Goal: Entertainment & Leisure: Consume media (video, audio)

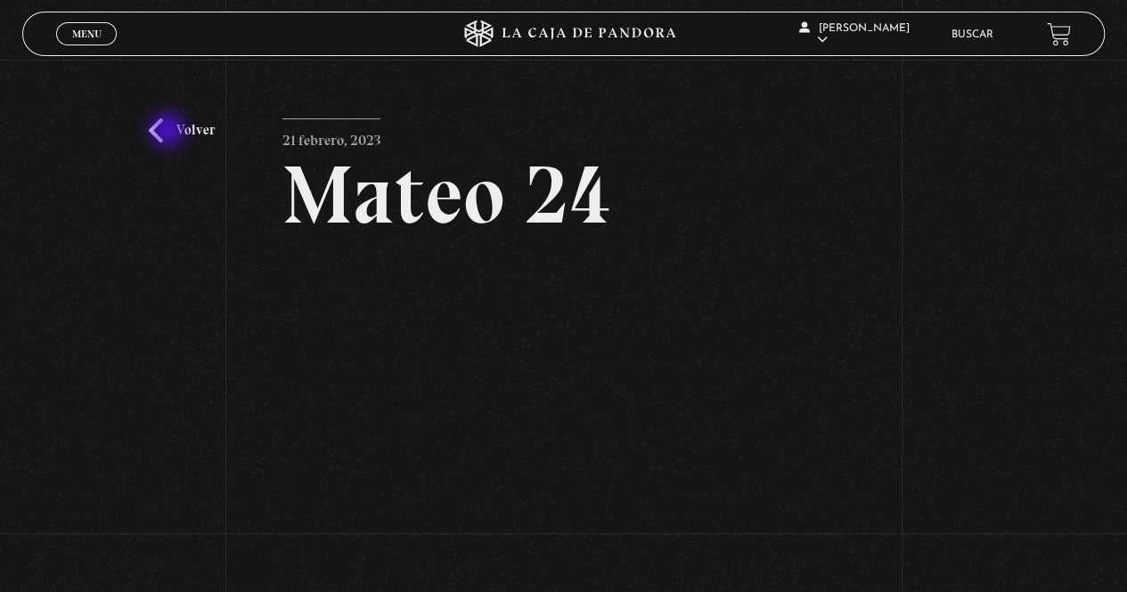
click at [169, 132] on link "Volver" at bounding box center [182, 130] width 66 height 24
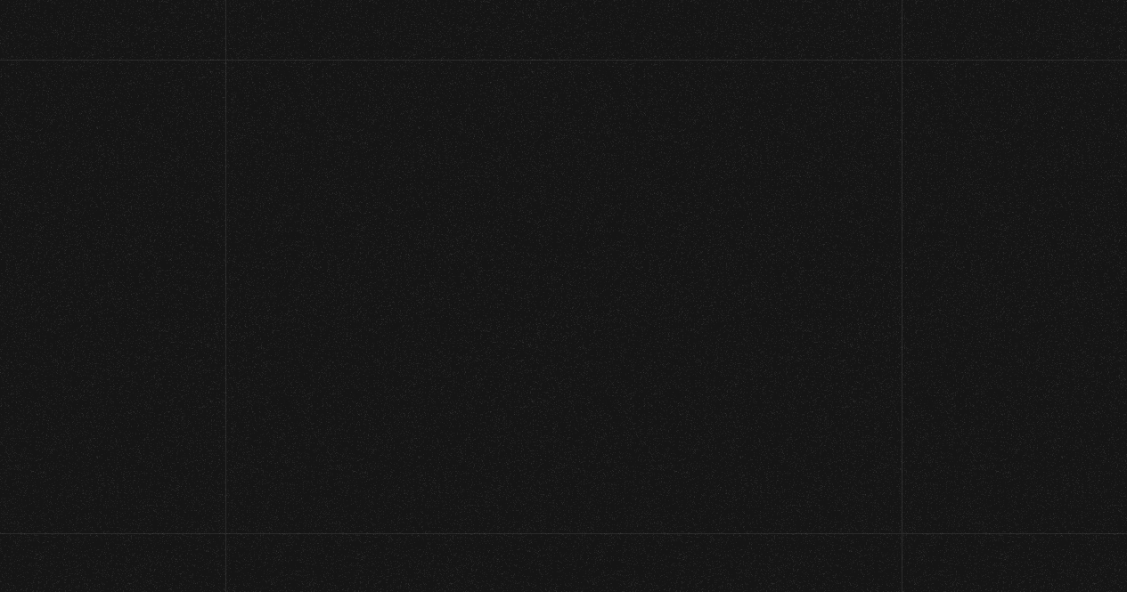
scroll to position [18, 0]
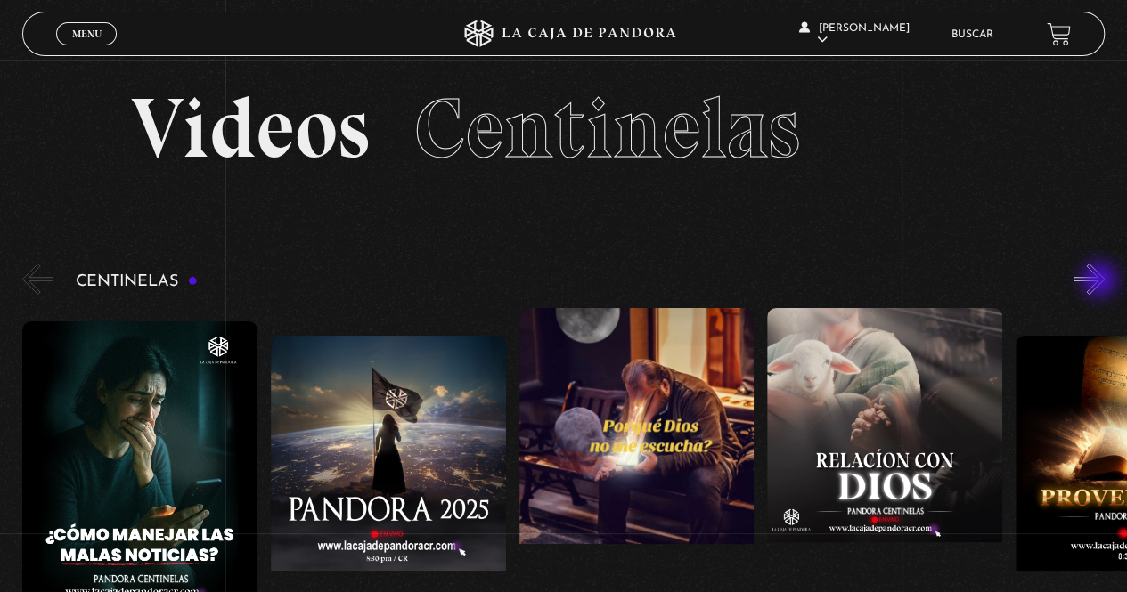
click at [1101, 281] on button "»" at bounding box center [1088, 279] width 31 height 31
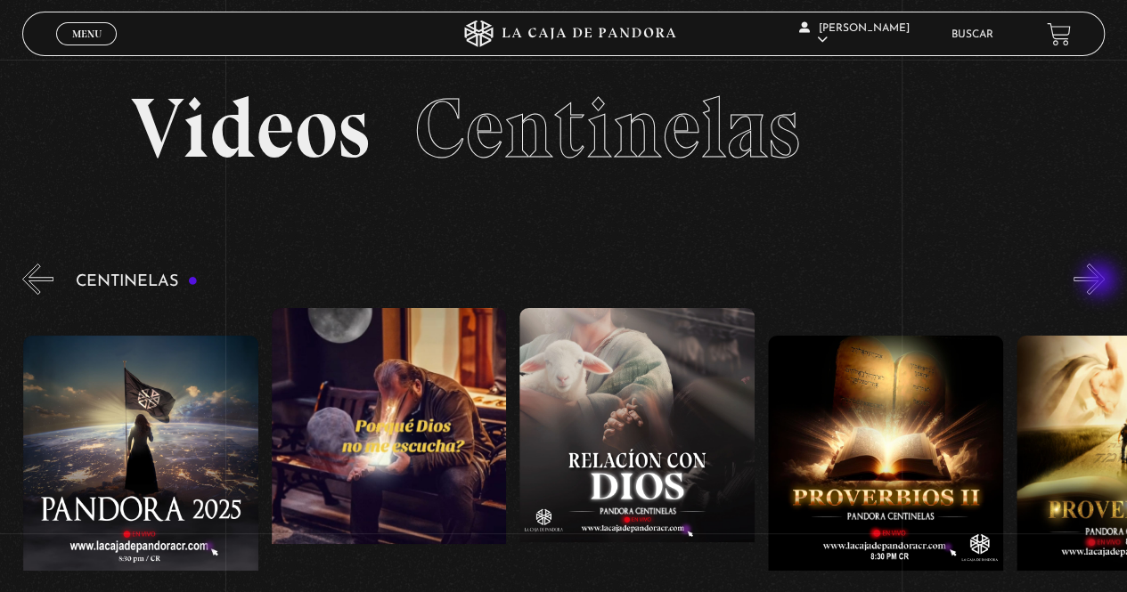
click at [1101, 281] on button "»" at bounding box center [1088, 279] width 31 height 31
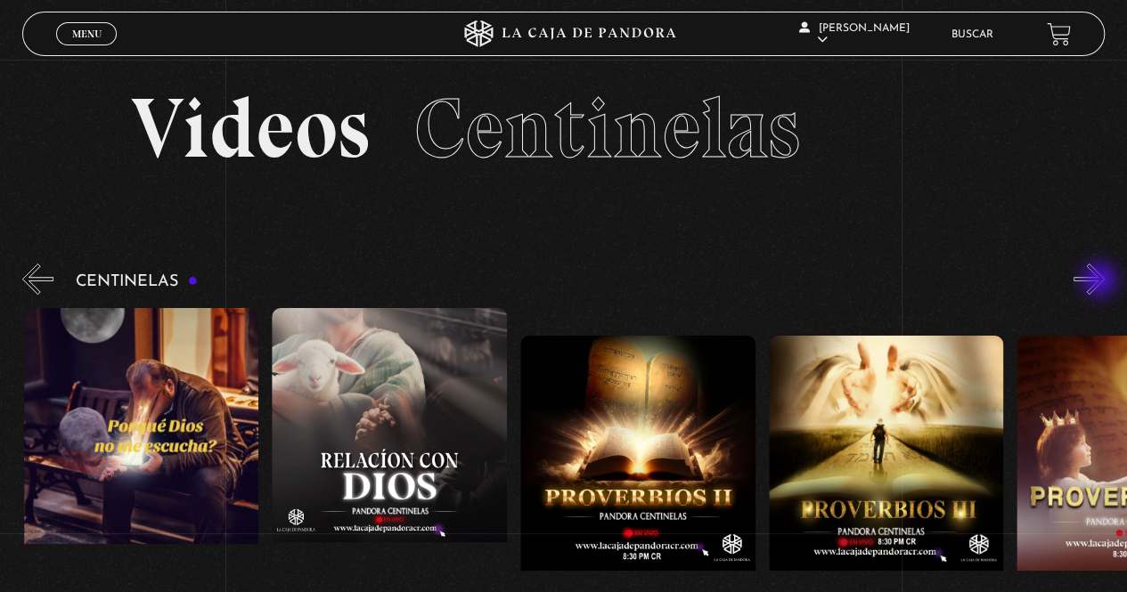
click at [1101, 281] on button "»" at bounding box center [1088, 279] width 31 height 31
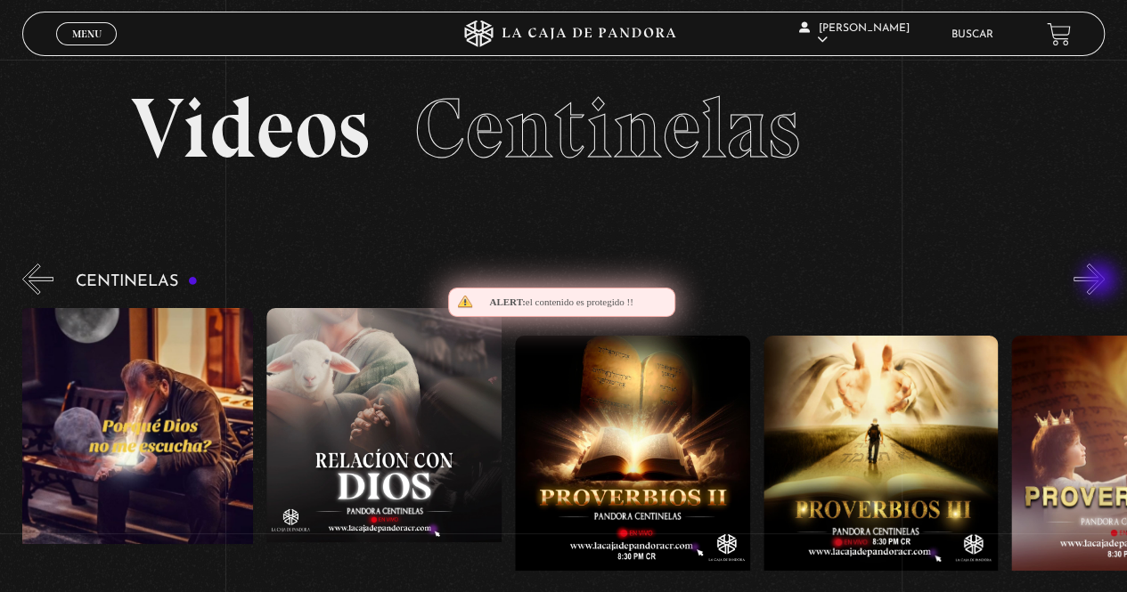
click at [1101, 281] on button "»" at bounding box center [1088, 279] width 31 height 31
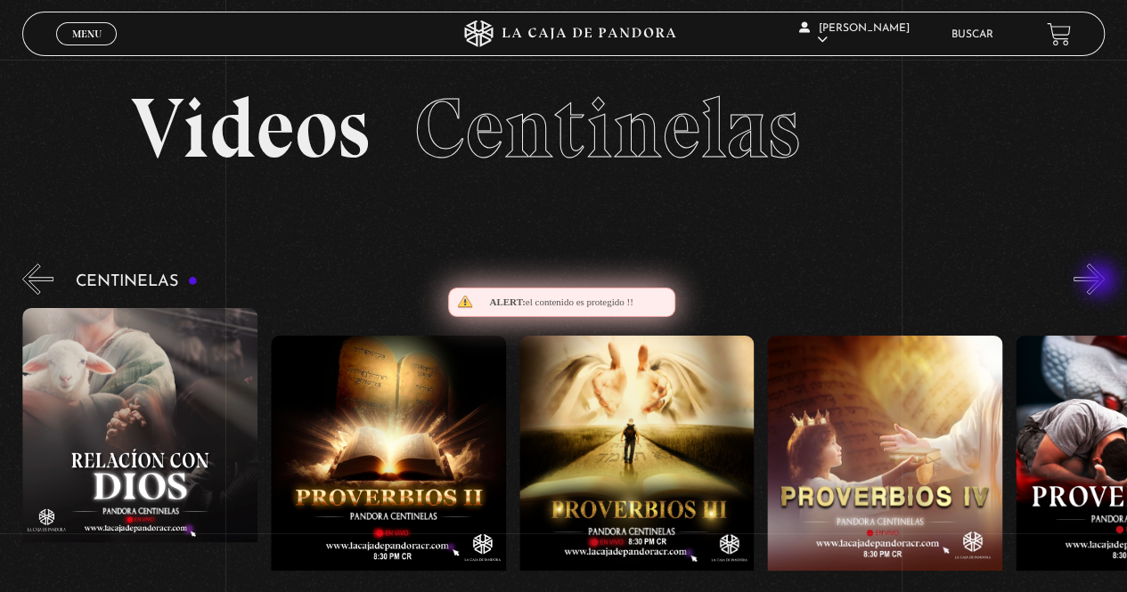
click at [1101, 281] on button "»" at bounding box center [1088, 279] width 31 height 31
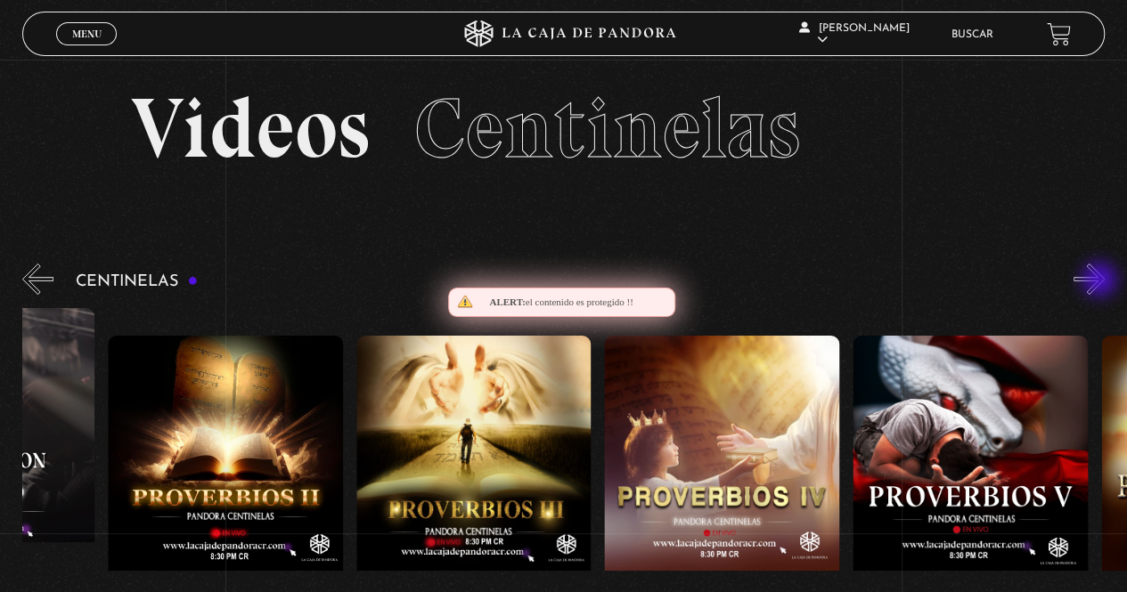
click at [1101, 281] on button "»" at bounding box center [1088, 279] width 31 height 31
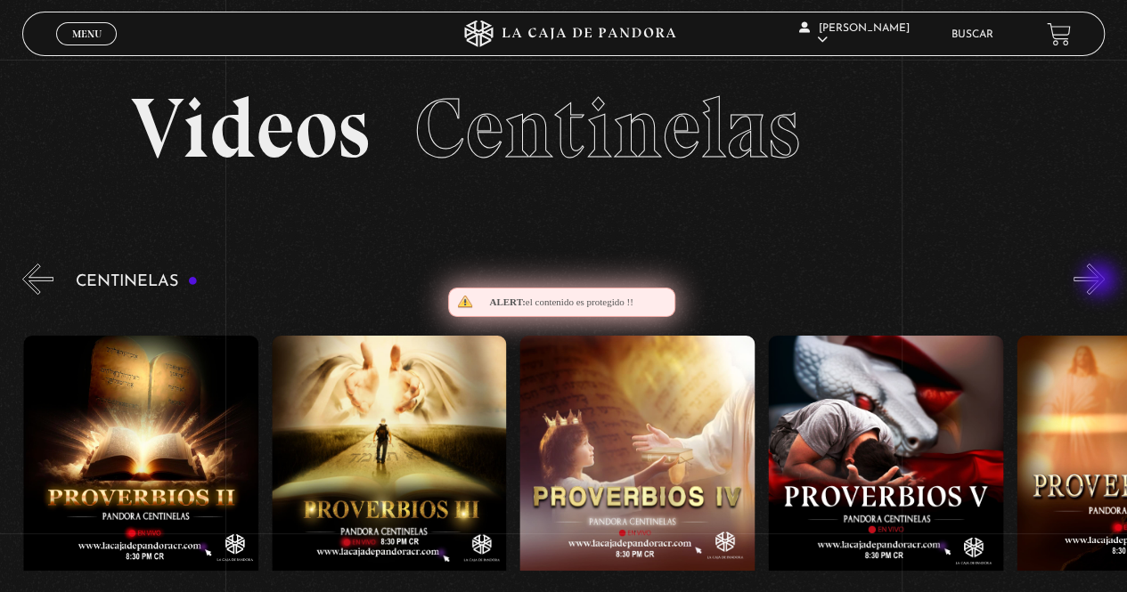
click at [1101, 281] on button "»" at bounding box center [1088, 279] width 31 height 31
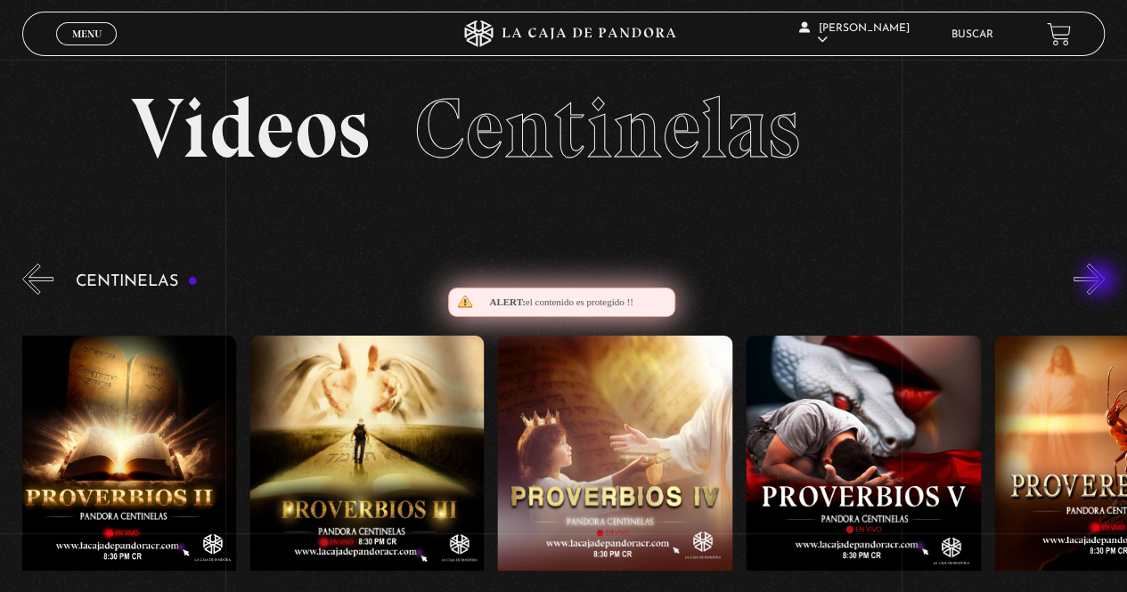
click at [1101, 281] on button "»" at bounding box center [1088, 279] width 31 height 31
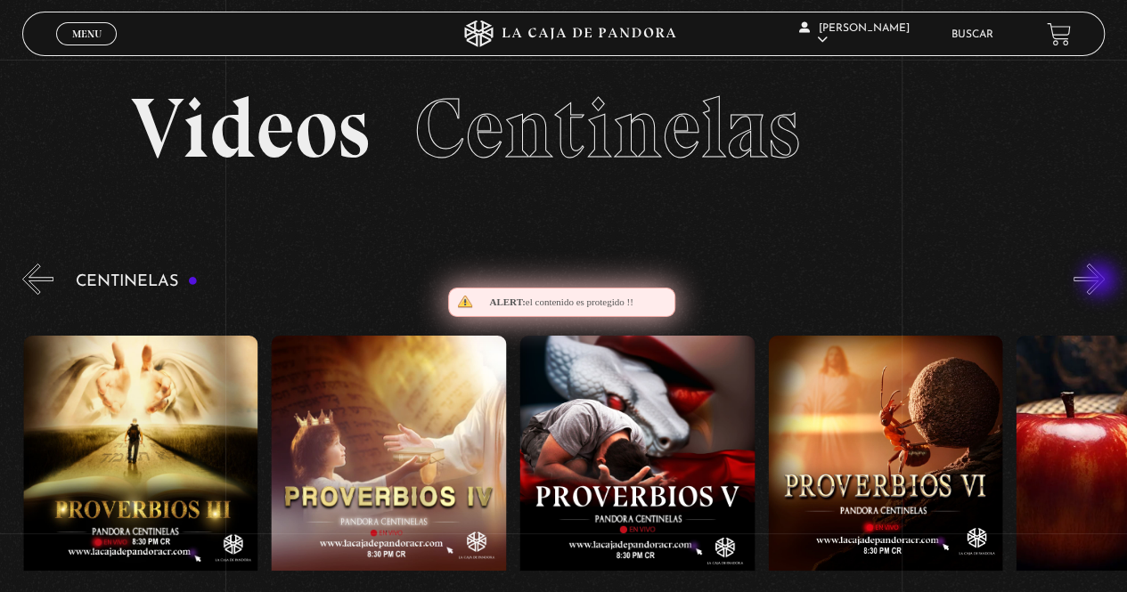
click at [1101, 281] on button "»" at bounding box center [1088, 279] width 31 height 31
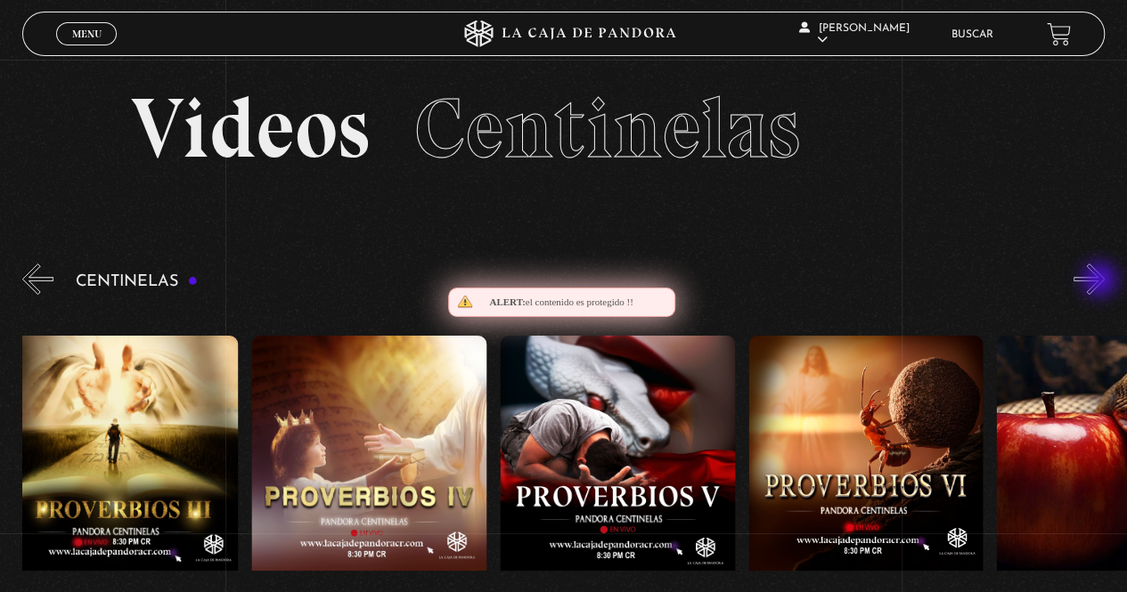
click at [1101, 281] on button "»" at bounding box center [1088, 279] width 31 height 31
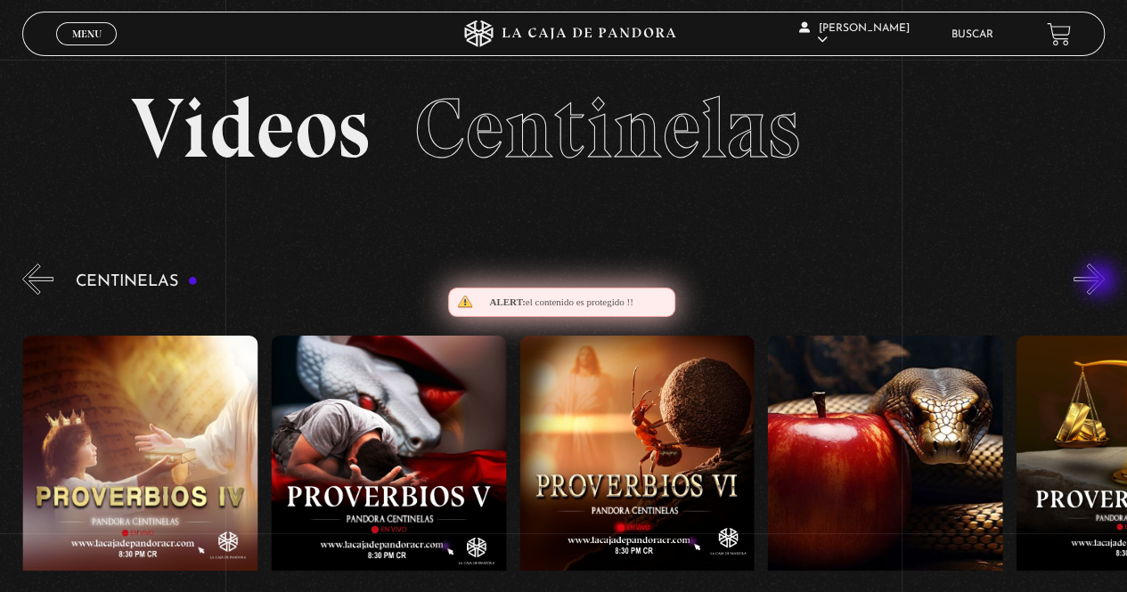
click at [1101, 281] on button "»" at bounding box center [1088, 279] width 31 height 31
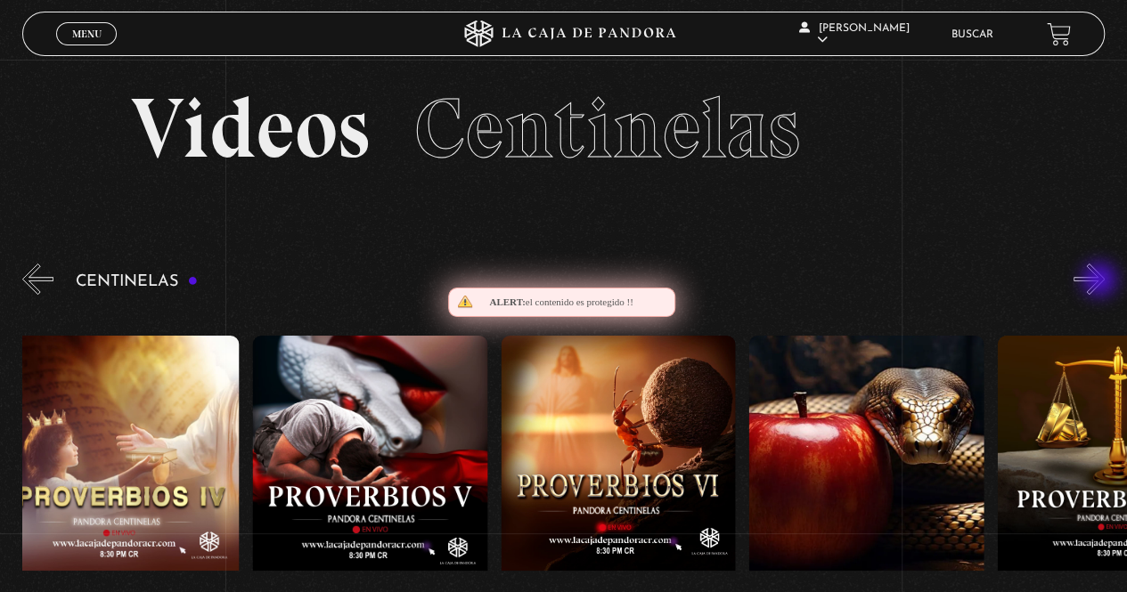
click at [1101, 281] on button "»" at bounding box center [1088, 279] width 31 height 31
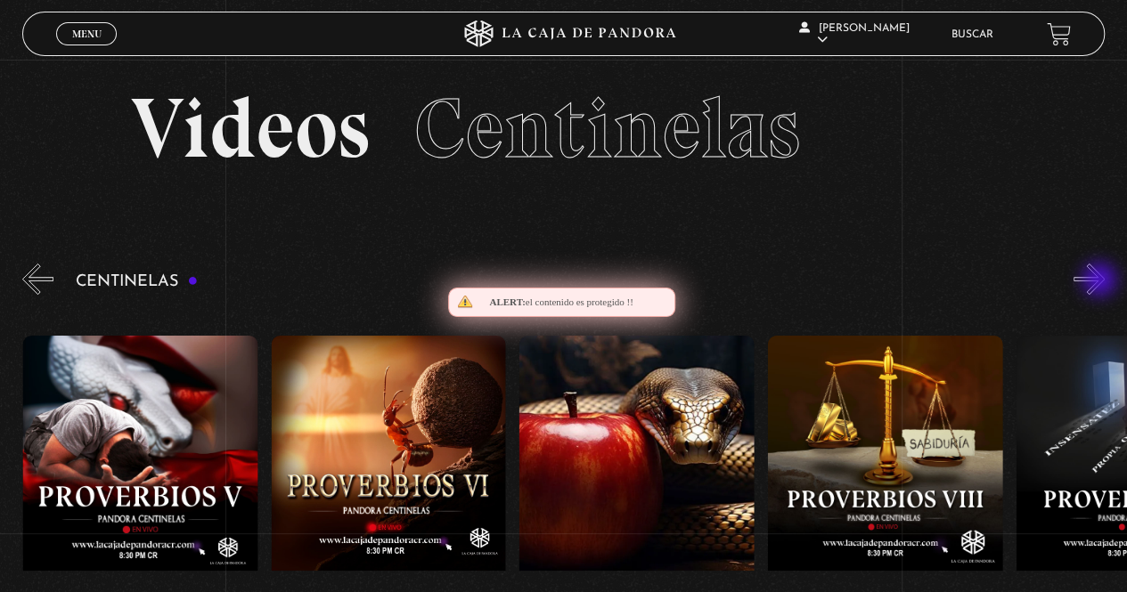
click at [1101, 281] on button "»" at bounding box center [1088, 279] width 31 height 31
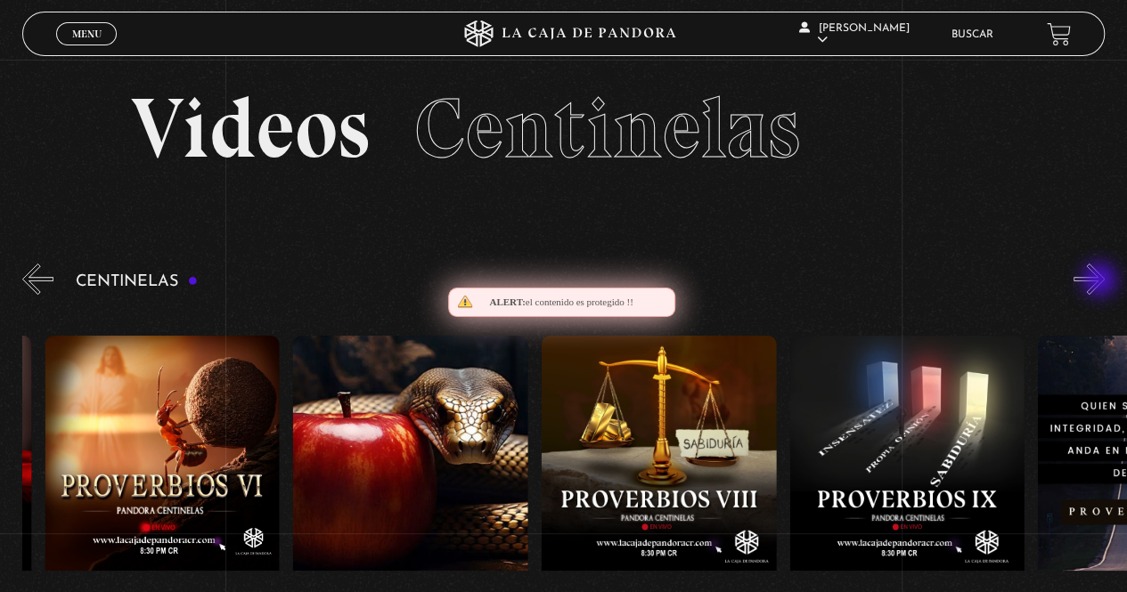
click at [1101, 281] on button "»" at bounding box center [1088, 279] width 31 height 31
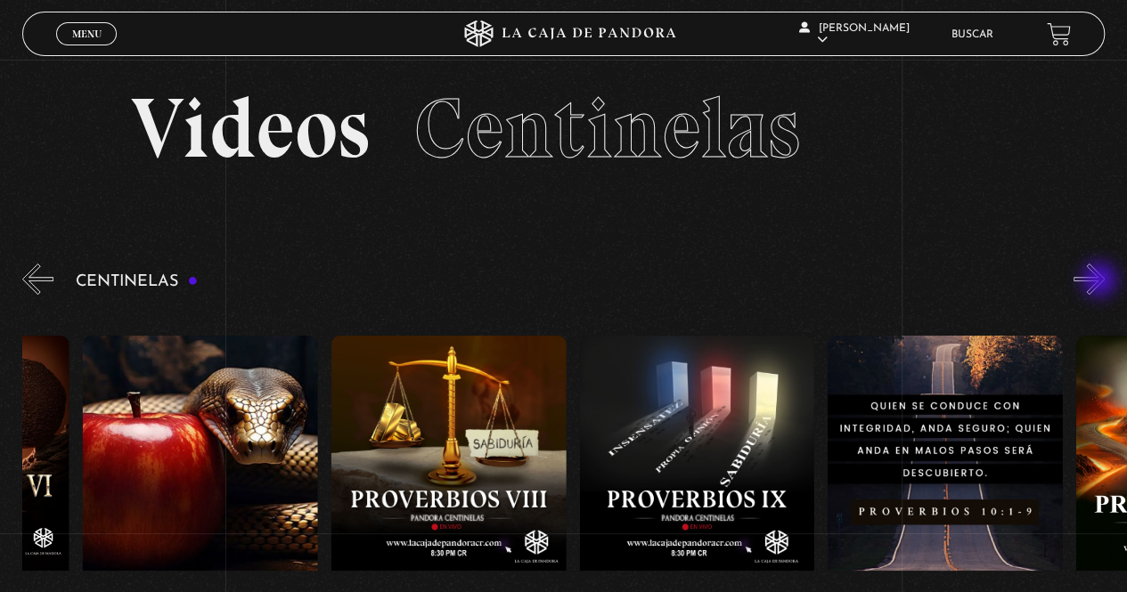
click at [1101, 281] on button "»" at bounding box center [1088, 279] width 31 height 31
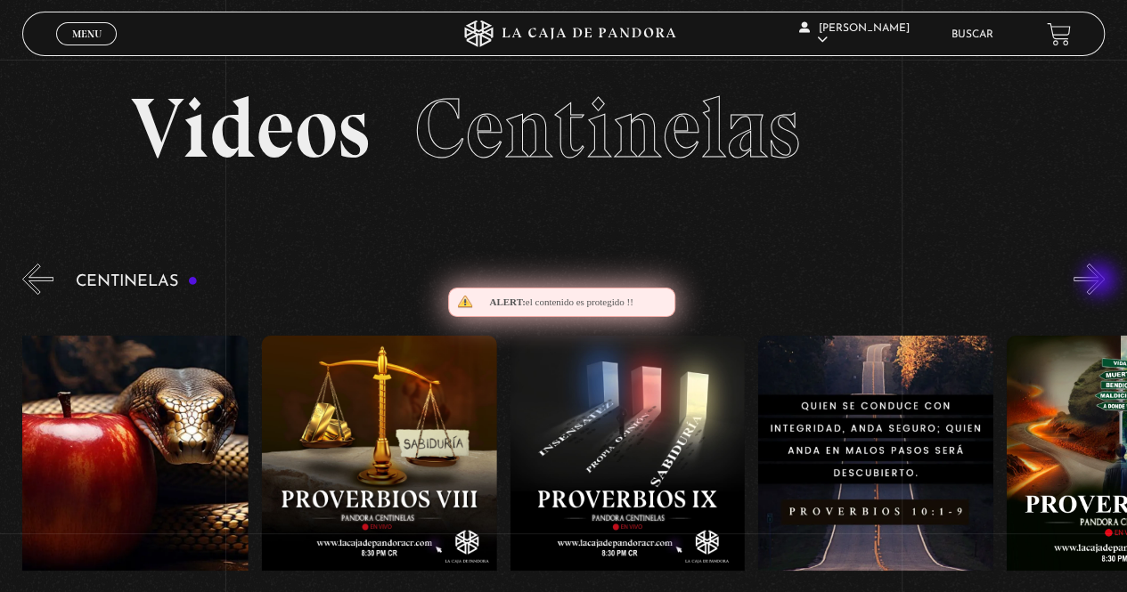
click at [1101, 281] on button "»" at bounding box center [1088, 279] width 31 height 31
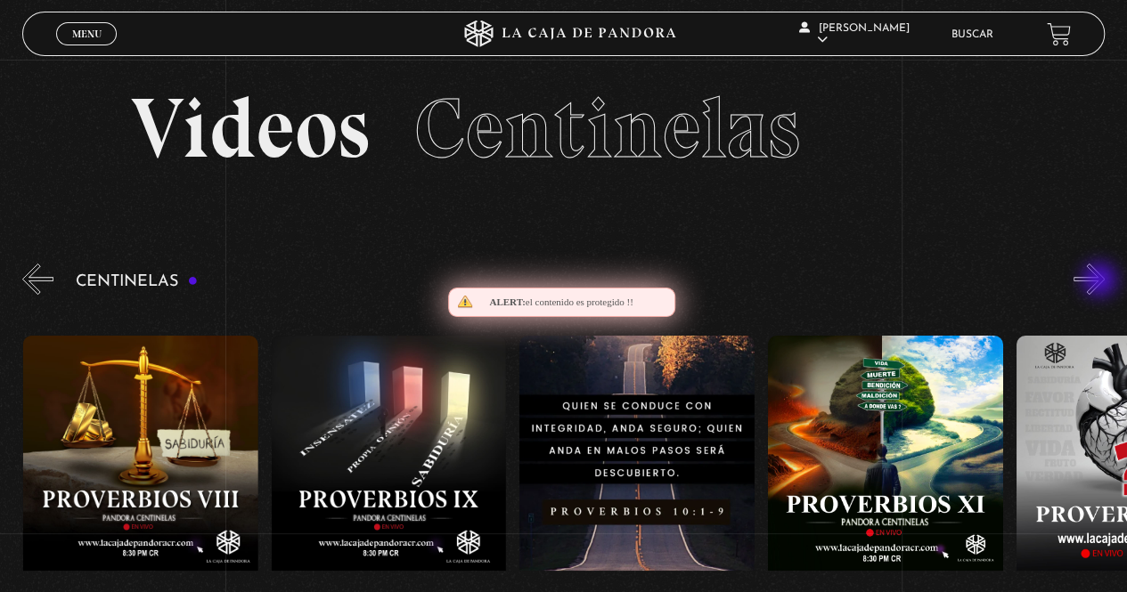
click at [1101, 281] on button "»" at bounding box center [1088, 279] width 31 height 31
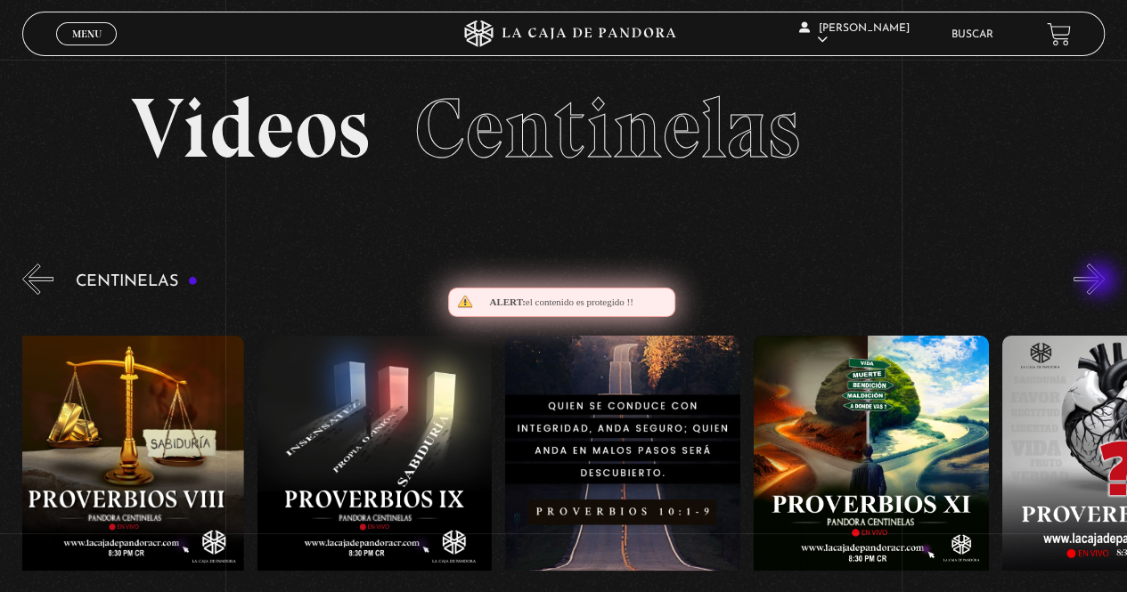
click at [1101, 281] on button "»" at bounding box center [1088, 279] width 31 height 31
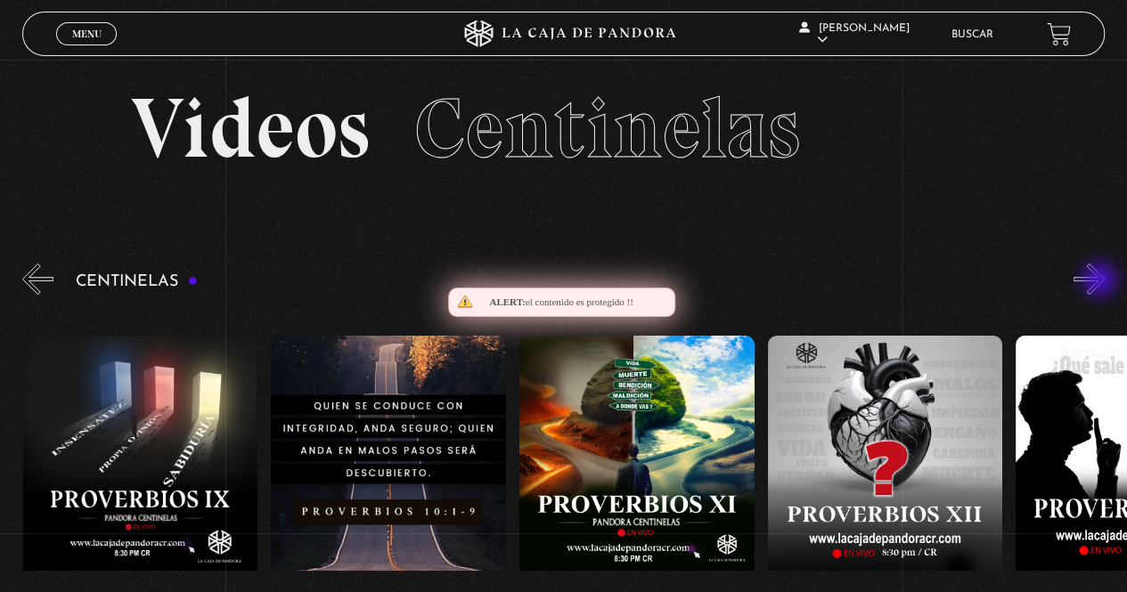
click at [1101, 281] on button "»" at bounding box center [1088, 279] width 31 height 31
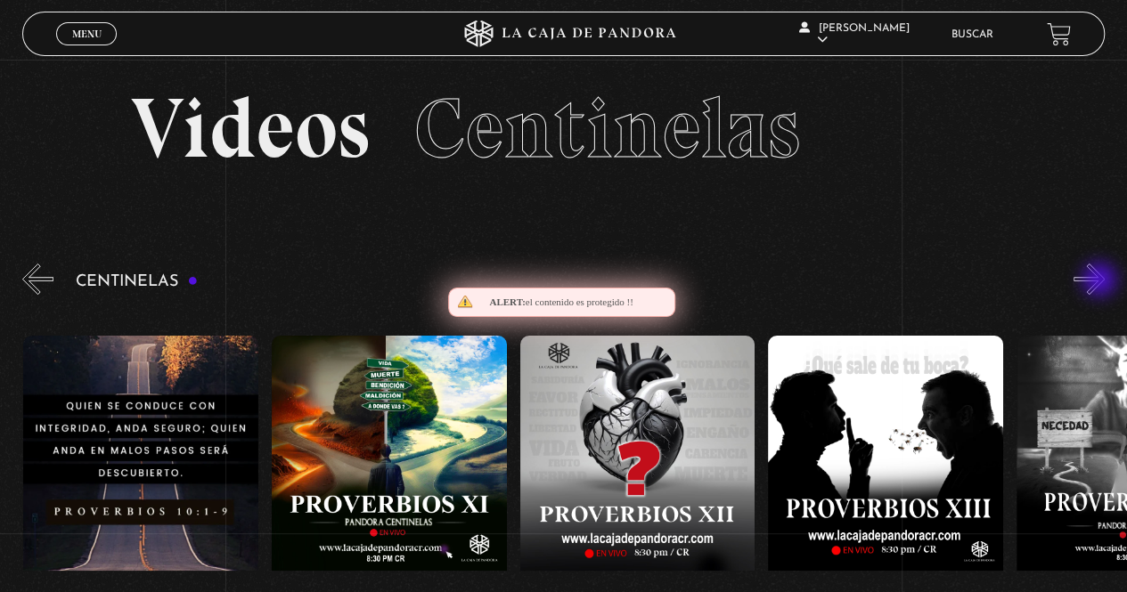
click at [1101, 281] on button "»" at bounding box center [1088, 279] width 31 height 31
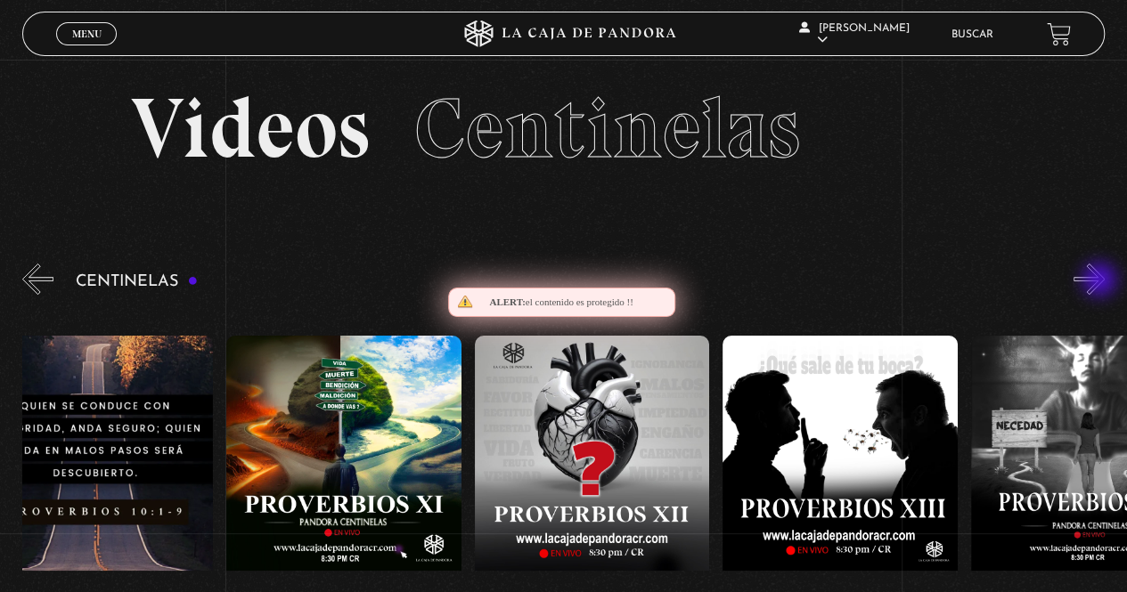
click at [1101, 281] on button "»" at bounding box center [1088, 279] width 31 height 31
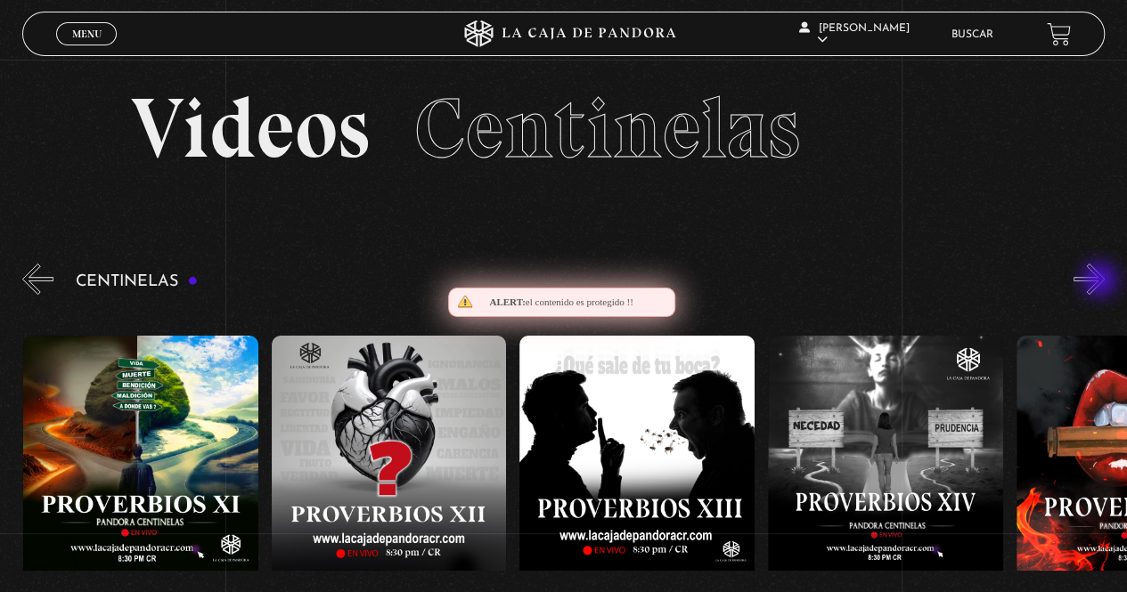
click at [1101, 281] on button "»" at bounding box center [1088, 279] width 31 height 31
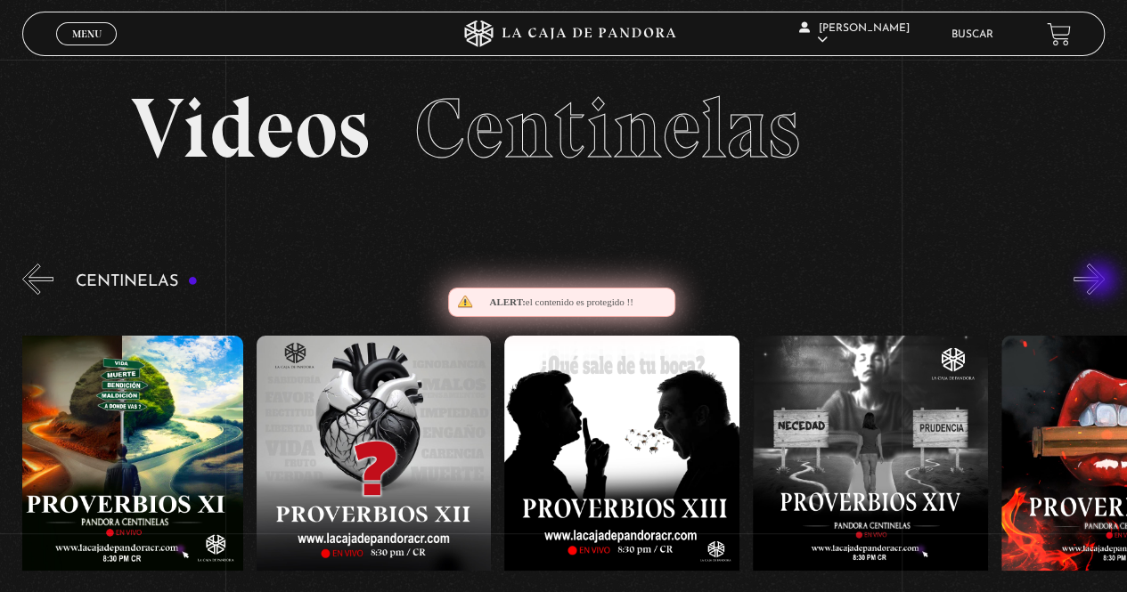
click at [1101, 281] on button "»" at bounding box center [1088, 279] width 31 height 31
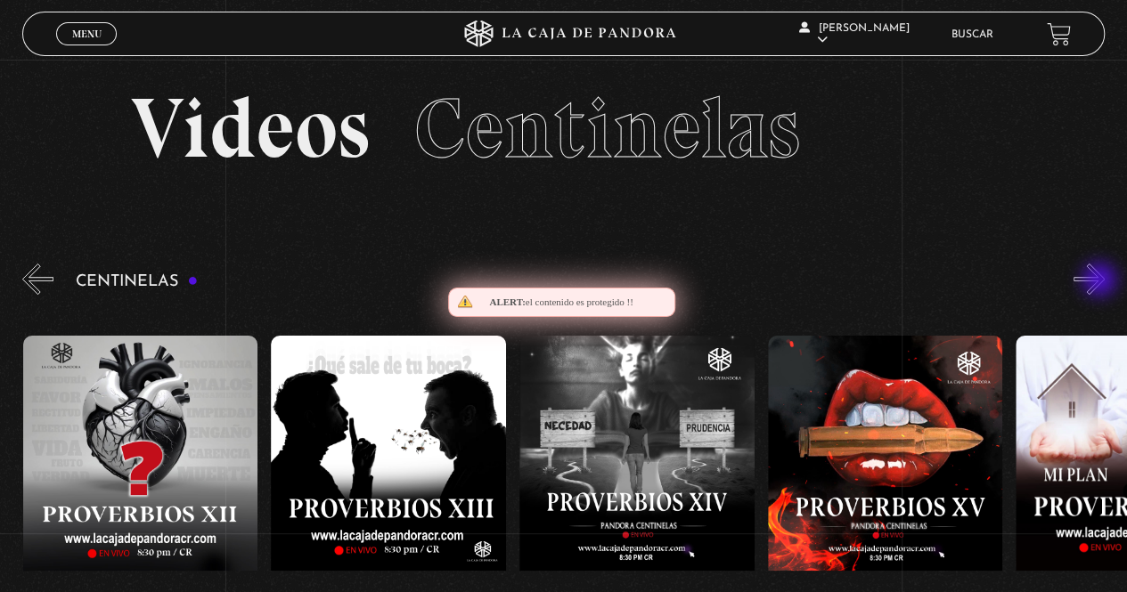
click at [1101, 281] on button "»" at bounding box center [1088, 279] width 31 height 31
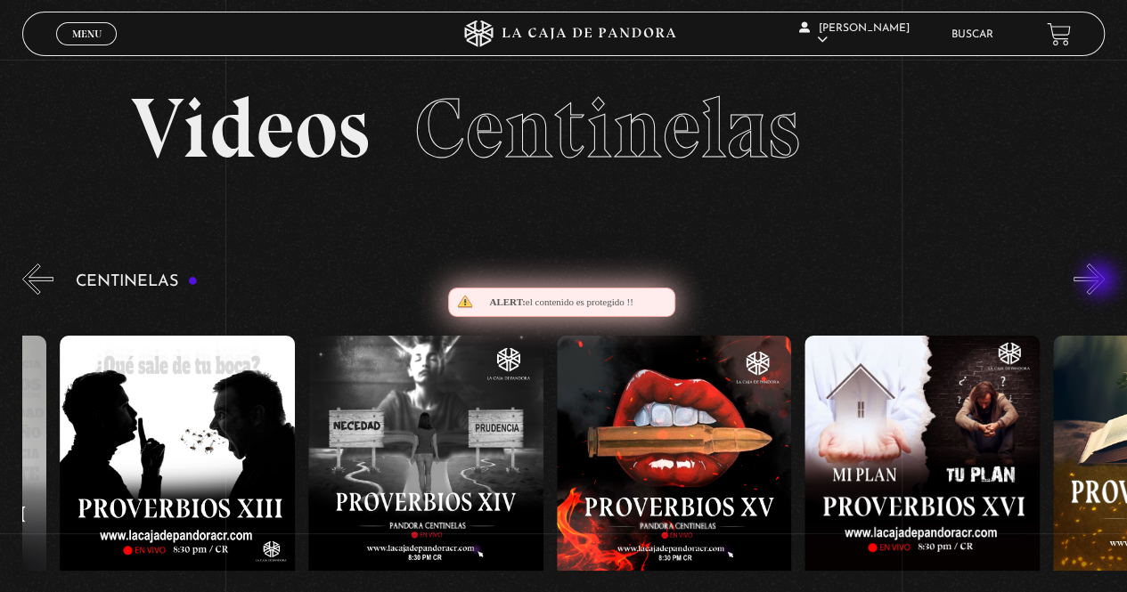
click at [1101, 281] on button "»" at bounding box center [1088, 279] width 31 height 31
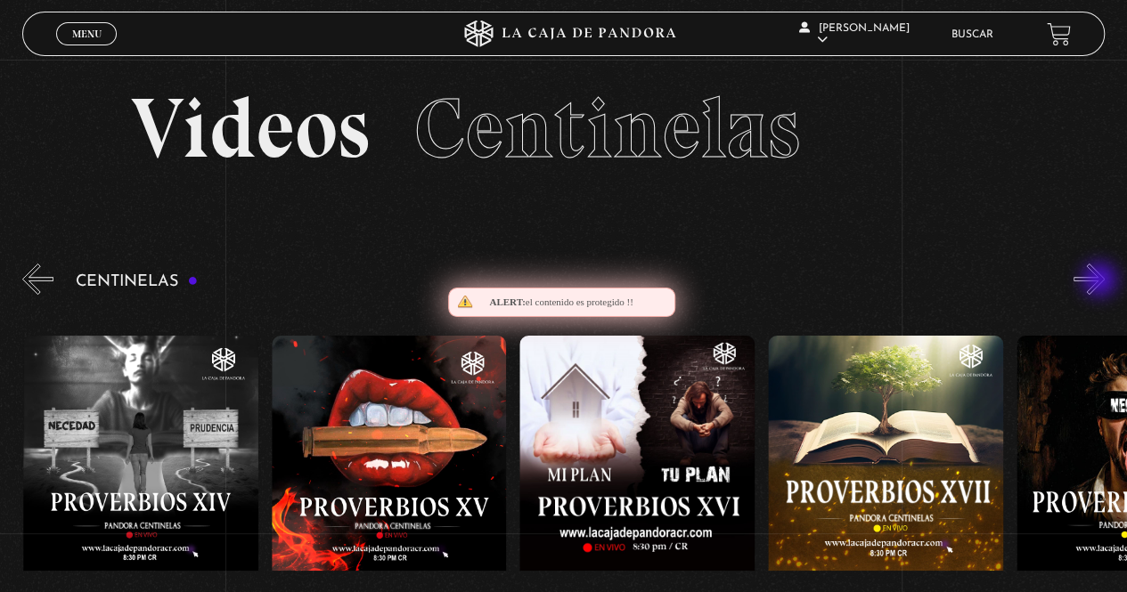
click at [1101, 281] on button "»" at bounding box center [1088, 279] width 31 height 31
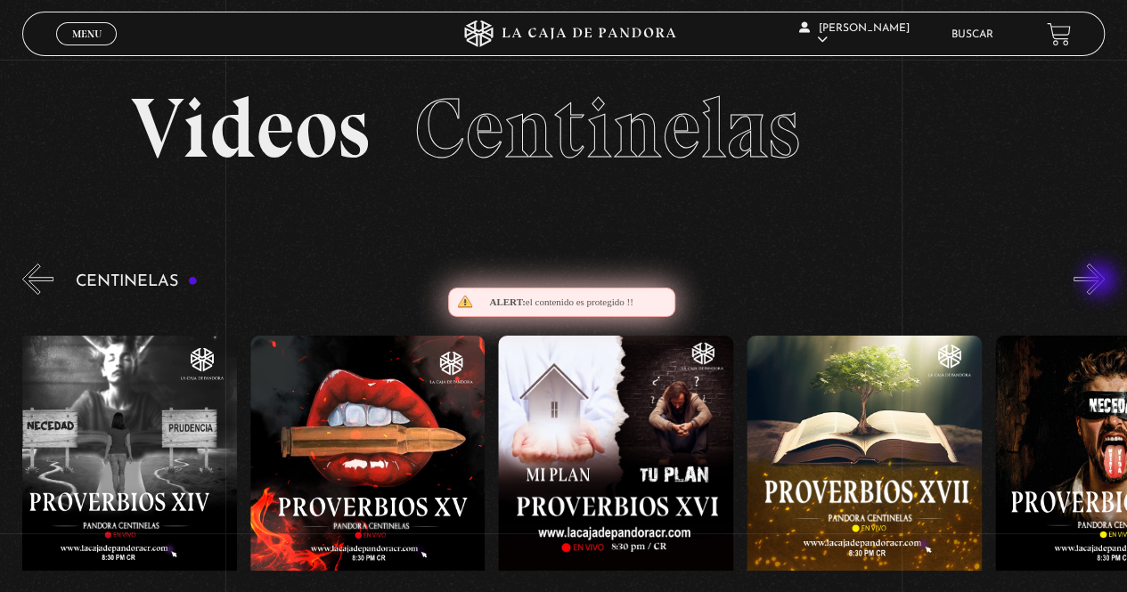
click at [1101, 281] on button "»" at bounding box center [1088, 279] width 31 height 31
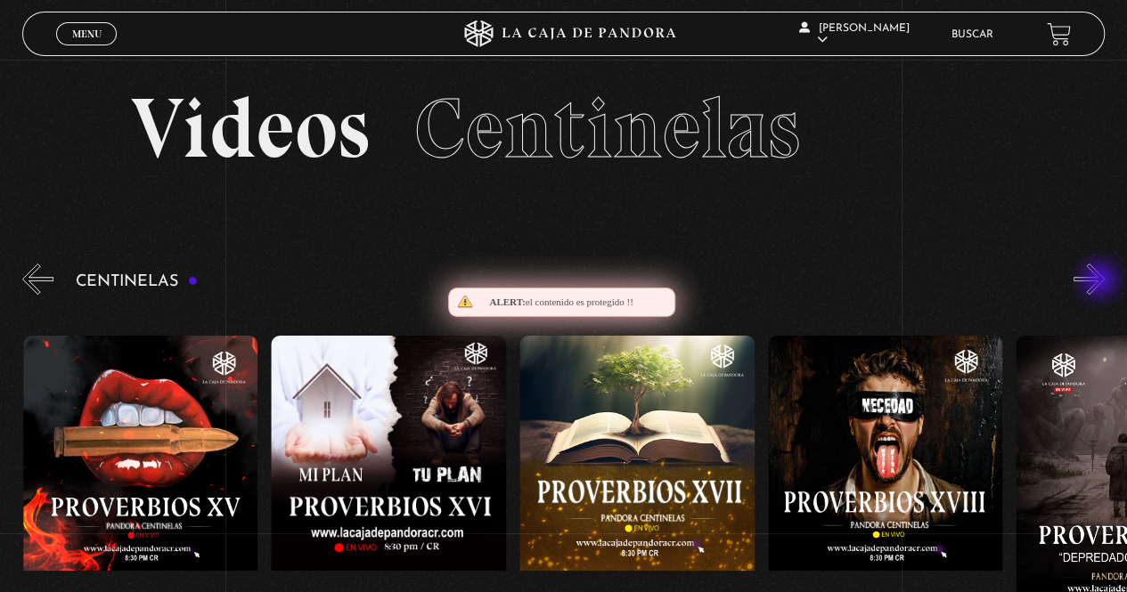
click at [1101, 281] on button "»" at bounding box center [1088, 279] width 31 height 31
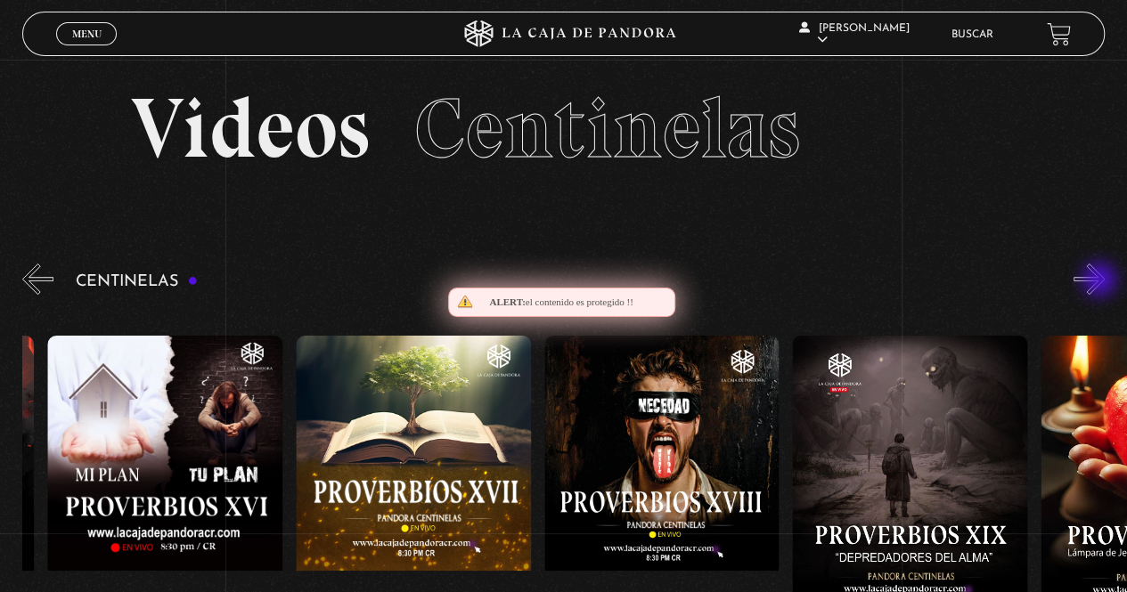
click at [1101, 281] on button "»" at bounding box center [1088, 279] width 31 height 31
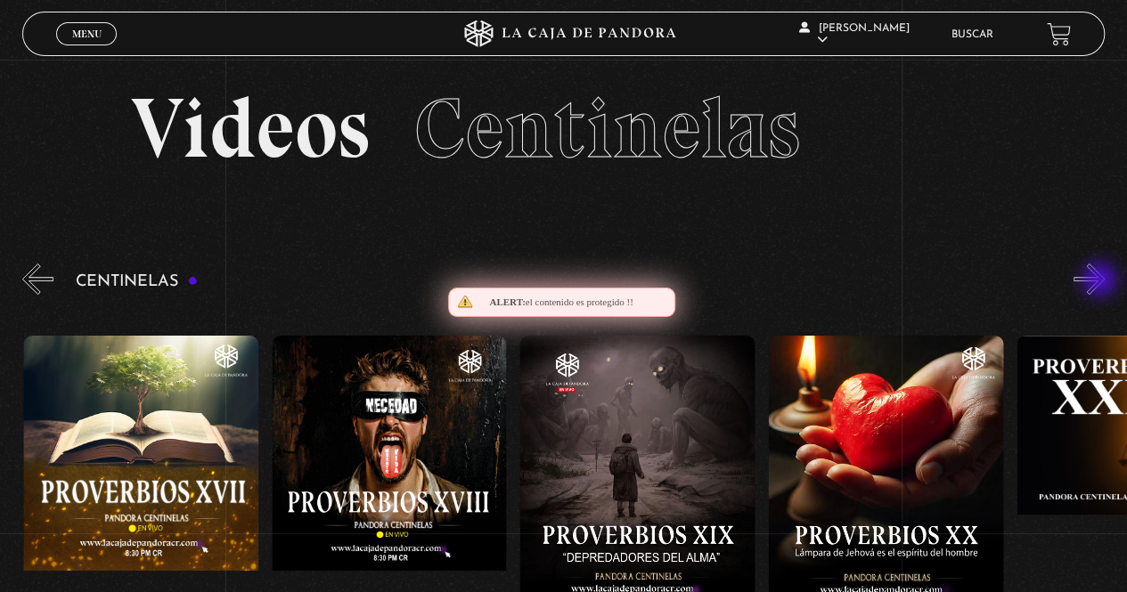
click at [1101, 281] on button "»" at bounding box center [1088, 279] width 31 height 31
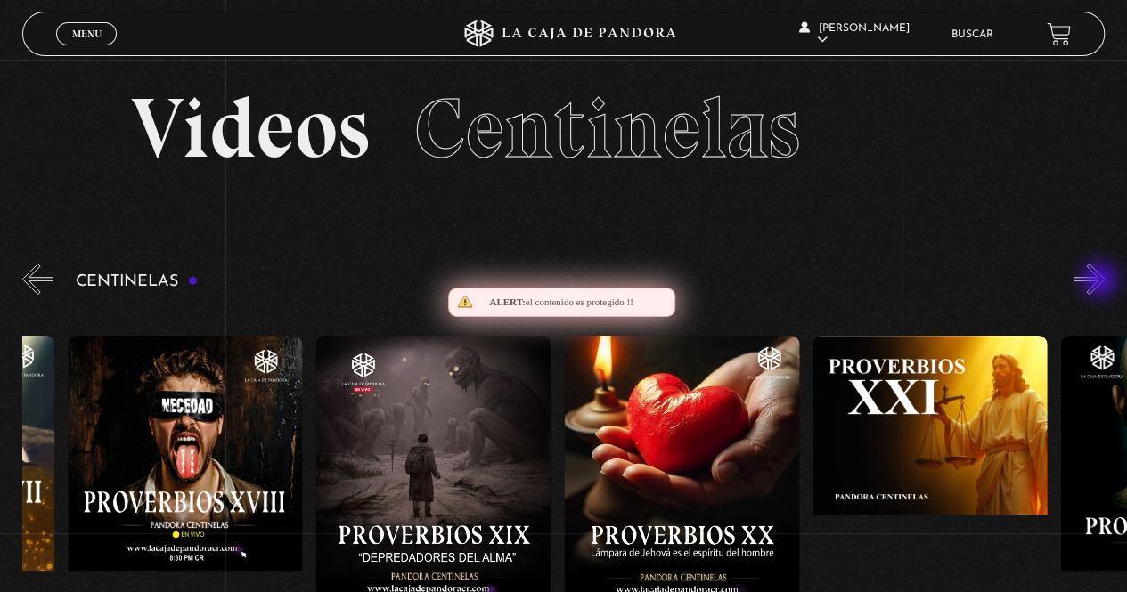
click at [1101, 281] on button "»" at bounding box center [1088, 279] width 31 height 31
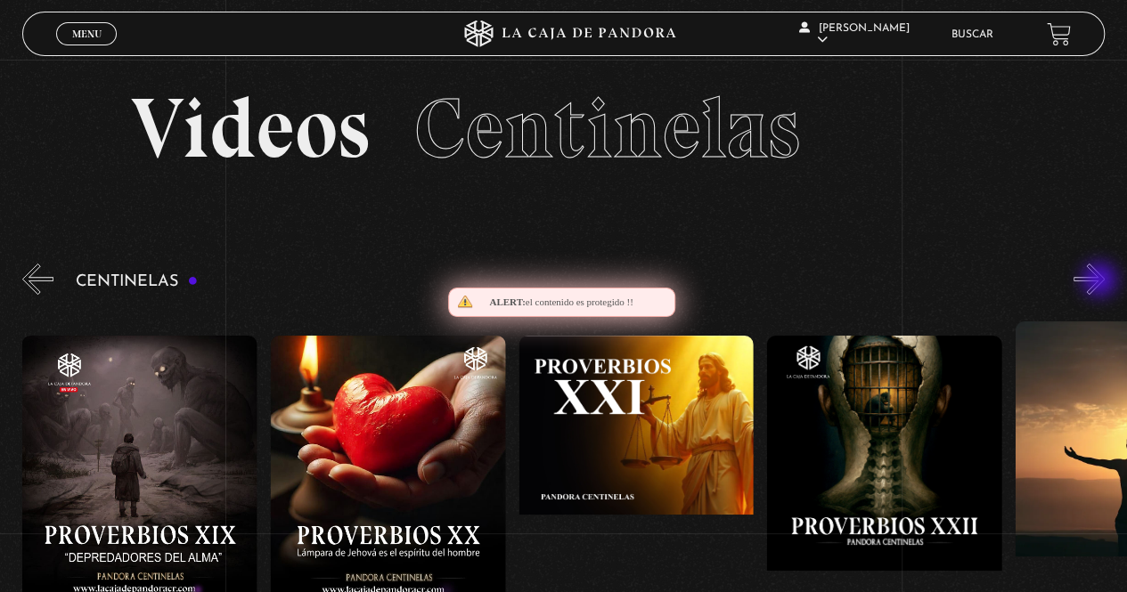
click at [1101, 281] on button "»" at bounding box center [1088, 279] width 31 height 31
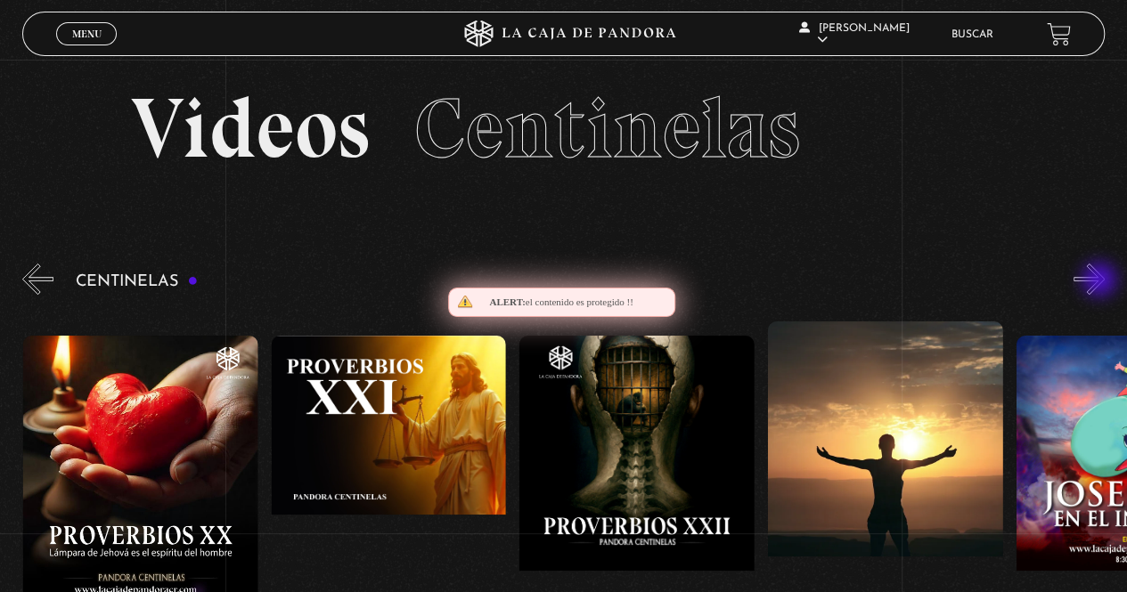
click at [1101, 281] on button "»" at bounding box center [1088, 279] width 31 height 31
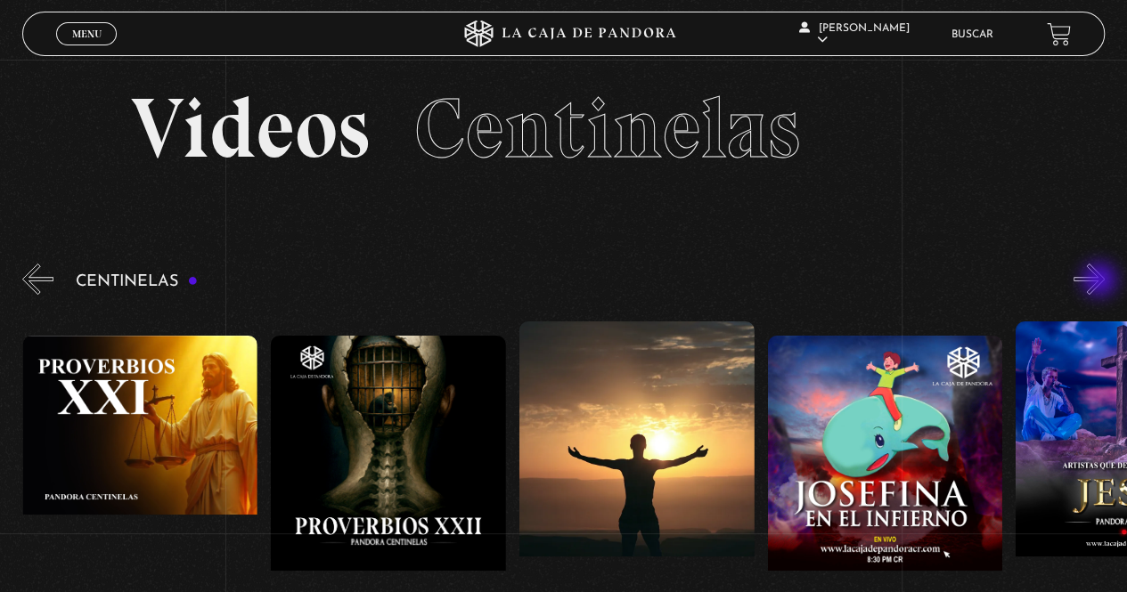
click at [1101, 281] on button "»" at bounding box center [1088, 279] width 31 height 31
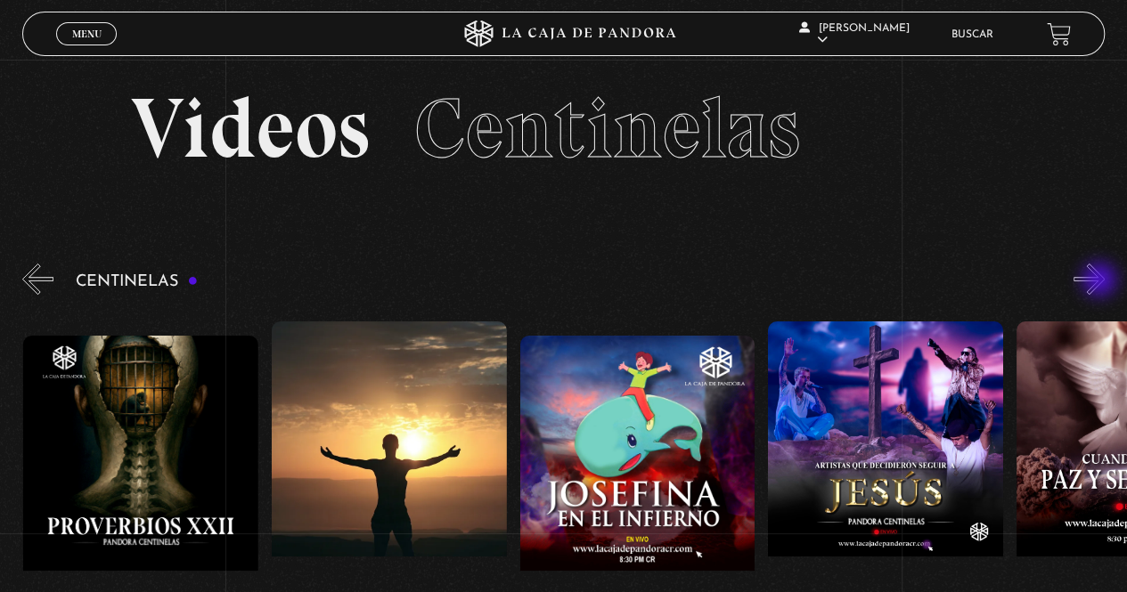
scroll to position [0, 5957]
click at [1101, 281] on button "»" at bounding box center [1088, 279] width 31 height 31
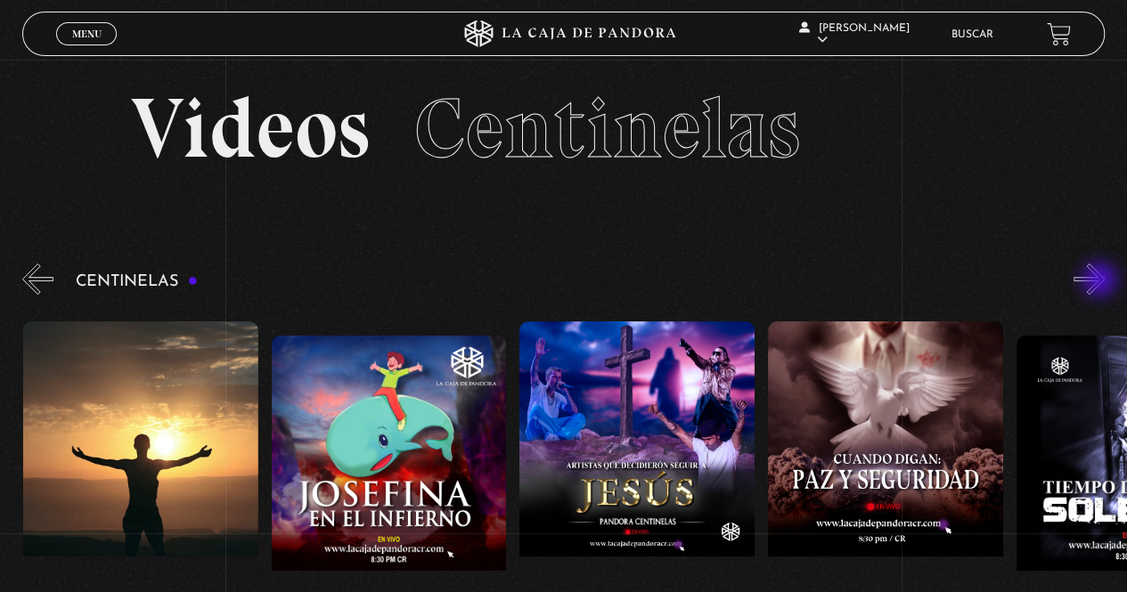
scroll to position [0, 6204]
click at [1101, 281] on button "»" at bounding box center [1088, 279] width 31 height 31
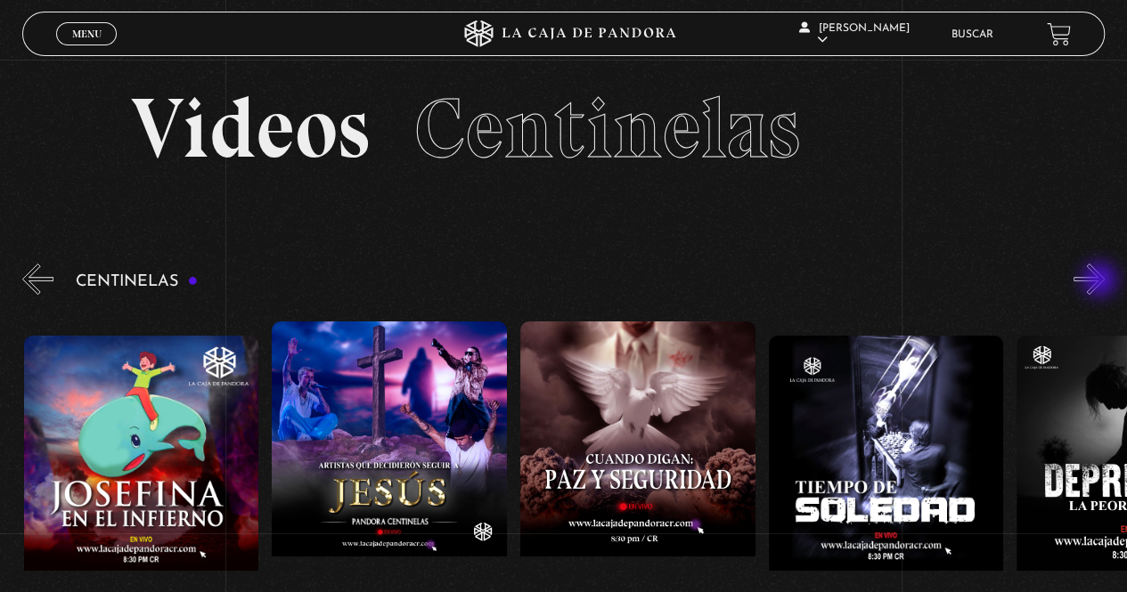
scroll to position [0, 6453]
click at [1101, 281] on button "»" at bounding box center [1088, 279] width 31 height 31
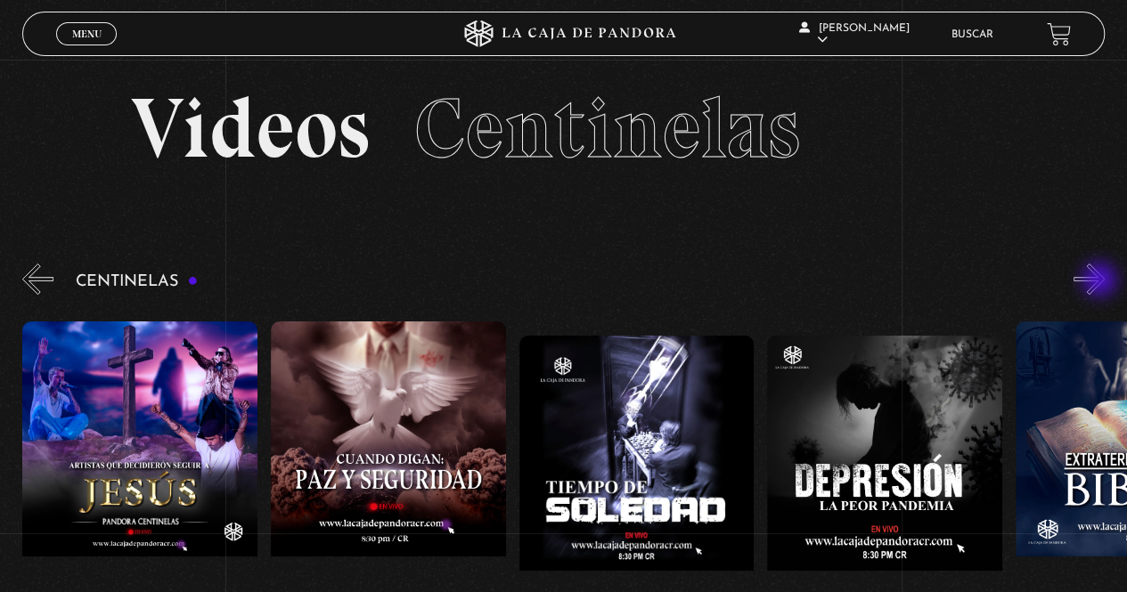
click at [1101, 281] on button "»" at bounding box center [1088, 279] width 31 height 31
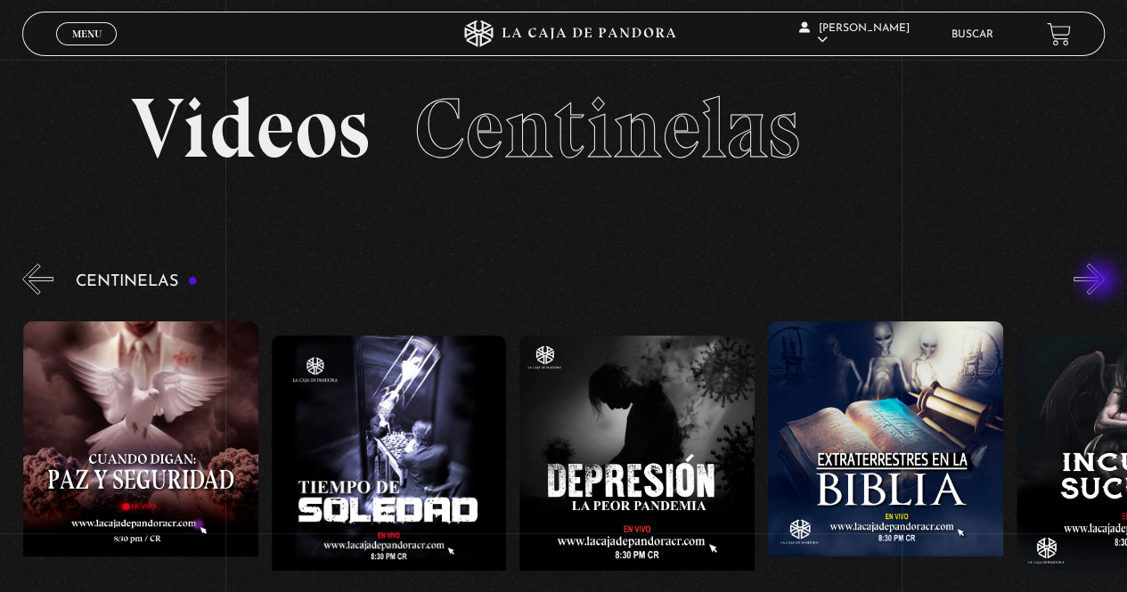
click at [1101, 281] on button "»" at bounding box center [1088, 279] width 31 height 31
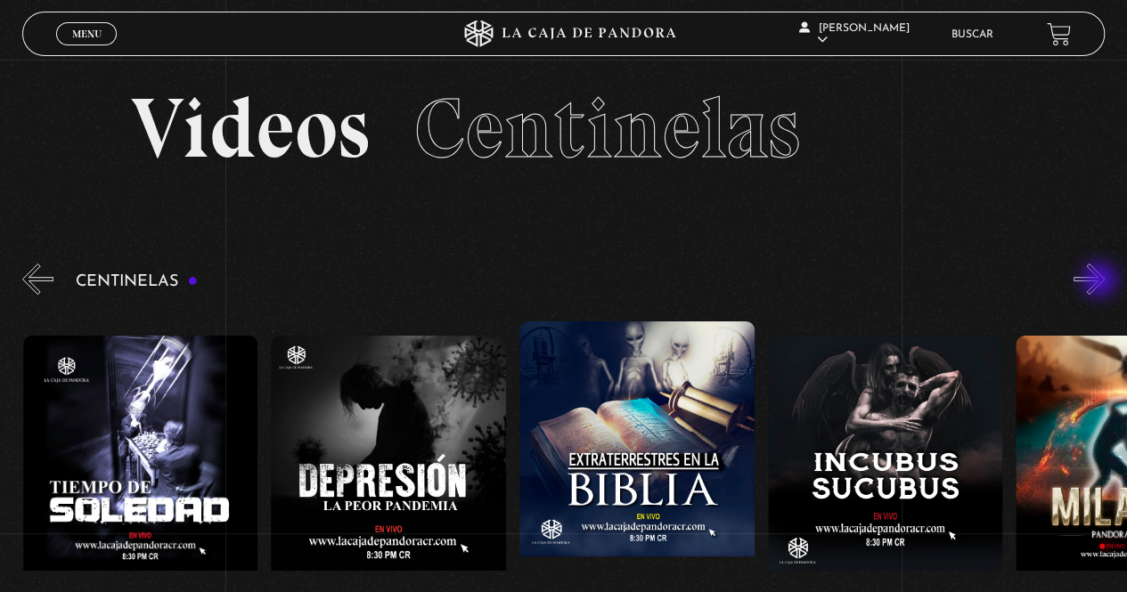
click at [1101, 281] on button "»" at bounding box center [1088, 279] width 31 height 31
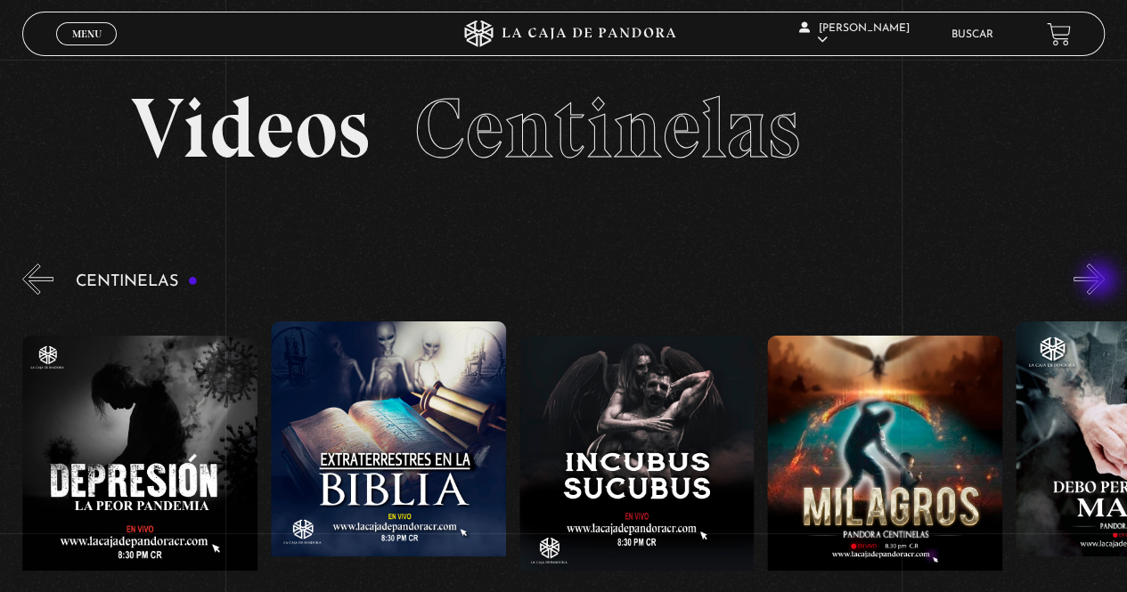
click at [1101, 281] on button "»" at bounding box center [1088, 279] width 31 height 31
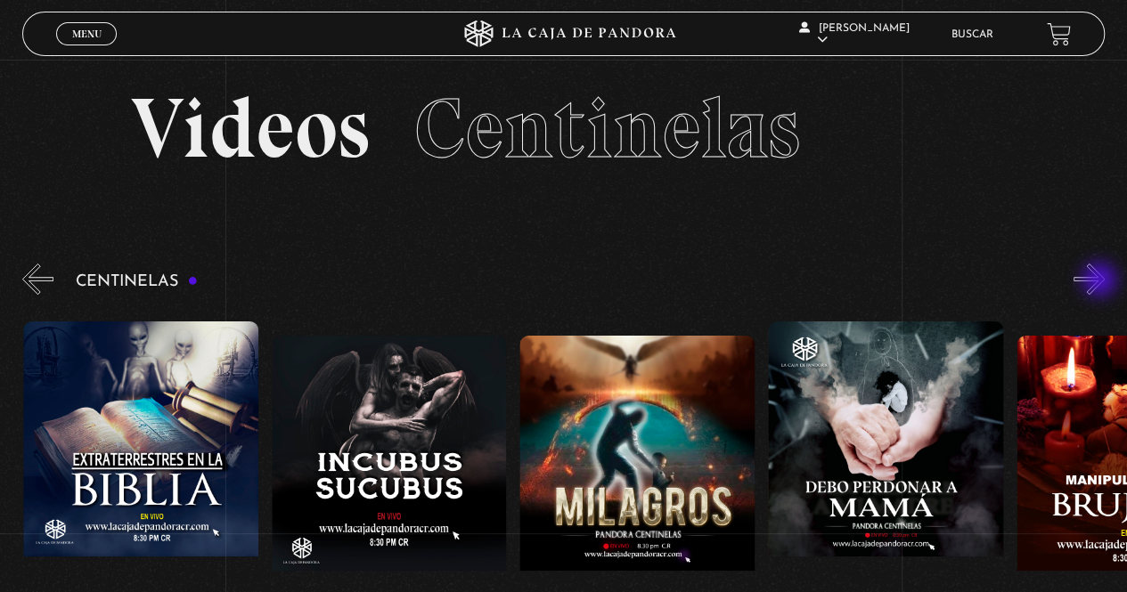
click at [1101, 281] on button "»" at bounding box center [1088, 279] width 31 height 31
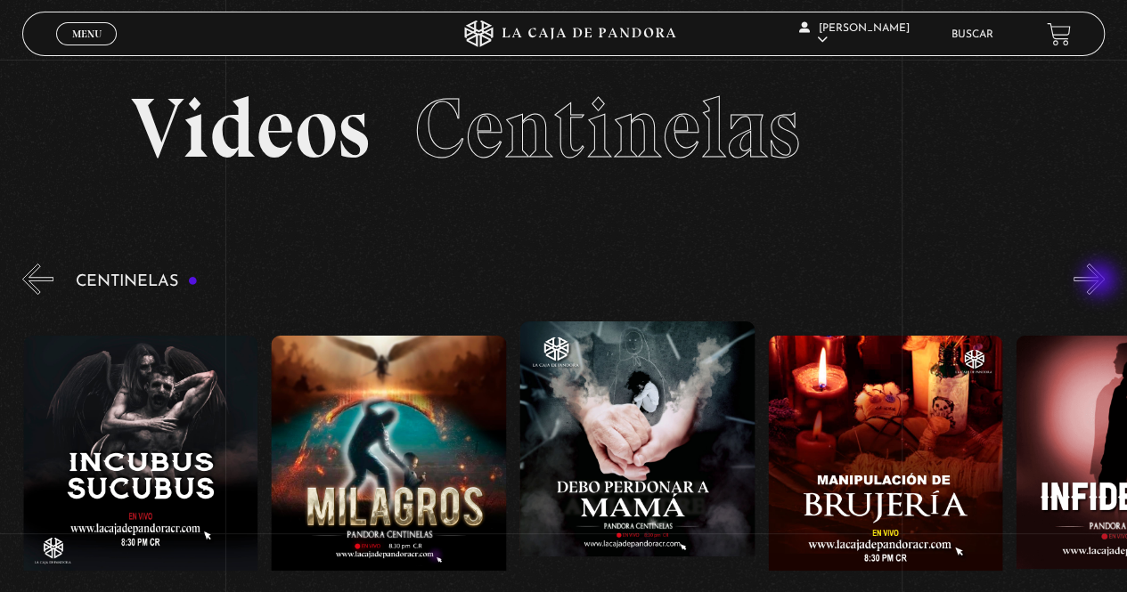
click at [1101, 281] on button "»" at bounding box center [1088, 279] width 31 height 31
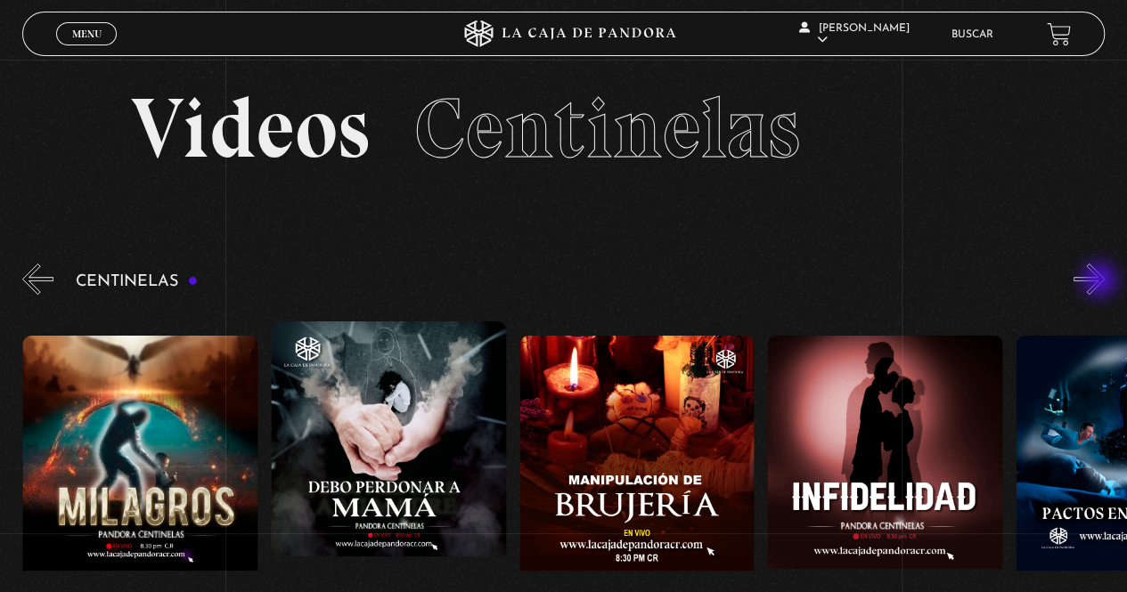
click at [1101, 281] on button "»" at bounding box center [1088, 279] width 31 height 31
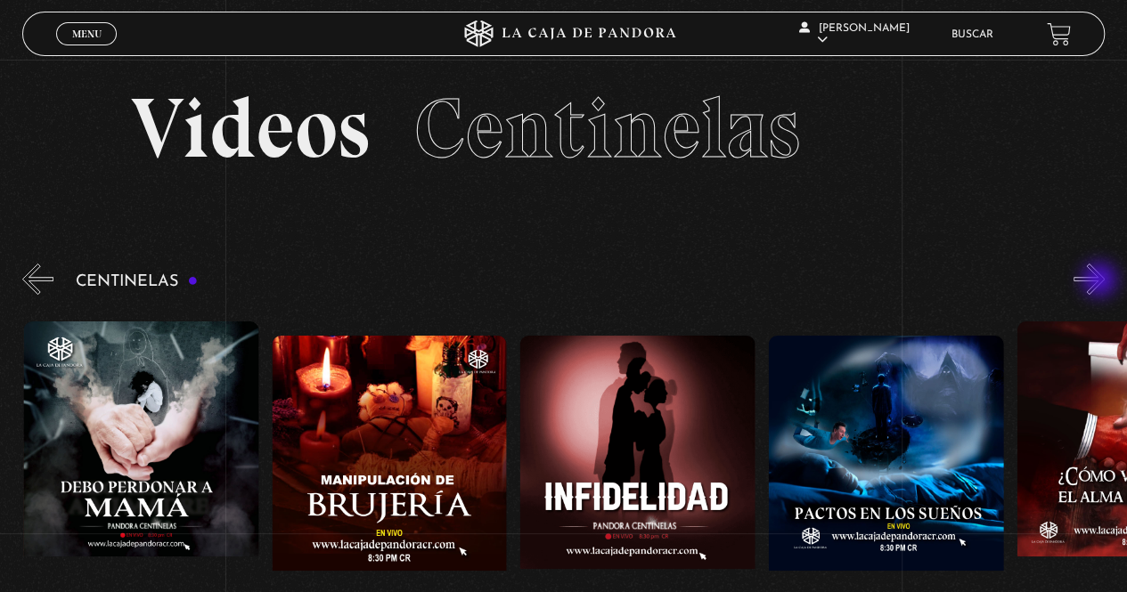
click at [1101, 281] on button "»" at bounding box center [1088, 279] width 31 height 31
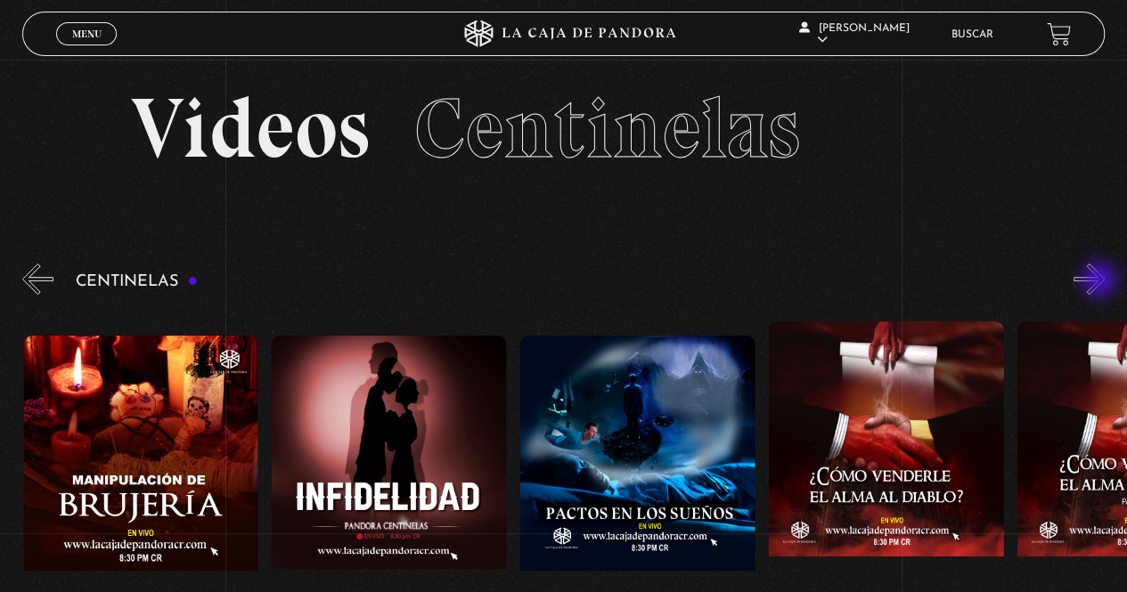
scroll to position [0, 8687]
click at [1101, 281] on button "»" at bounding box center [1088, 279] width 31 height 31
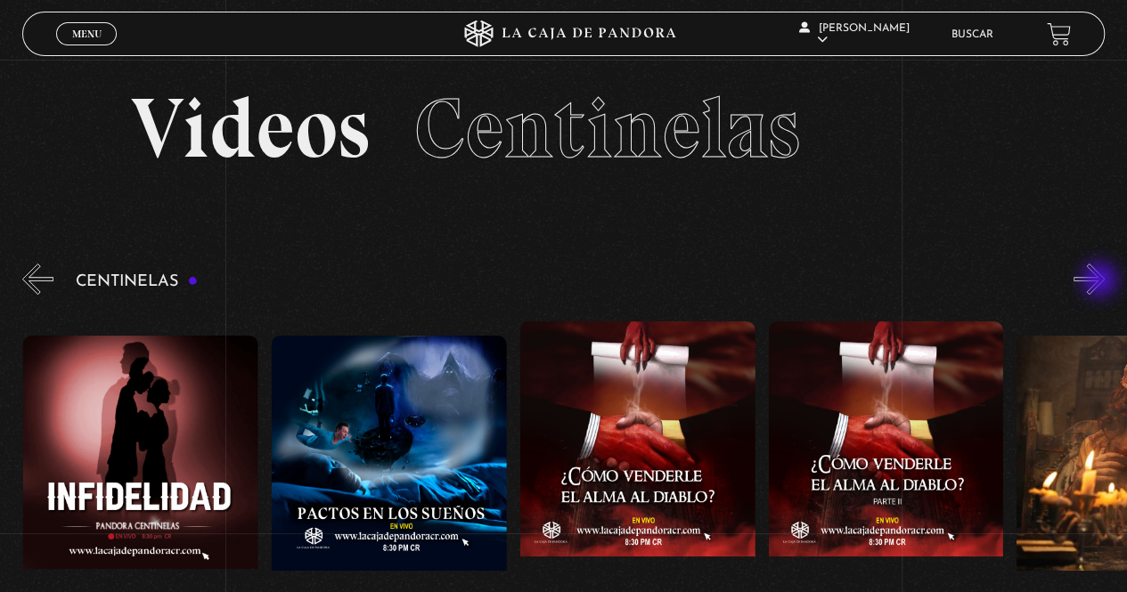
click at [1101, 281] on button "»" at bounding box center [1088, 279] width 31 height 31
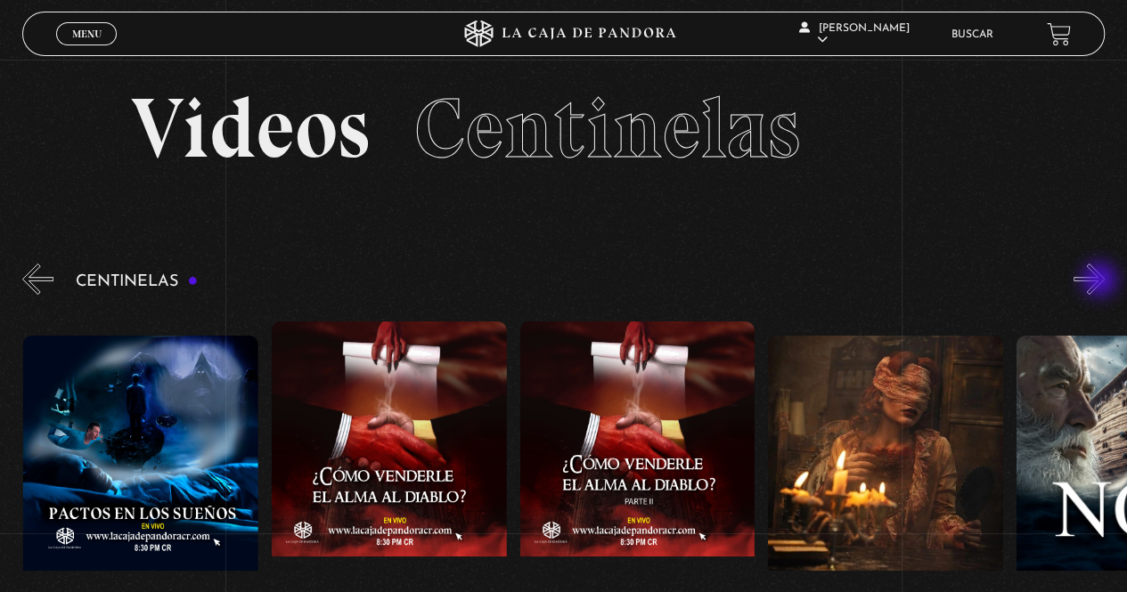
click at [1101, 281] on button "»" at bounding box center [1088, 279] width 31 height 31
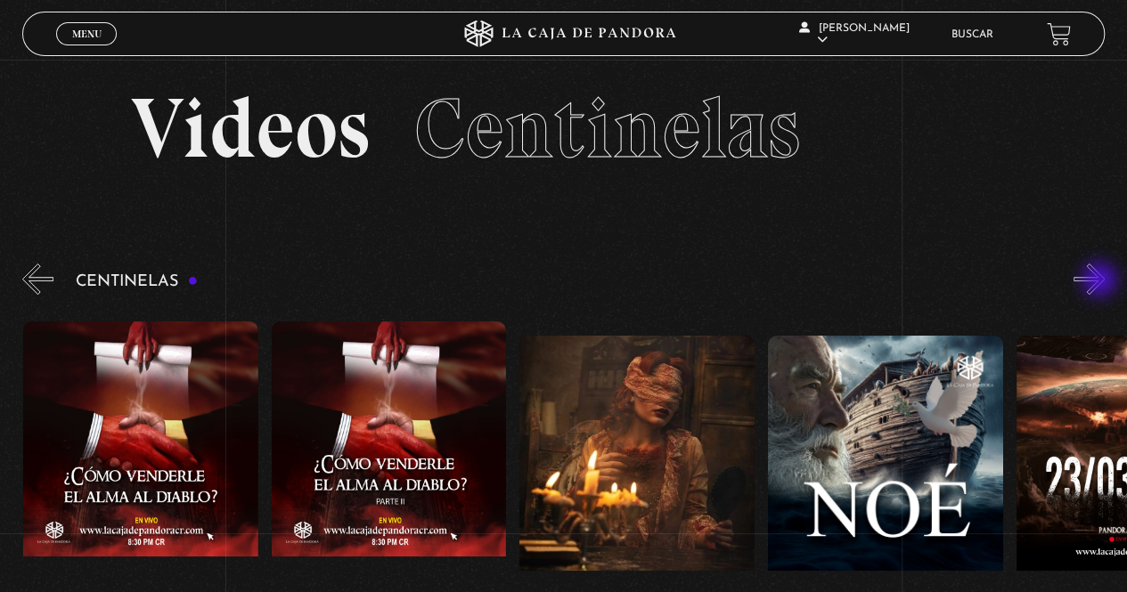
click at [1101, 281] on button "»" at bounding box center [1088, 279] width 31 height 31
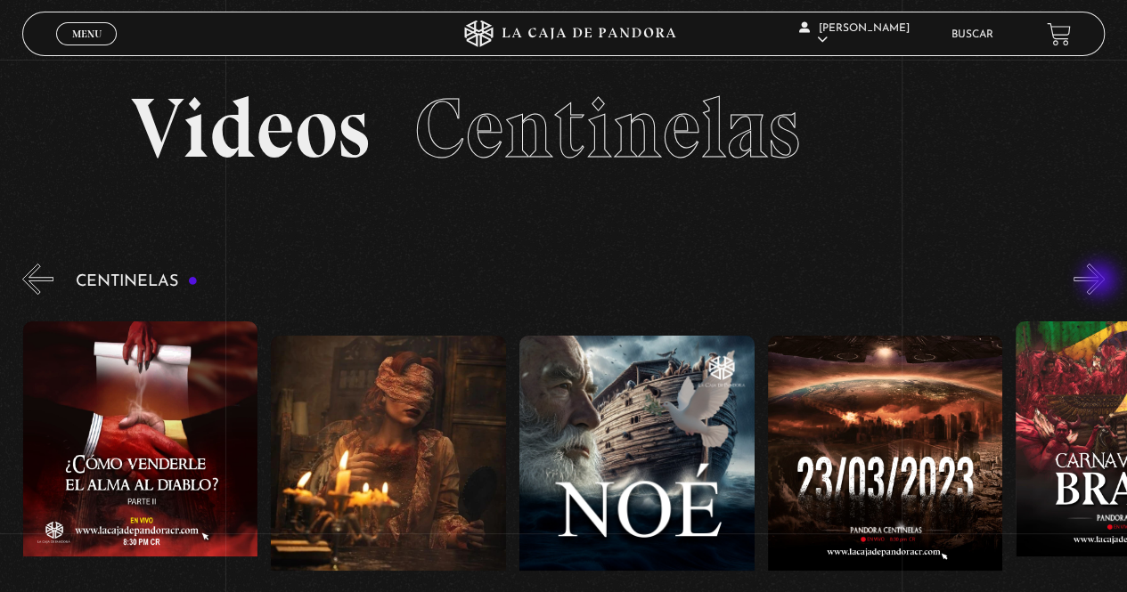
click at [1101, 281] on button "»" at bounding box center [1088, 279] width 31 height 31
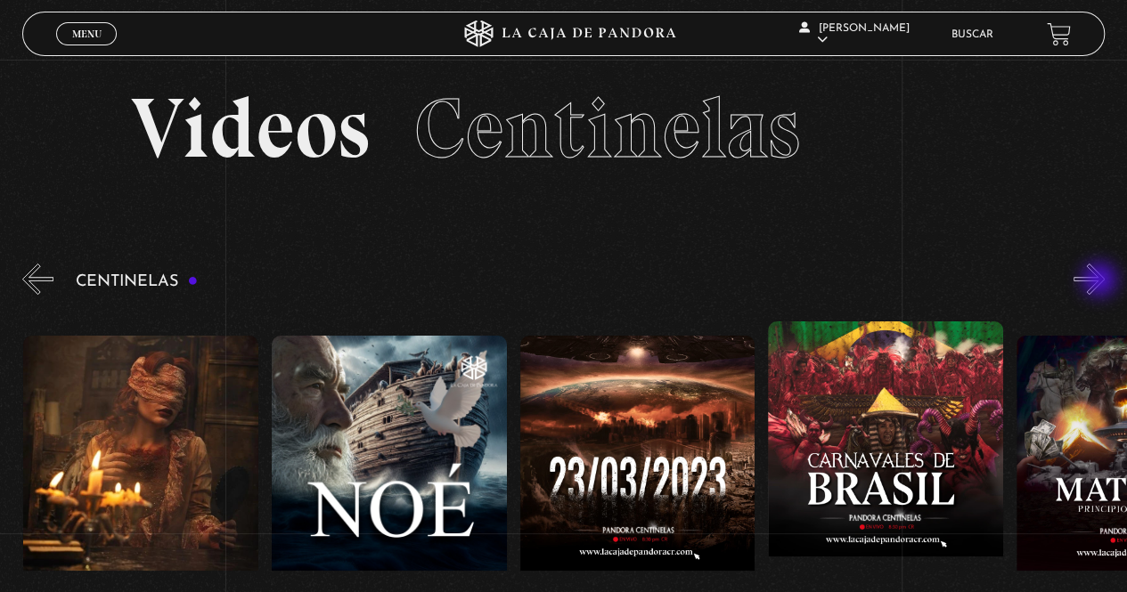
scroll to position [0, 9927]
click at [1101, 281] on button "»" at bounding box center [1088, 279] width 31 height 31
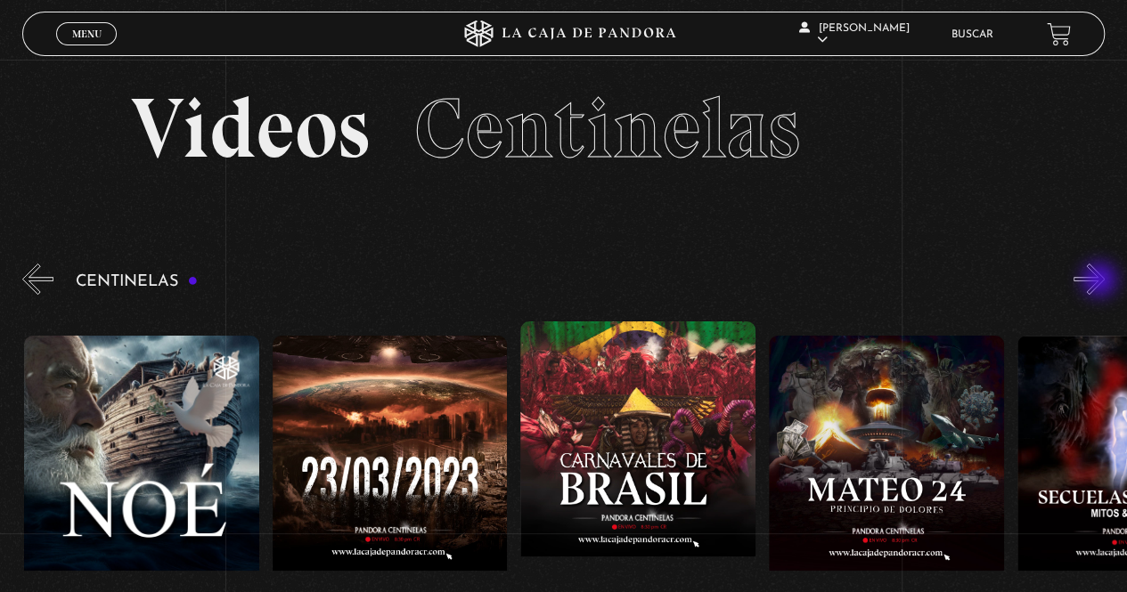
scroll to position [0, 10176]
click at [1101, 281] on button "»" at bounding box center [1088, 279] width 31 height 31
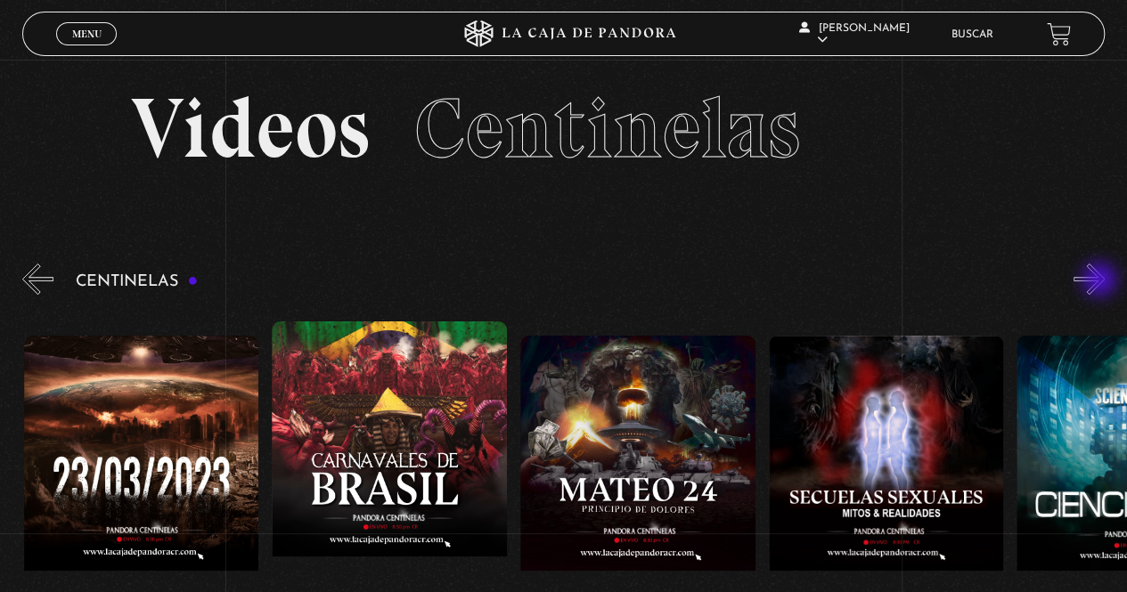
scroll to position [0, 10424]
click at [1101, 281] on button "»" at bounding box center [1088, 279] width 31 height 31
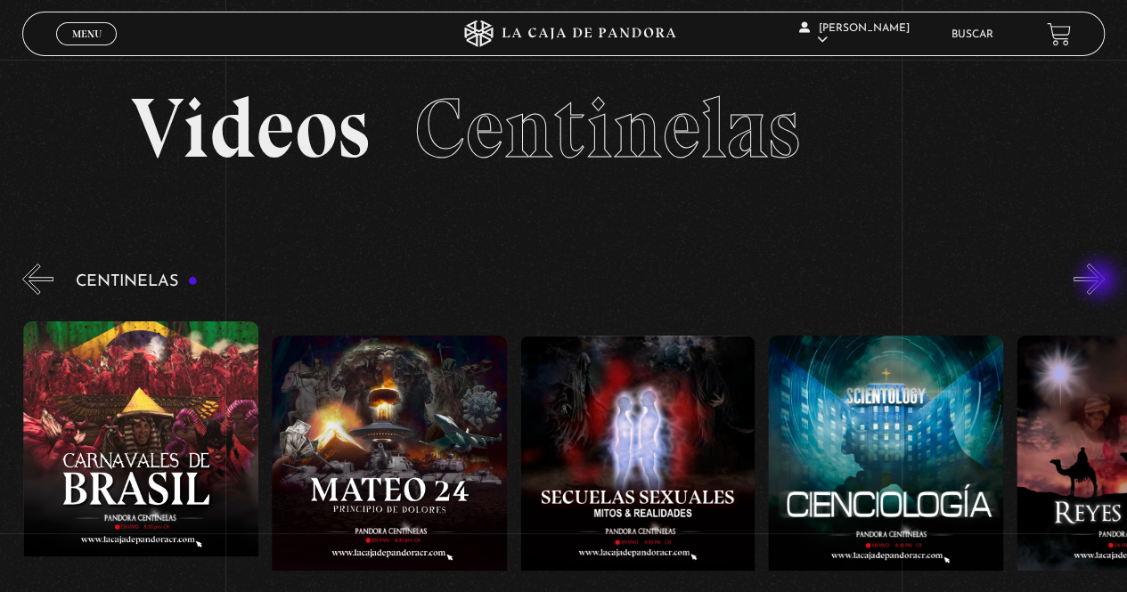
scroll to position [0, 10672]
click at [1101, 281] on button "»" at bounding box center [1088, 279] width 31 height 31
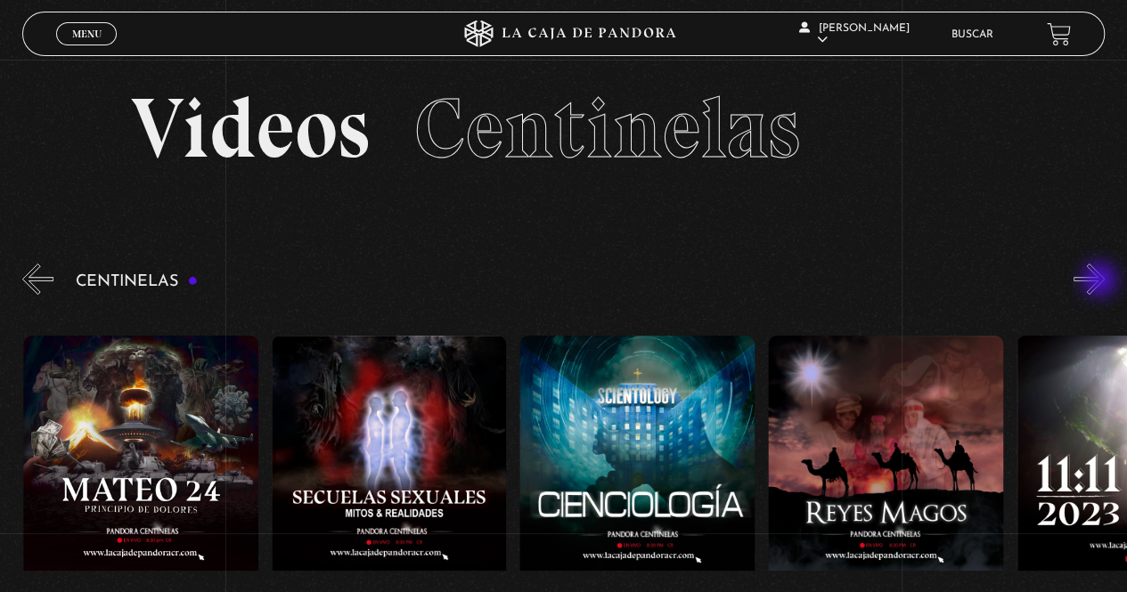
click at [1101, 281] on button "»" at bounding box center [1088, 279] width 31 height 31
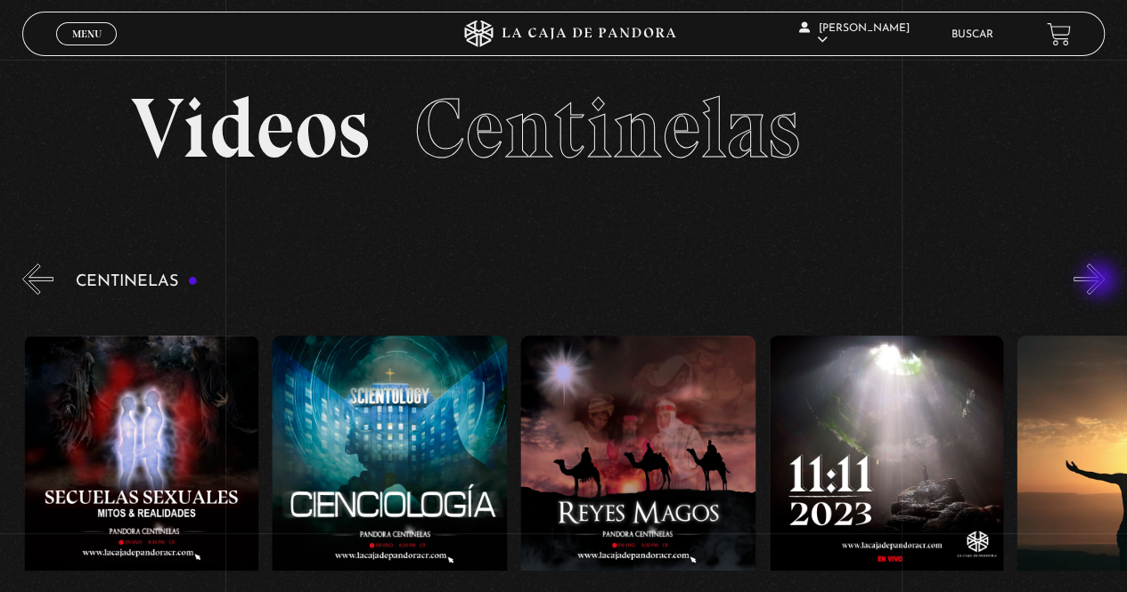
scroll to position [0, 11169]
click at [1101, 281] on button "»" at bounding box center [1088, 279] width 31 height 31
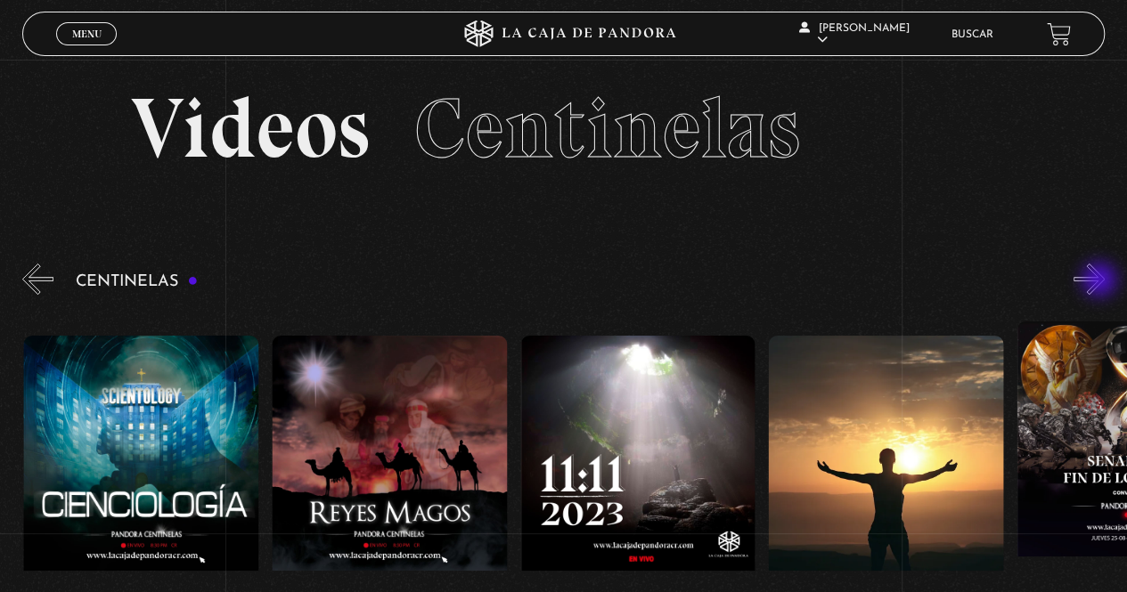
click at [1101, 281] on button "»" at bounding box center [1088, 279] width 31 height 31
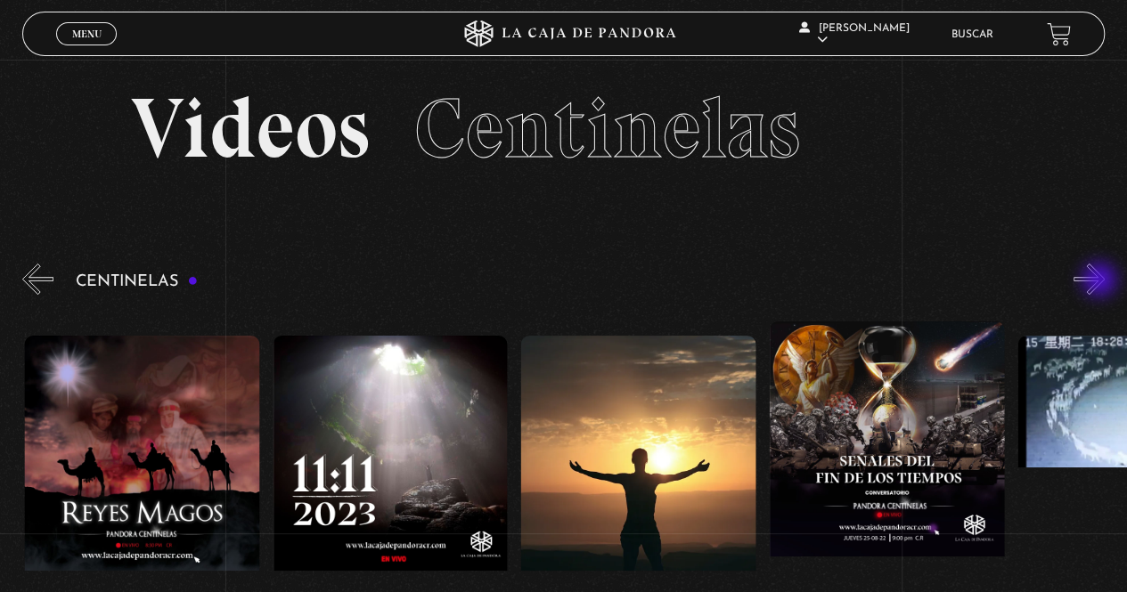
scroll to position [0, 11665]
click at [1101, 281] on button "»" at bounding box center [1088, 279] width 31 height 31
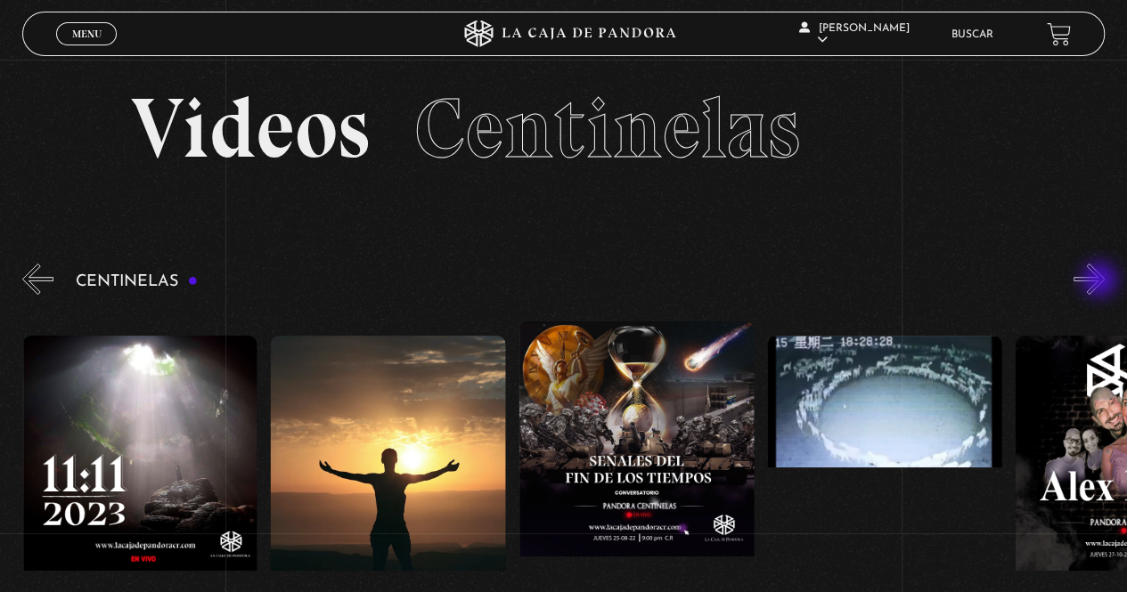
click at [1101, 281] on button "»" at bounding box center [1088, 279] width 31 height 31
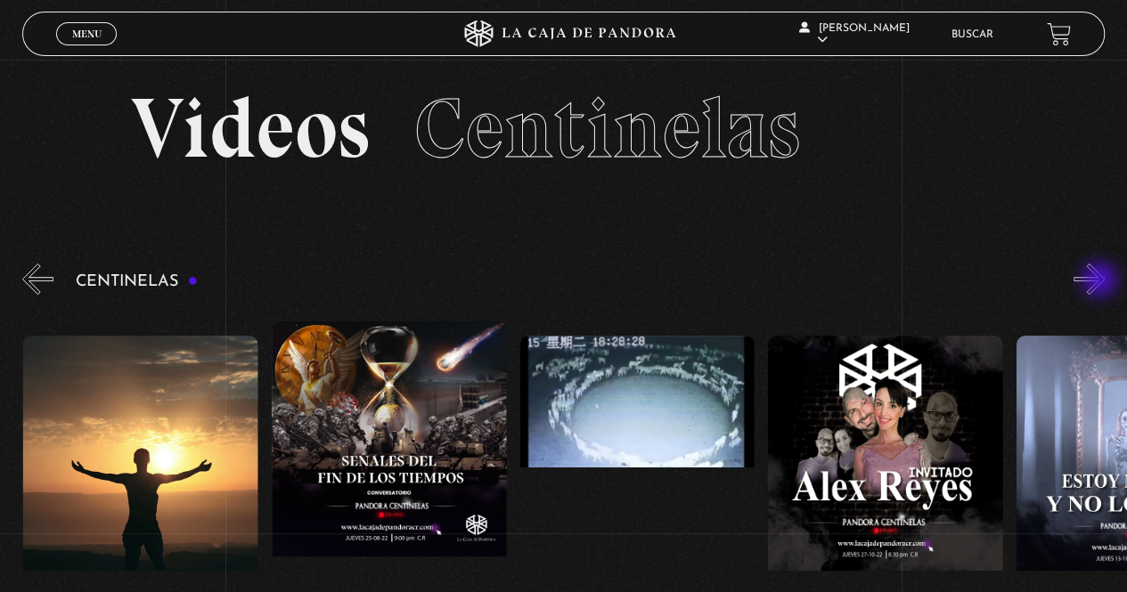
scroll to position [0, 12161]
click at [1101, 281] on button "»" at bounding box center [1088, 279] width 31 height 31
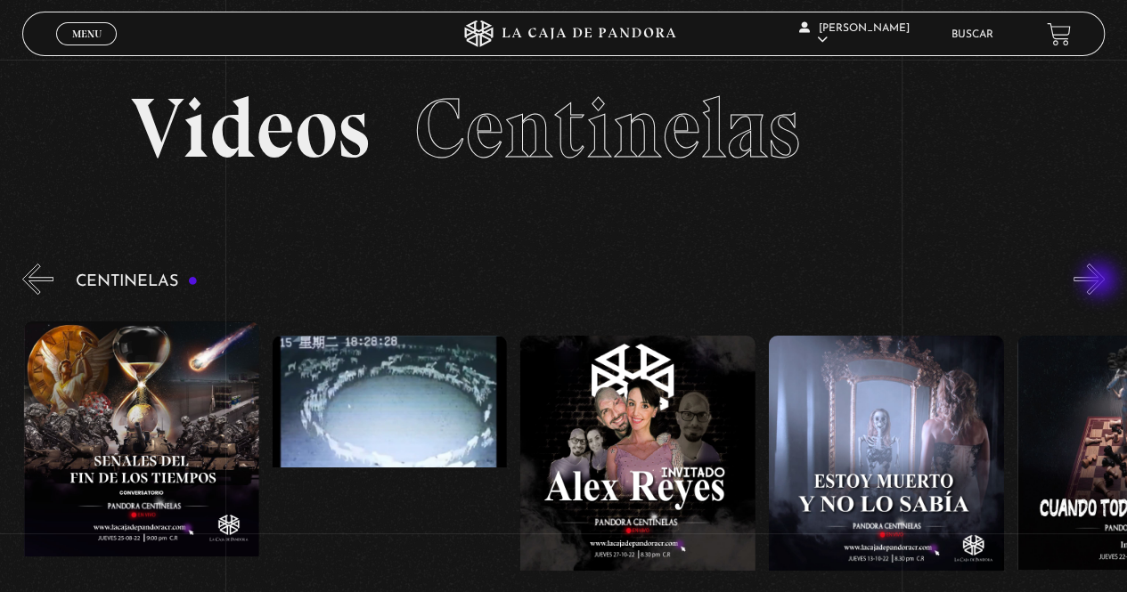
scroll to position [0, 12410]
click at [1101, 281] on button "»" at bounding box center [1088, 279] width 31 height 31
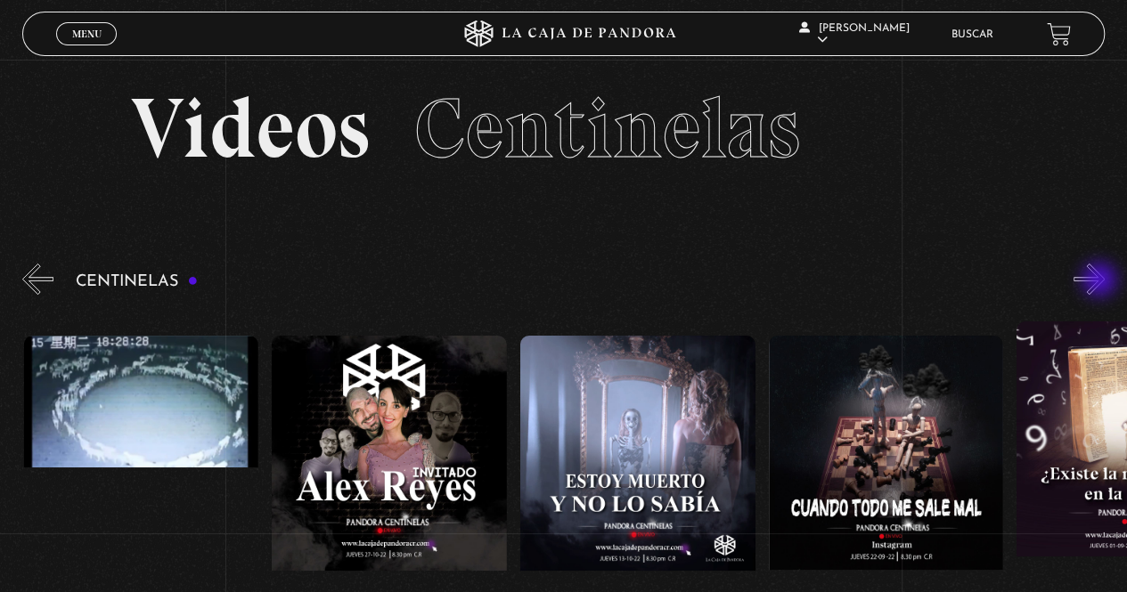
scroll to position [0, 12658]
click at [1101, 281] on button "»" at bounding box center [1088, 279] width 31 height 31
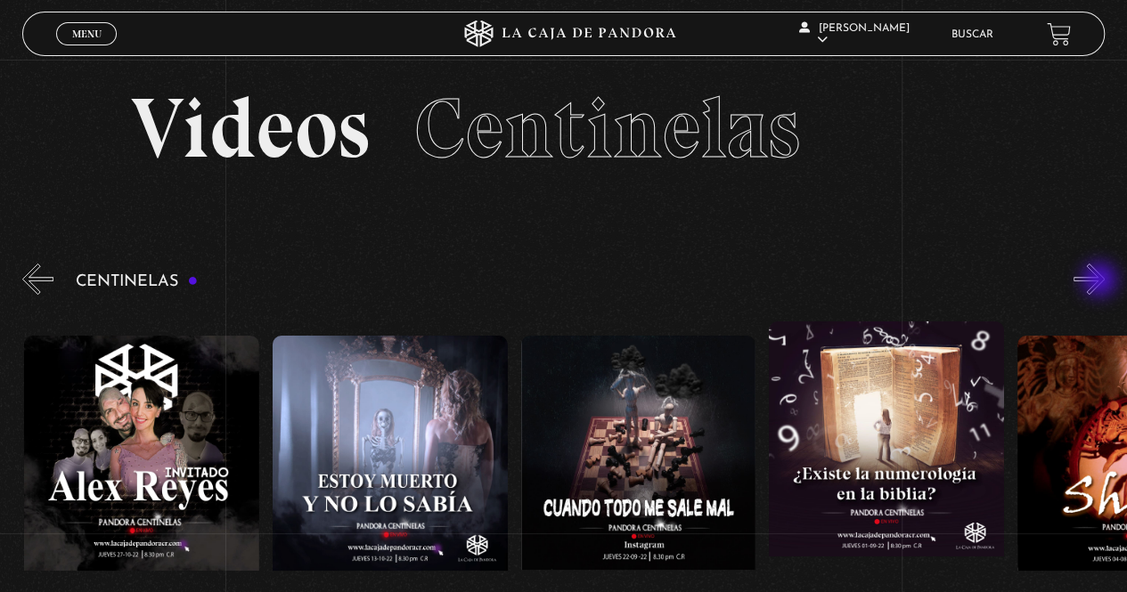
scroll to position [0, 12906]
click at [1101, 281] on button "»" at bounding box center [1088, 279] width 31 height 31
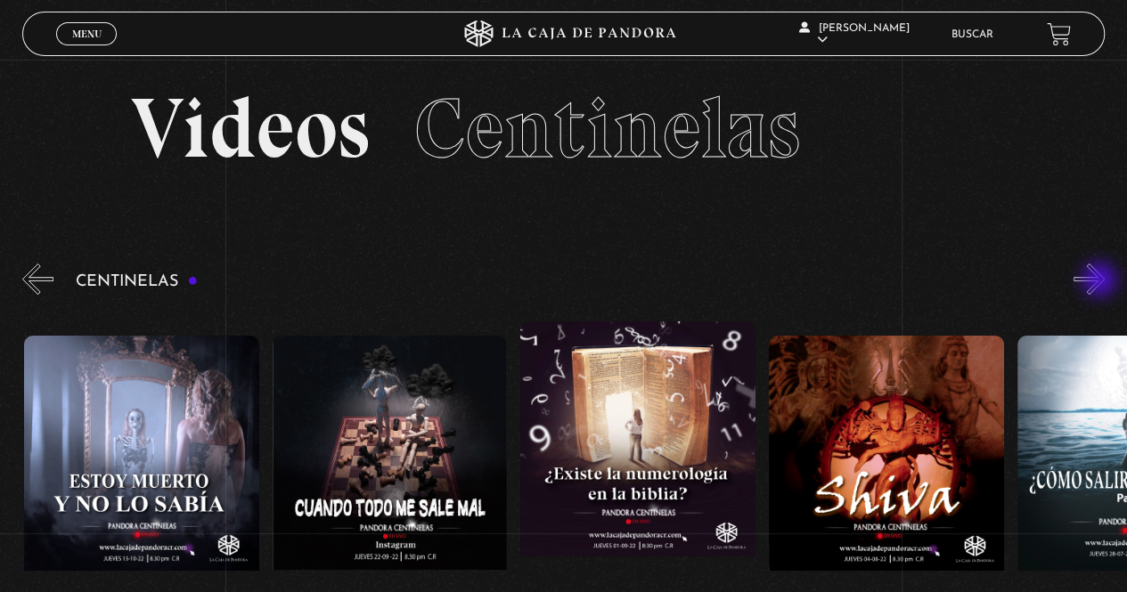
scroll to position [0, 13154]
click at [1101, 281] on button "»" at bounding box center [1088, 279] width 31 height 31
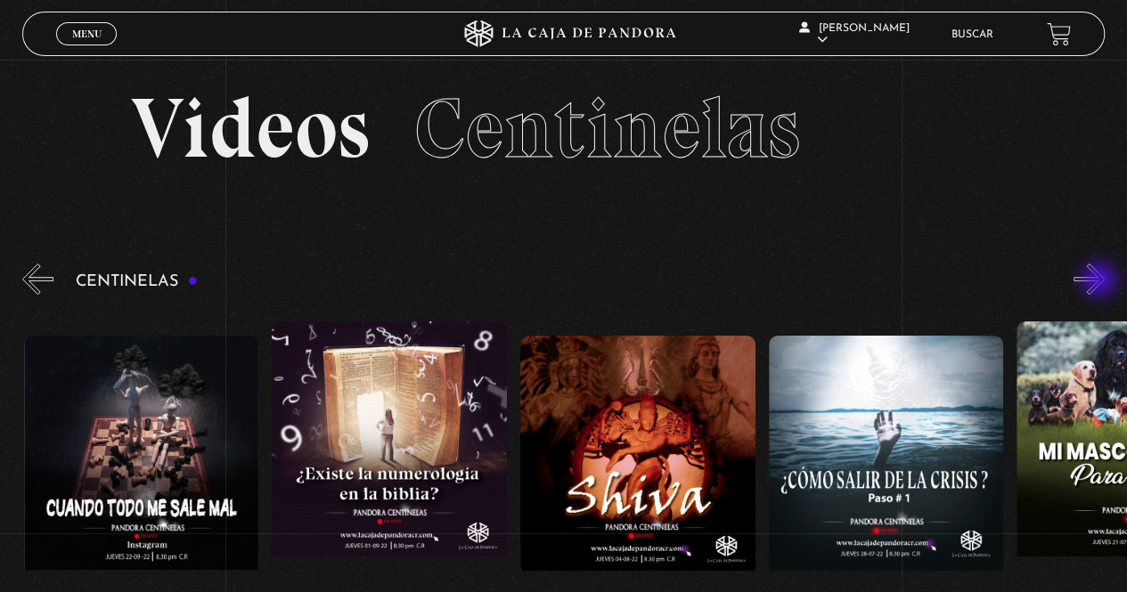
scroll to position [0, 13403]
click at [1101, 281] on button "»" at bounding box center [1088, 279] width 31 height 31
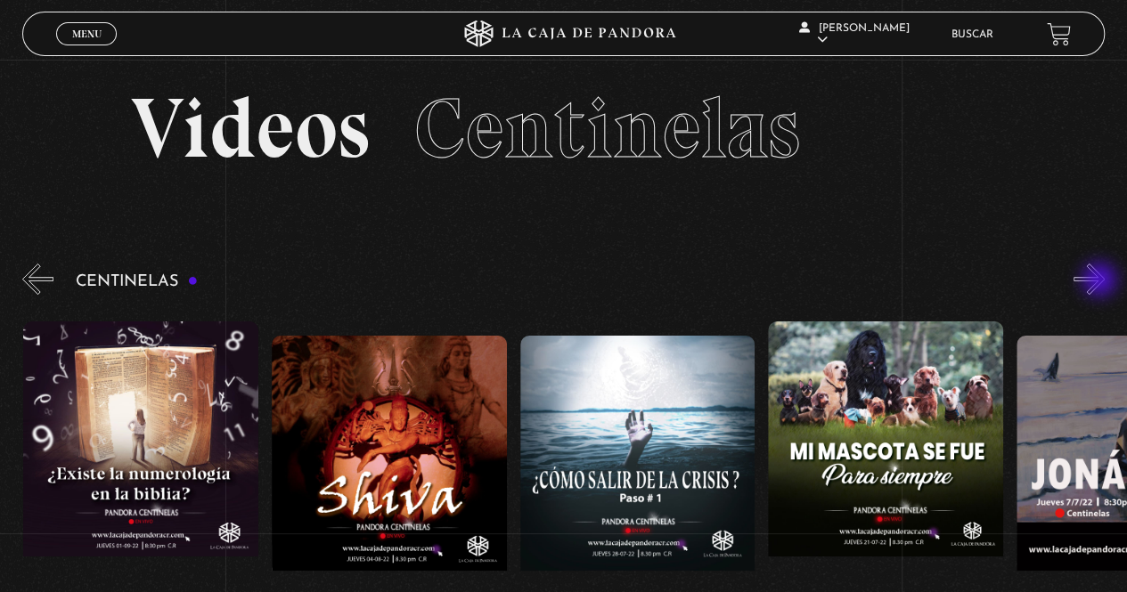
scroll to position [0, 13650]
click at [1101, 281] on button "»" at bounding box center [1088, 279] width 31 height 31
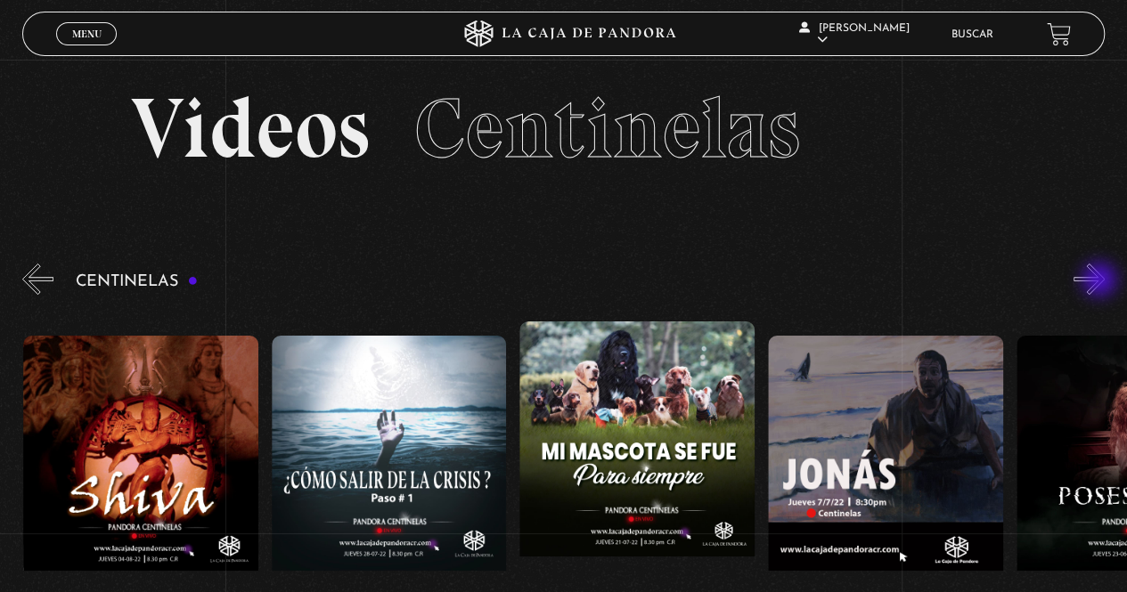
click at [1101, 281] on button "»" at bounding box center [1088, 279] width 31 height 31
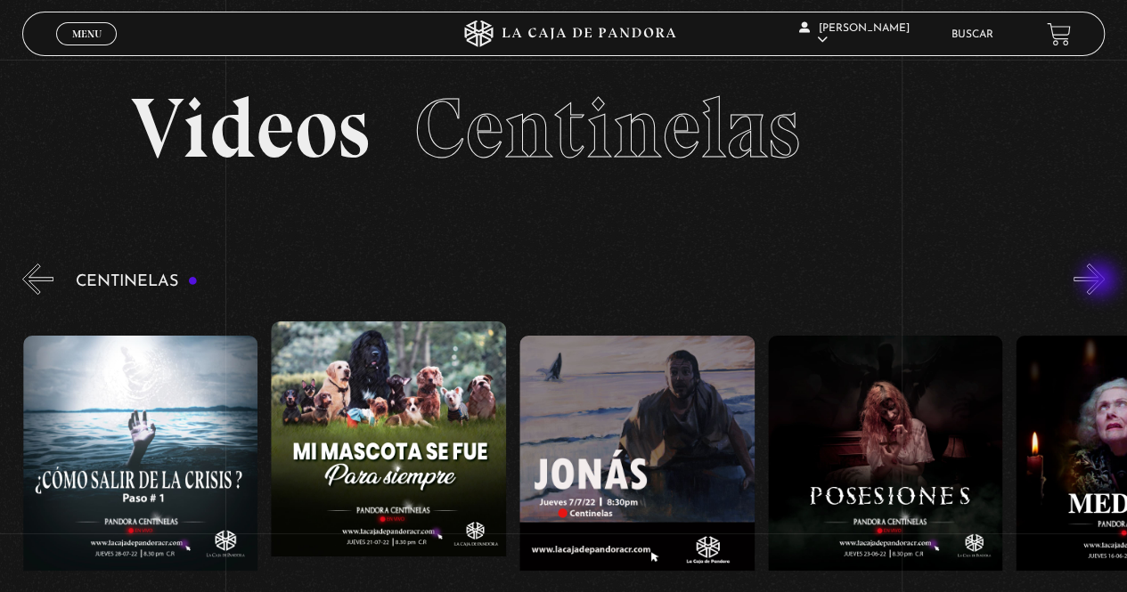
click at [1101, 281] on button "»" at bounding box center [1088, 279] width 31 height 31
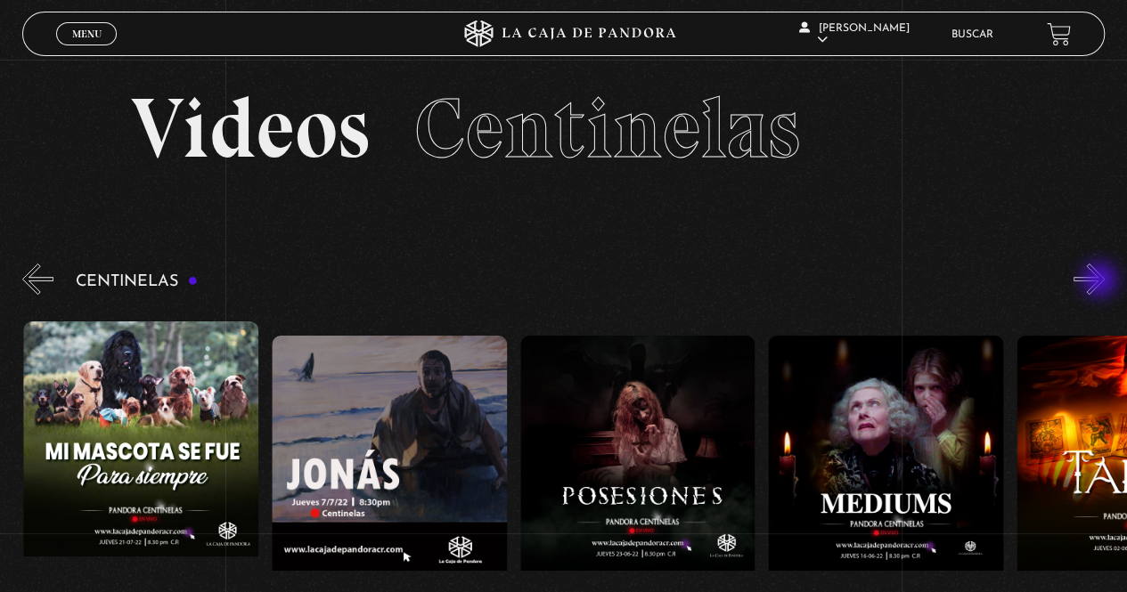
click at [1101, 281] on button "»" at bounding box center [1088, 279] width 31 height 31
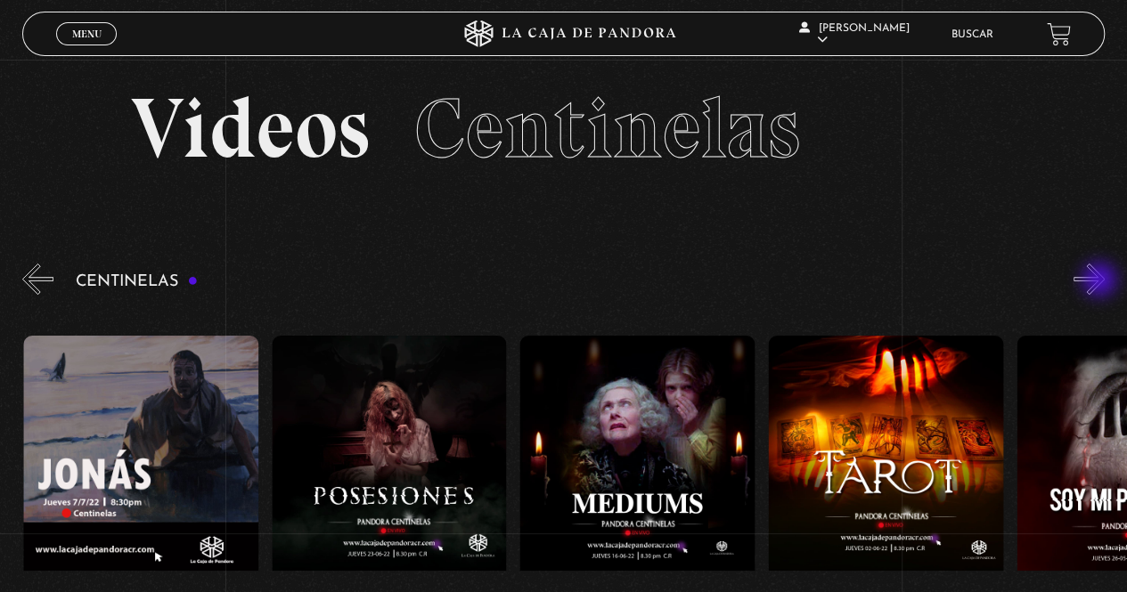
click at [1101, 281] on button "»" at bounding box center [1088, 279] width 31 height 31
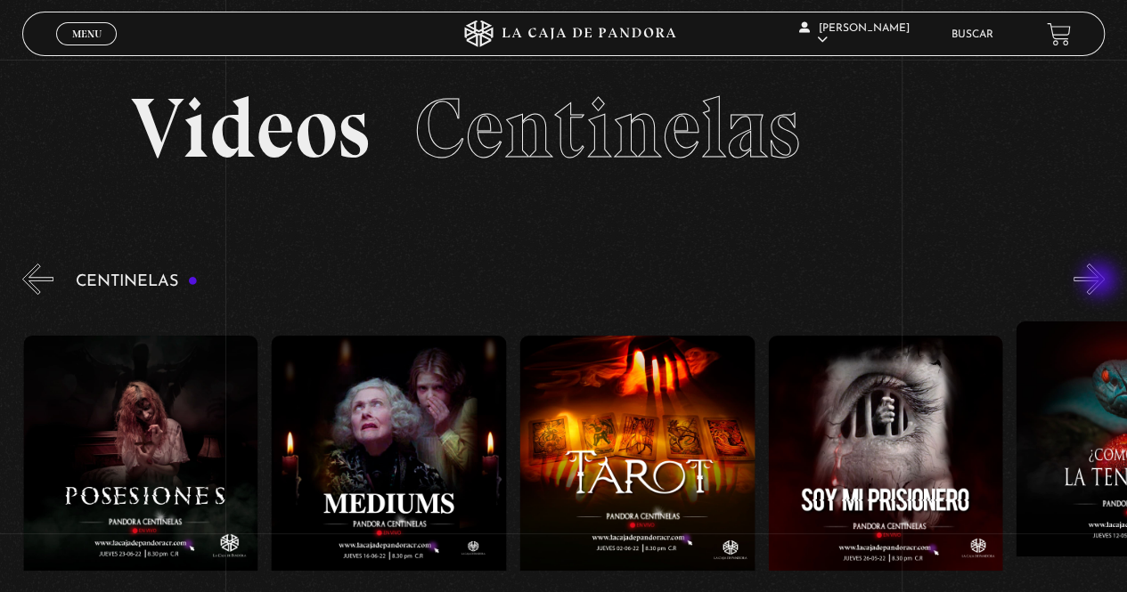
click at [1101, 281] on button "»" at bounding box center [1088, 279] width 31 height 31
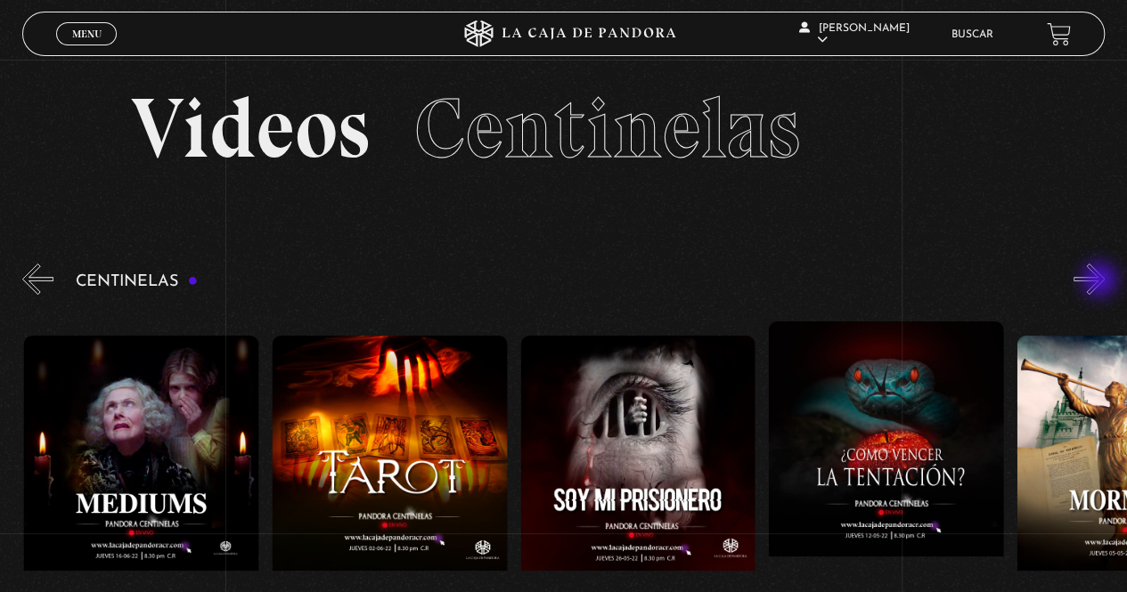
click at [1101, 281] on button "»" at bounding box center [1088, 279] width 31 height 31
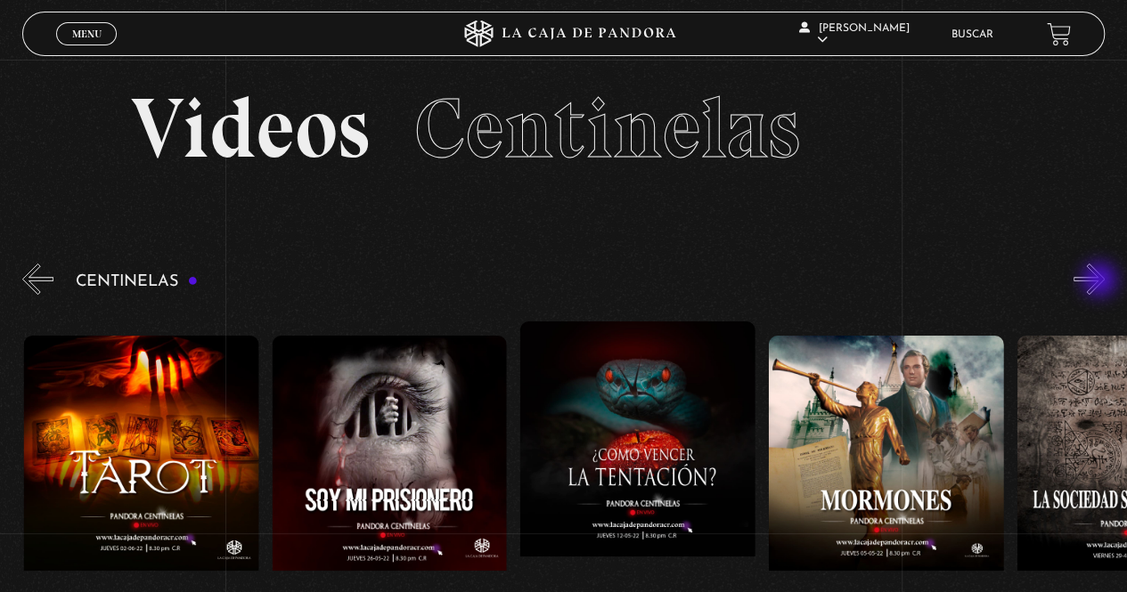
scroll to position [0, 15388]
click at [1101, 281] on button "»" at bounding box center [1088, 279] width 31 height 31
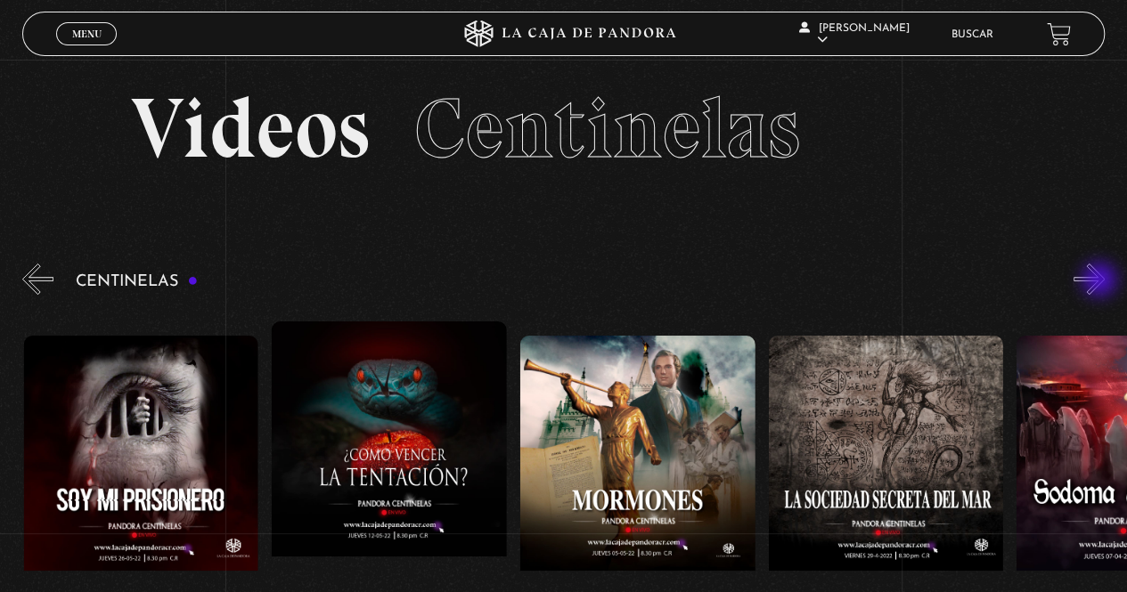
scroll to position [0, 15636]
click at [1101, 281] on button "»" at bounding box center [1088, 279] width 31 height 31
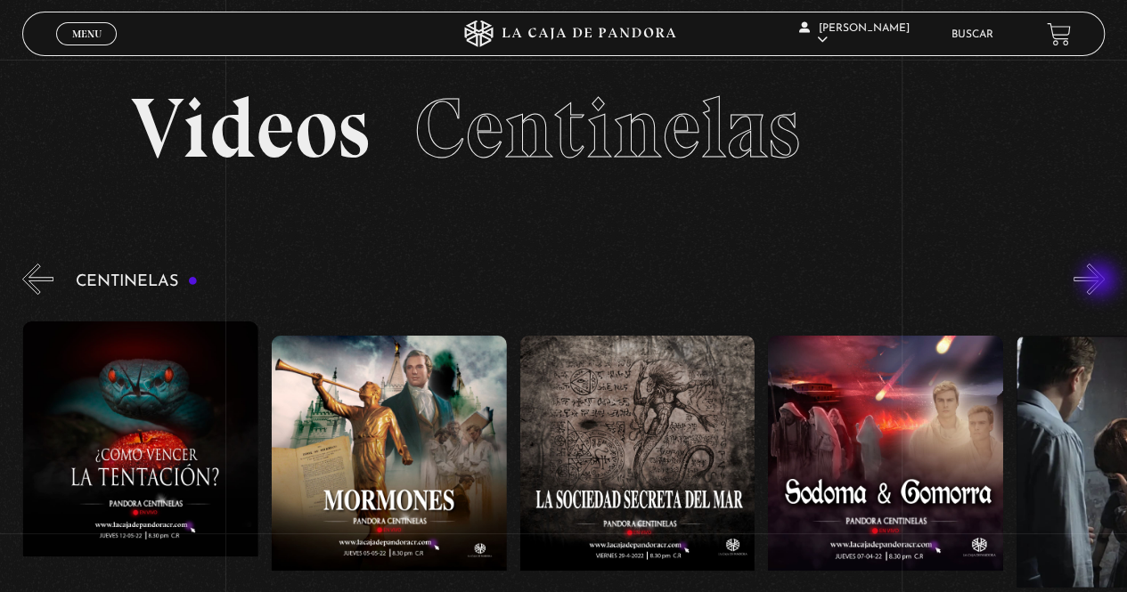
click at [1101, 281] on button "»" at bounding box center [1088, 279] width 31 height 31
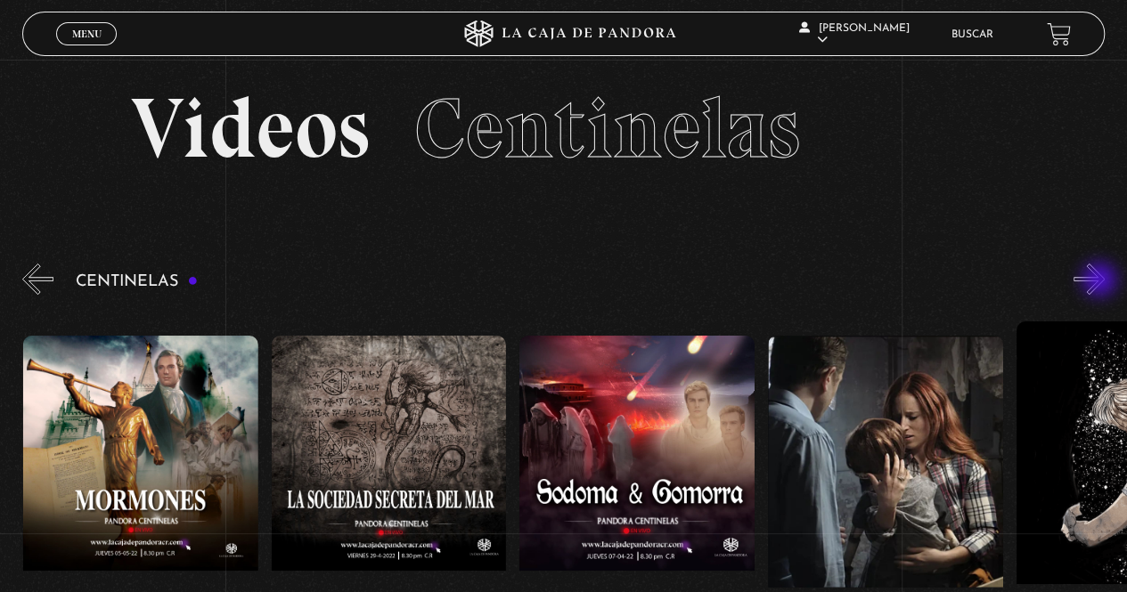
click at [1101, 281] on button "»" at bounding box center [1088, 279] width 31 height 31
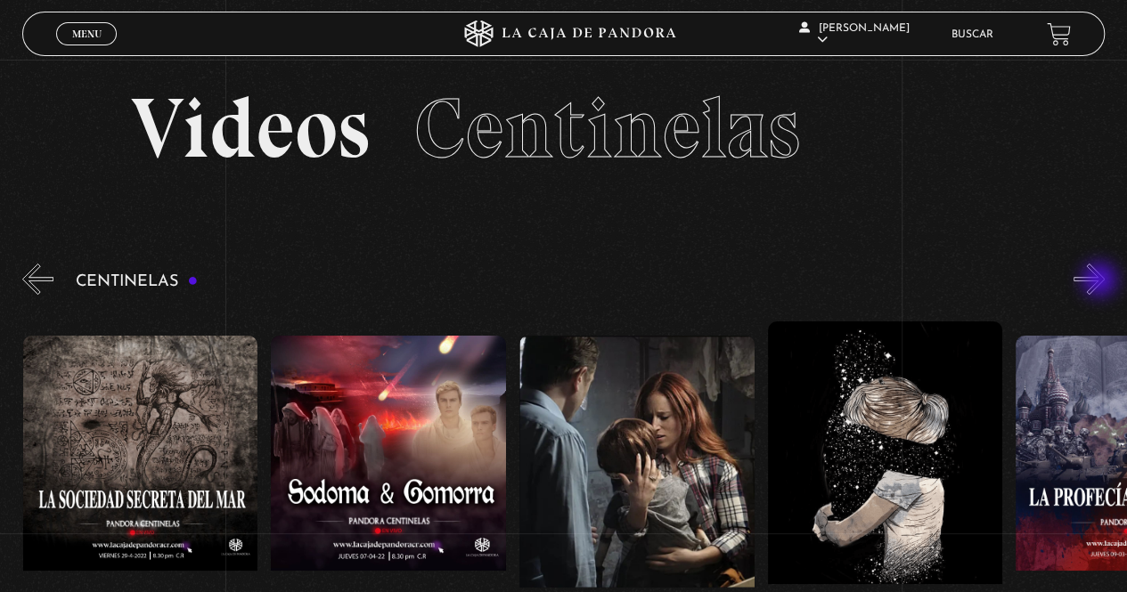
click at [1101, 281] on button "»" at bounding box center [1088, 279] width 31 height 31
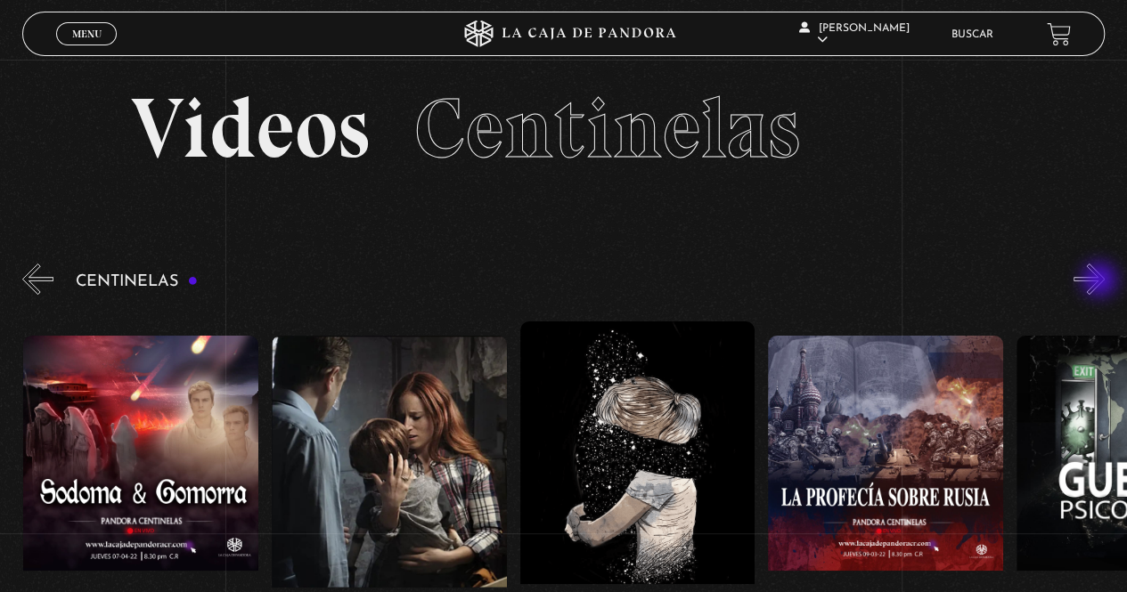
scroll to position [0, 16629]
click at [1101, 281] on button "»" at bounding box center [1088, 279] width 31 height 31
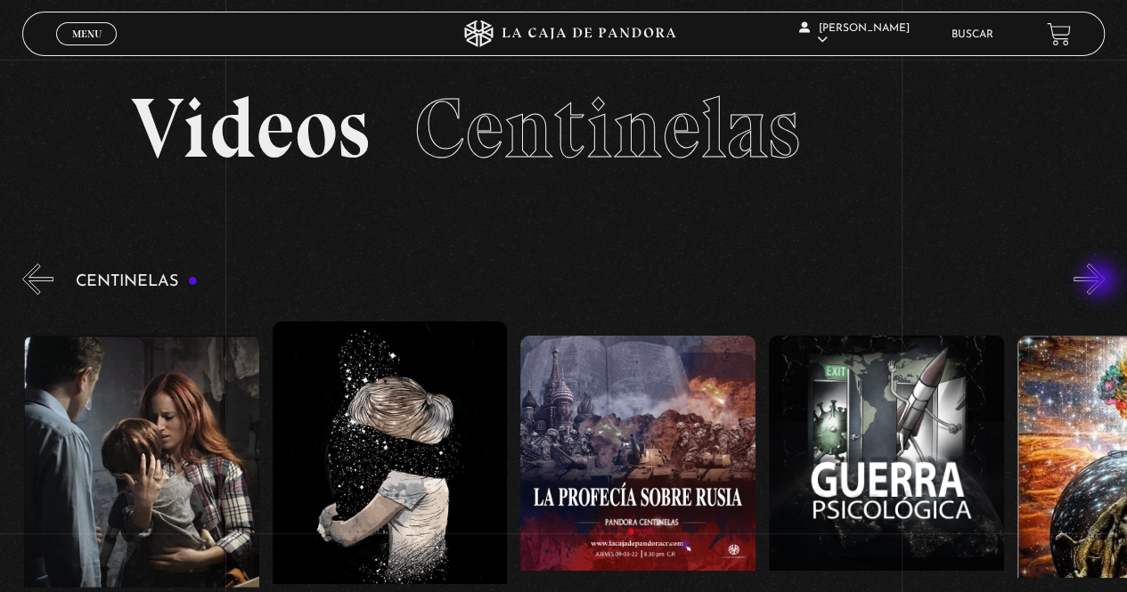
scroll to position [0, 16877]
click at [1101, 281] on button "»" at bounding box center [1088, 279] width 31 height 31
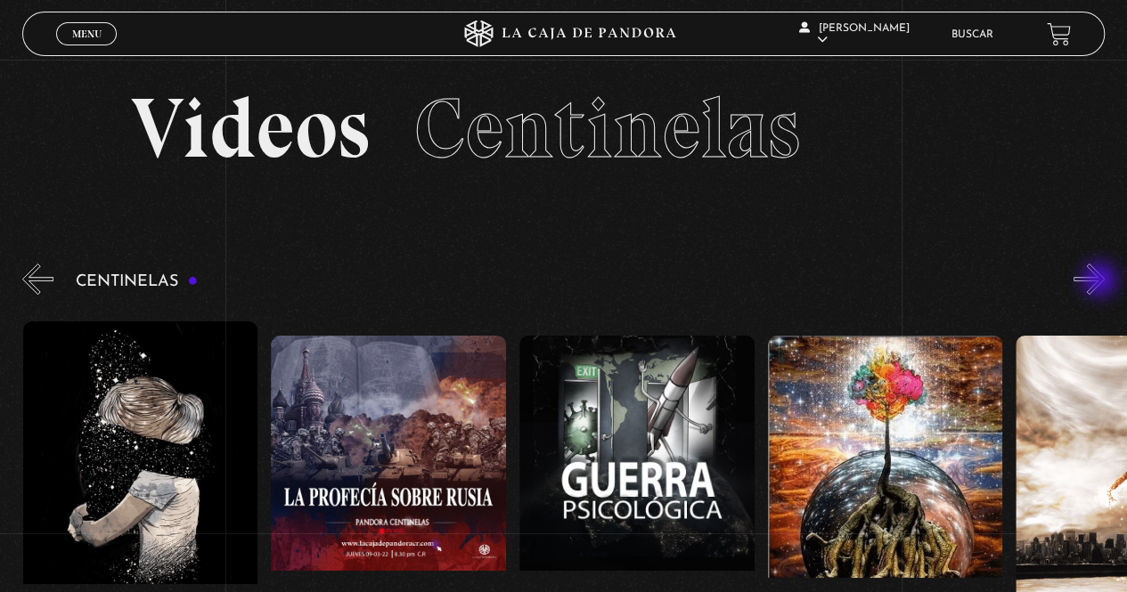
click at [1101, 281] on button "»" at bounding box center [1088, 279] width 31 height 31
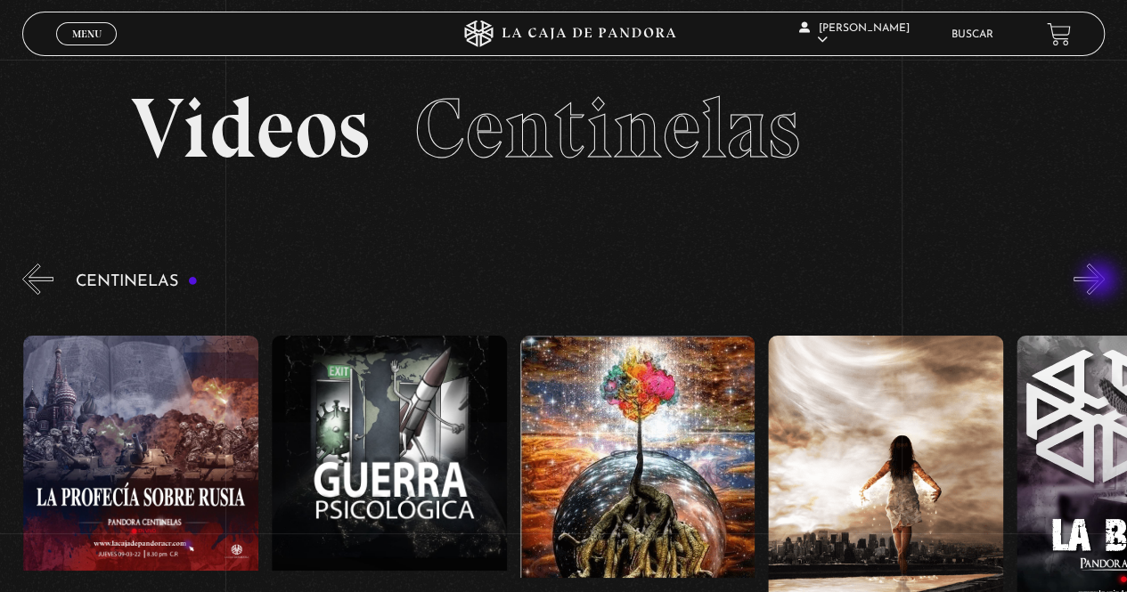
click at [1101, 281] on button "»" at bounding box center [1088, 279] width 31 height 31
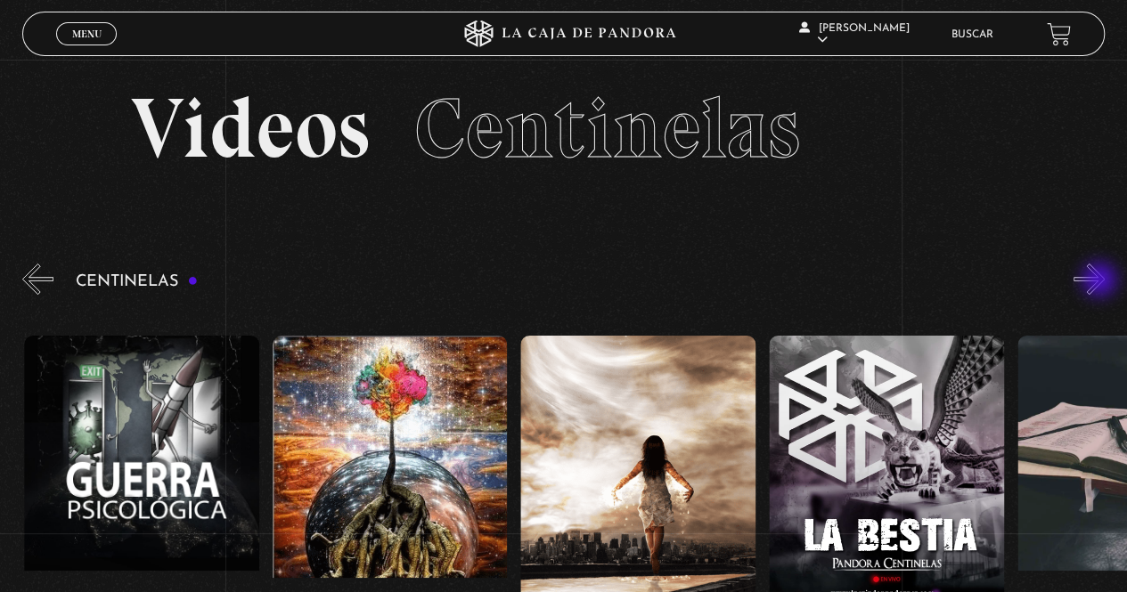
scroll to position [0, 17622]
click at [1101, 281] on button "»" at bounding box center [1088, 279] width 31 height 31
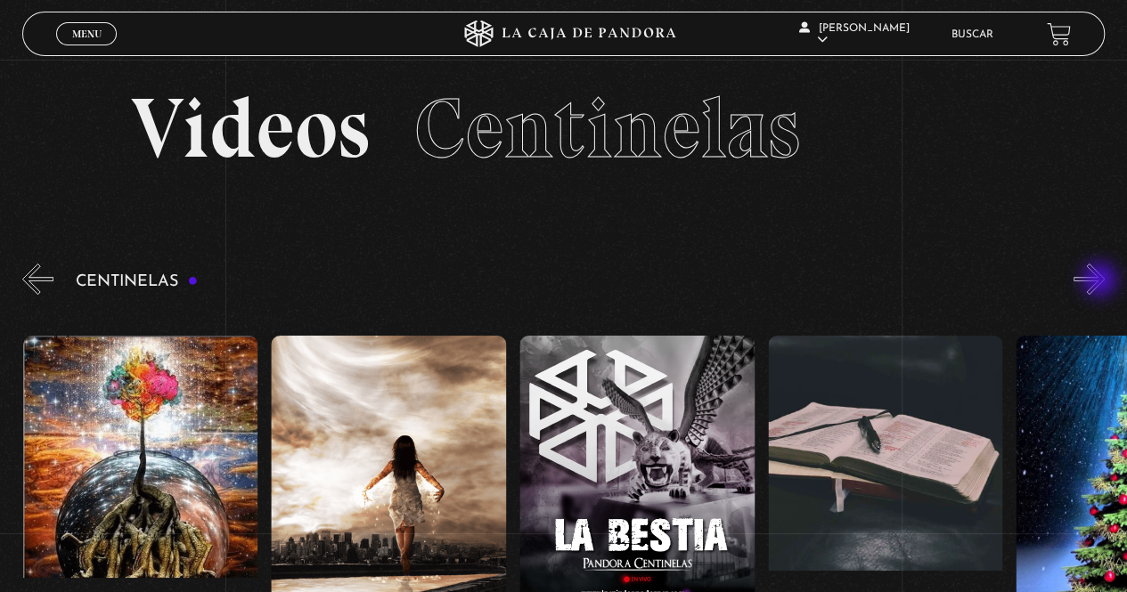
click at [1101, 281] on button "»" at bounding box center [1088, 279] width 31 height 31
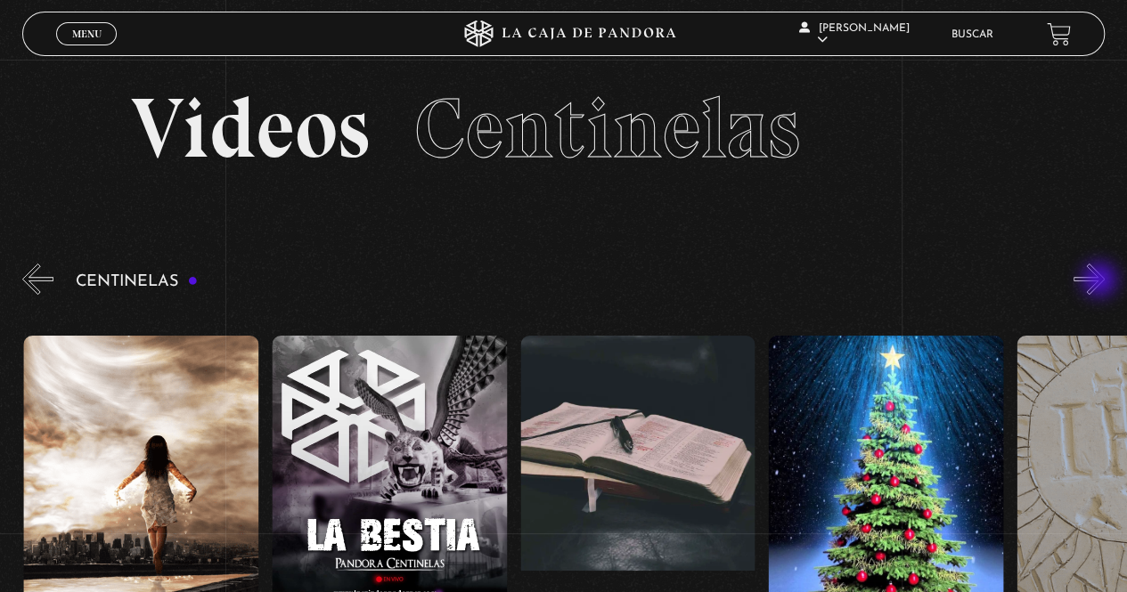
click at [1101, 281] on button "»" at bounding box center [1088, 279] width 31 height 31
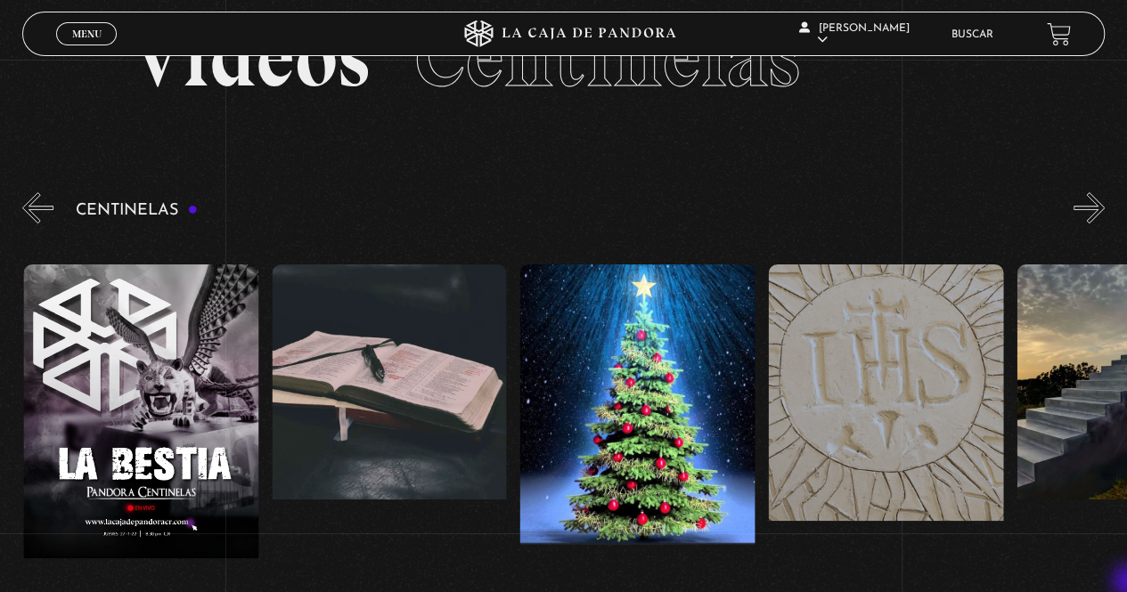
scroll to position [125, 0]
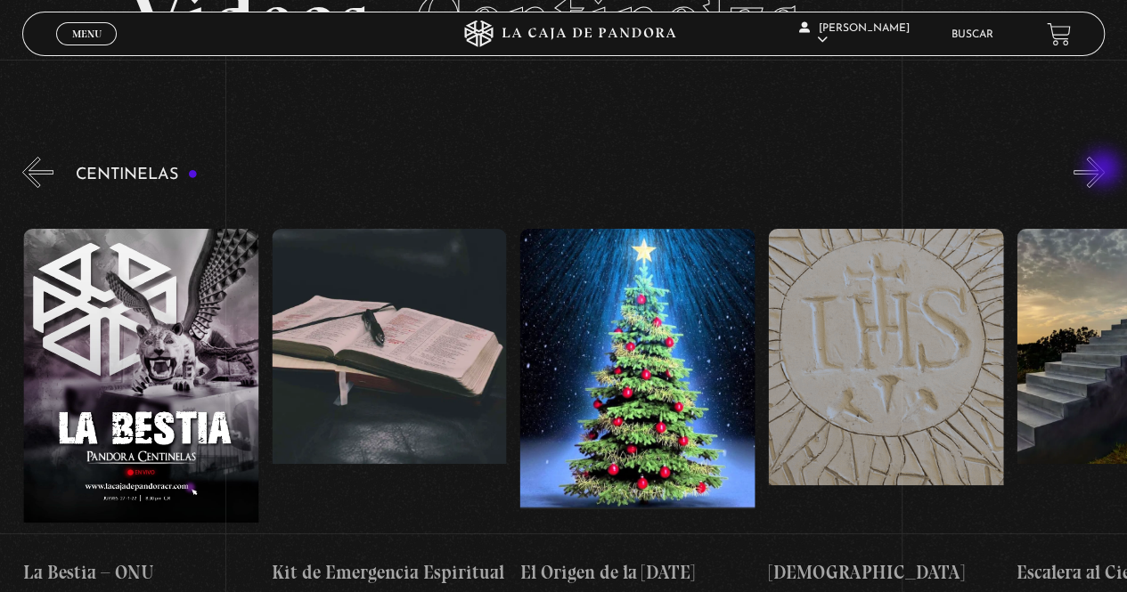
click at [1104, 170] on button "»" at bounding box center [1088, 172] width 31 height 31
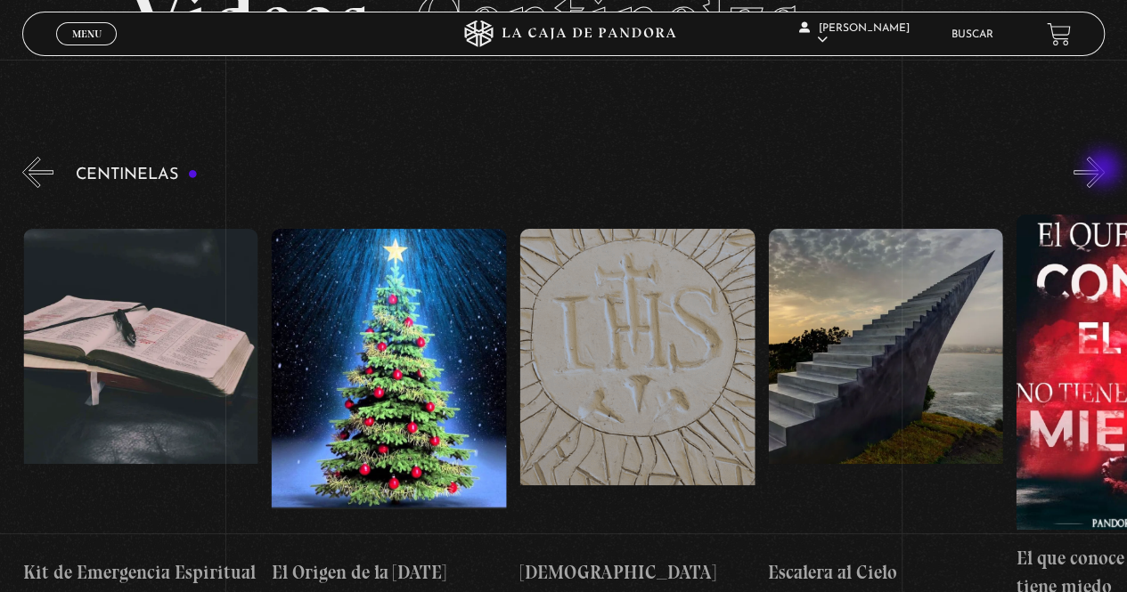
scroll to position [0, 18615]
click at [1104, 170] on button "»" at bounding box center [1088, 172] width 31 height 31
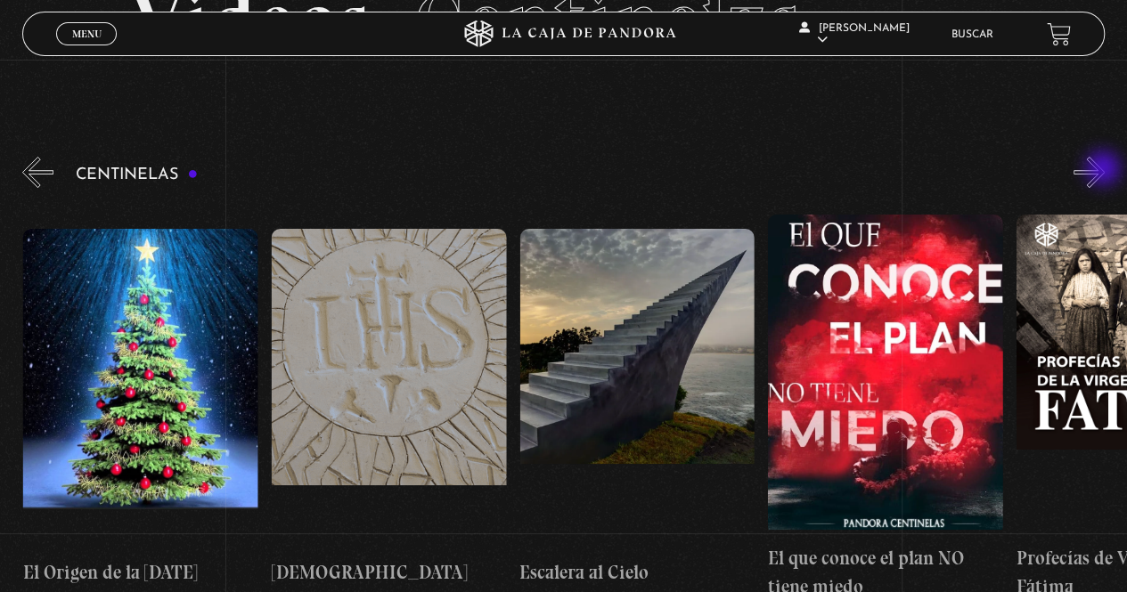
scroll to position [0, 18862]
click at [1104, 170] on button "»" at bounding box center [1088, 172] width 31 height 31
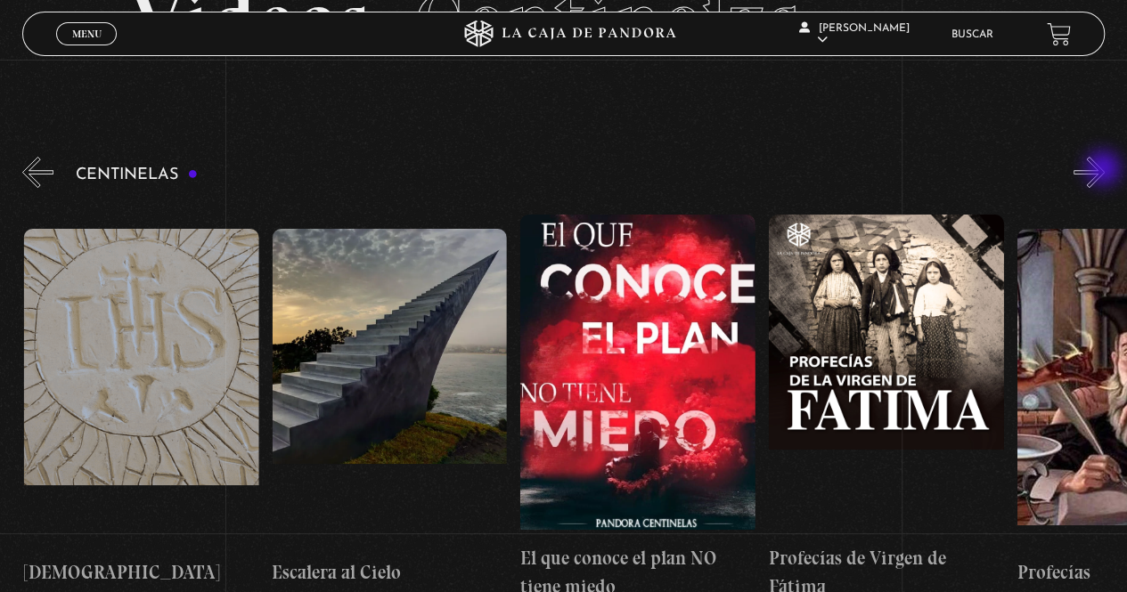
scroll to position [0, 19111]
click at [1104, 170] on button "»" at bounding box center [1088, 172] width 31 height 31
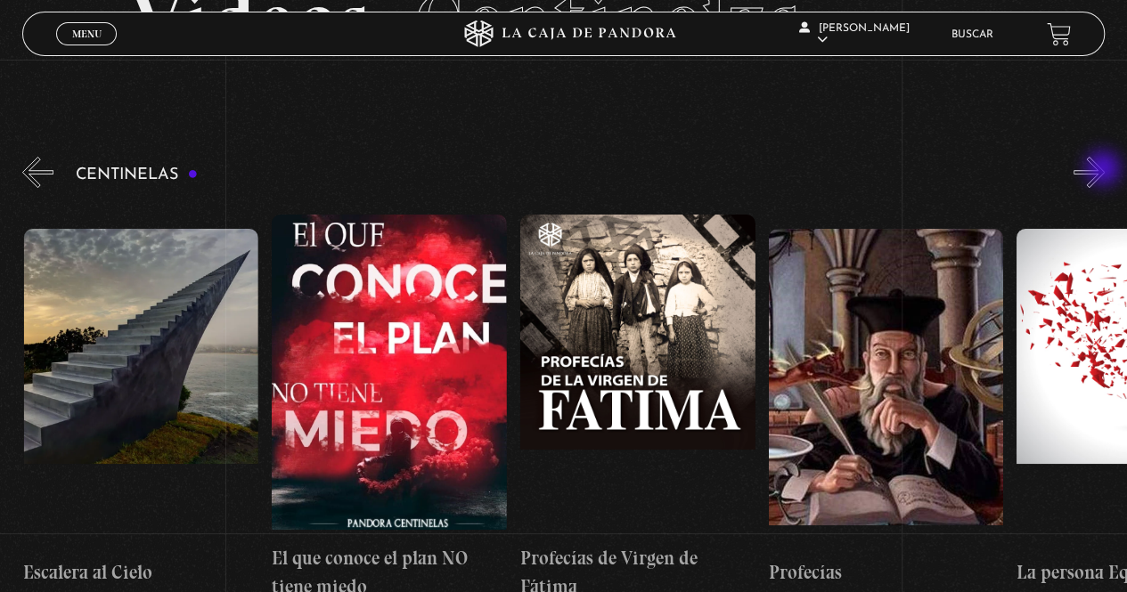
scroll to position [0, 19359]
click at [1104, 170] on button "»" at bounding box center [1088, 172] width 31 height 31
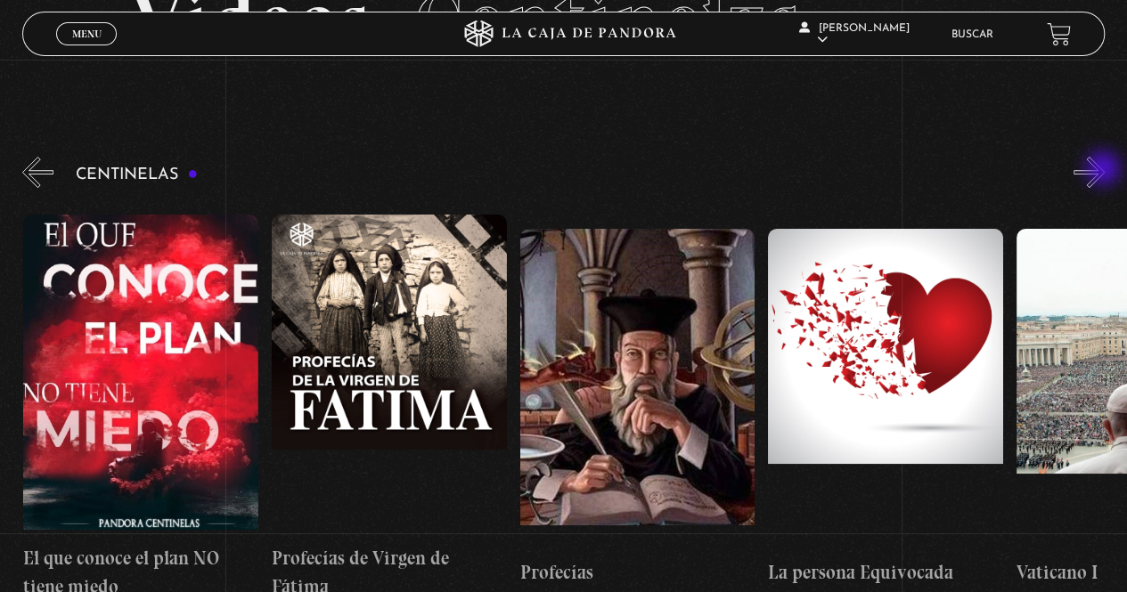
scroll to position [0, 19607]
click at [1104, 170] on button "»" at bounding box center [1088, 172] width 31 height 31
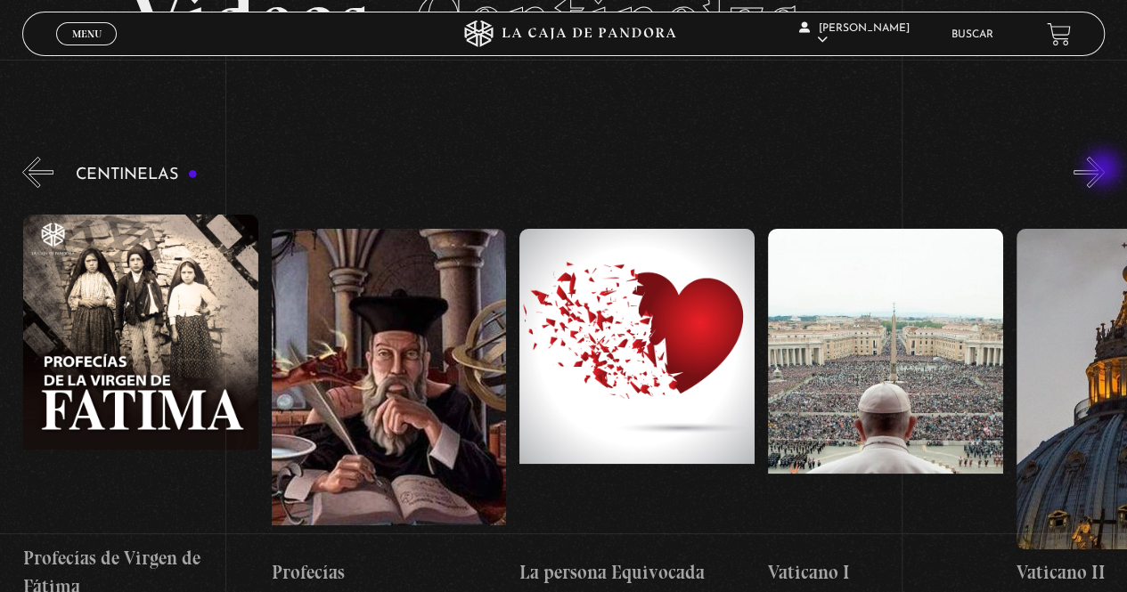
click at [1104, 170] on button "»" at bounding box center [1088, 172] width 31 height 31
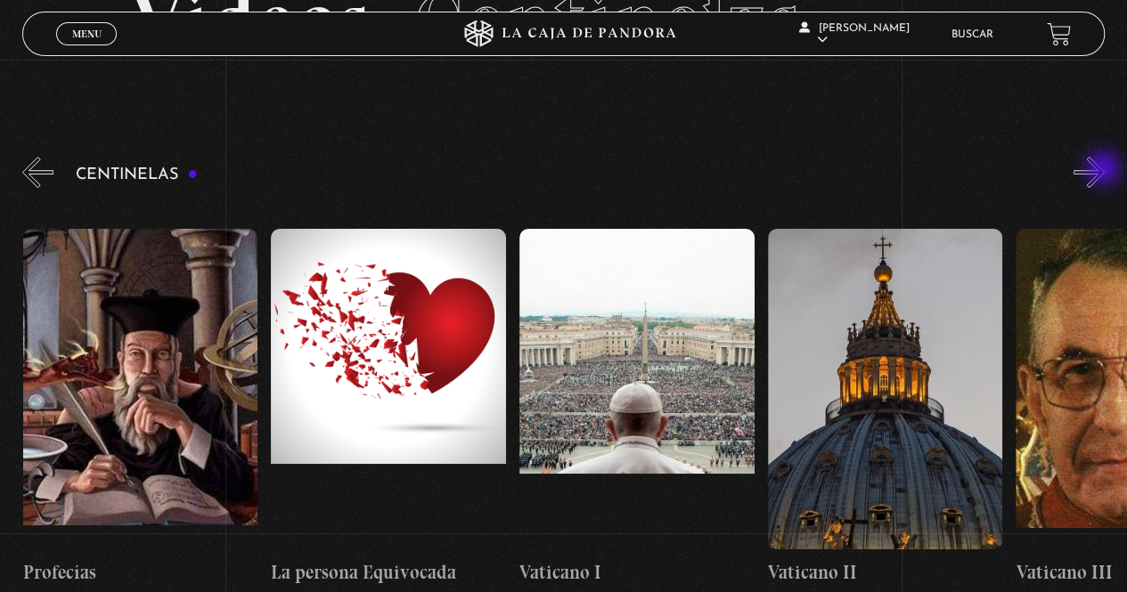
click at [1104, 170] on button "»" at bounding box center [1088, 172] width 31 height 31
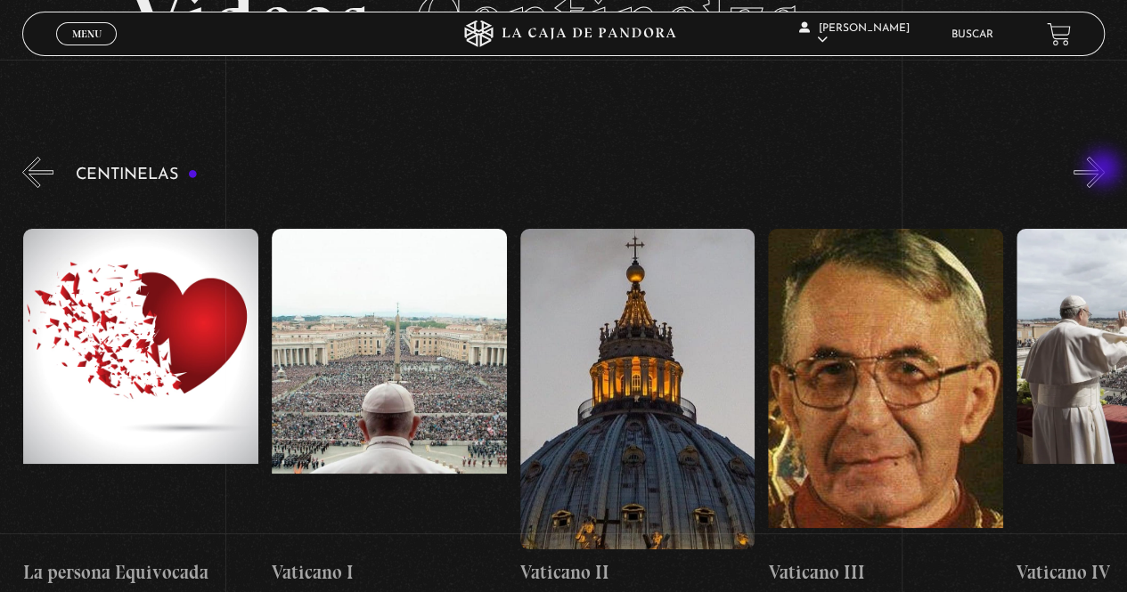
click at [1104, 170] on button "»" at bounding box center [1088, 172] width 31 height 31
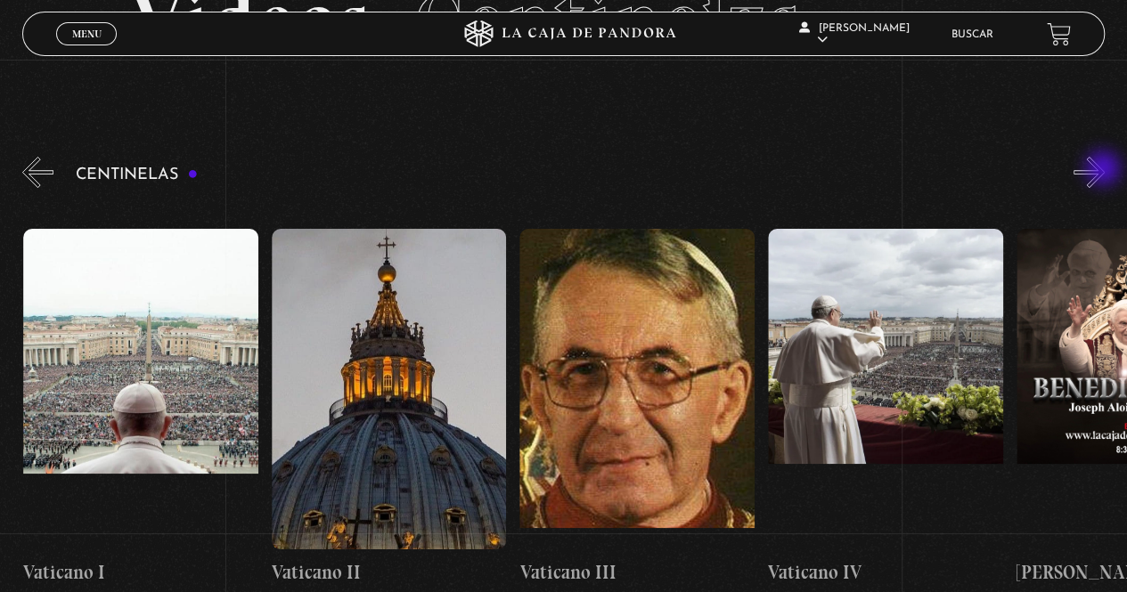
click at [1104, 170] on button "»" at bounding box center [1088, 172] width 31 height 31
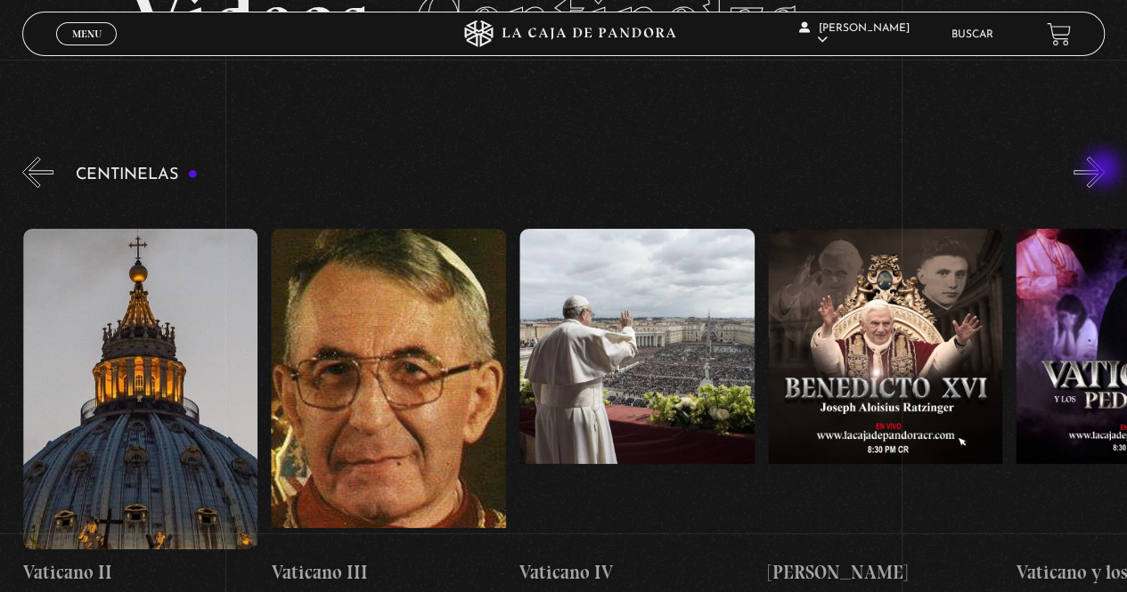
click at [1104, 170] on button "»" at bounding box center [1088, 172] width 31 height 31
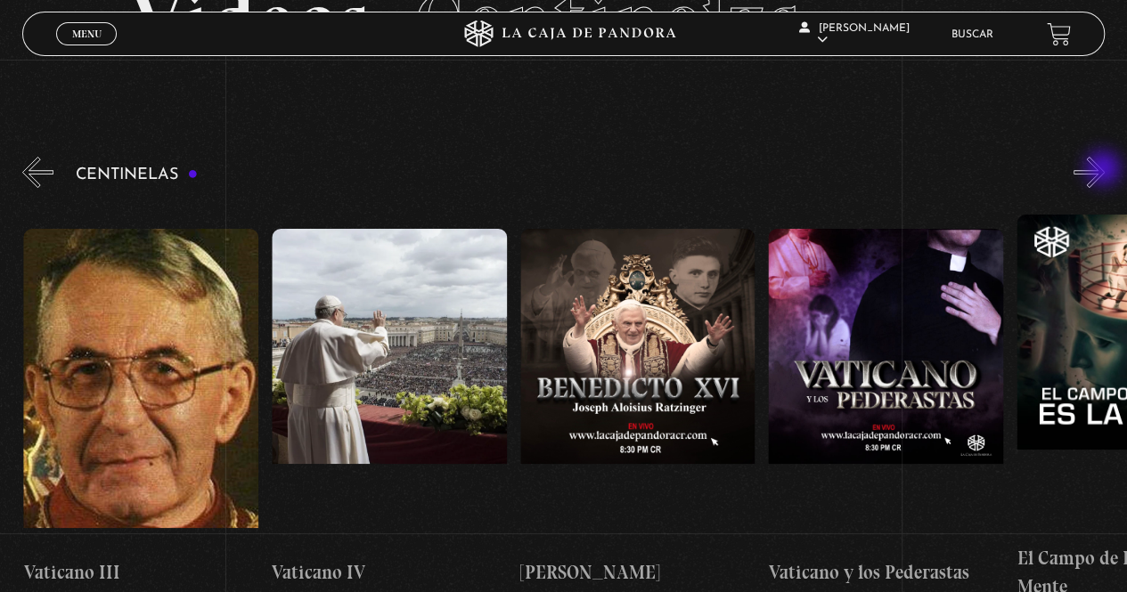
click at [1104, 170] on button "»" at bounding box center [1088, 172] width 31 height 31
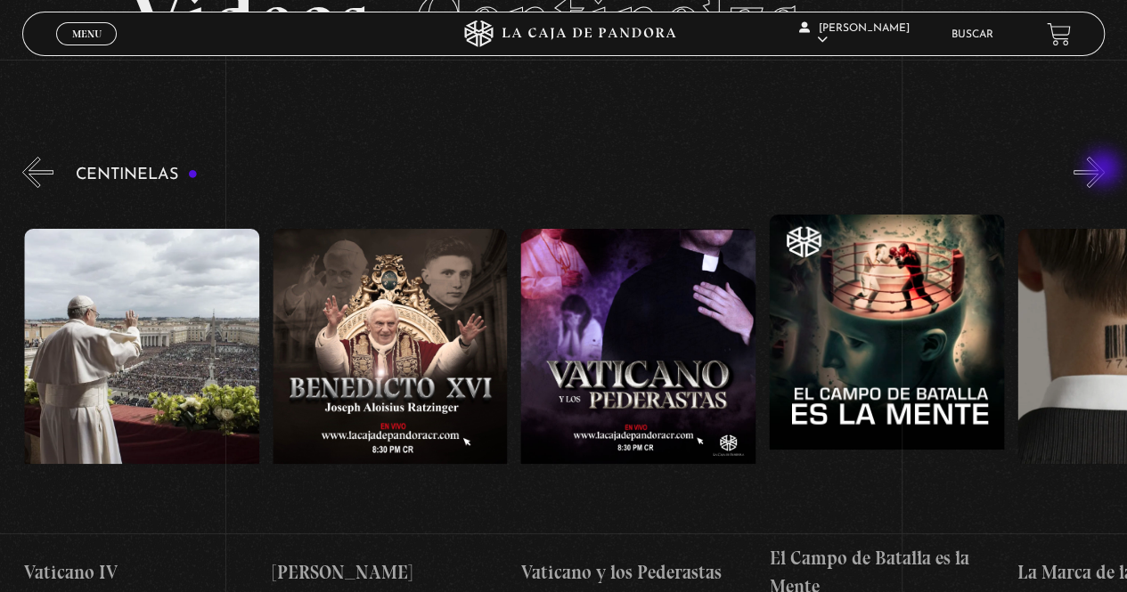
scroll to position [0, 21345]
click at [1104, 170] on button "»" at bounding box center [1088, 172] width 31 height 31
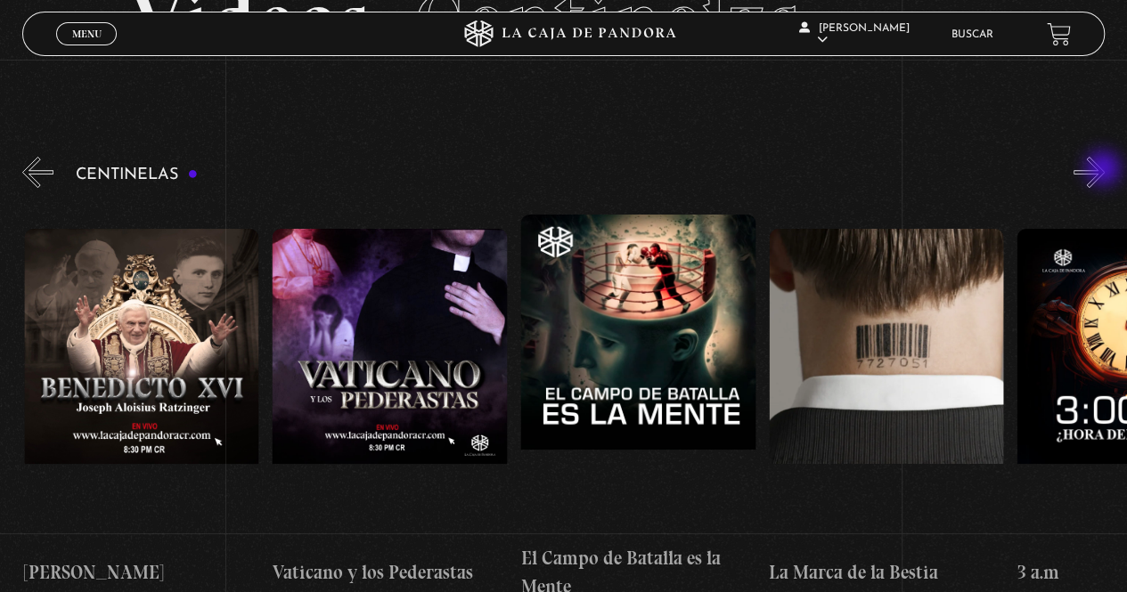
scroll to position [0, 21593]
click at [1104, 170] on button "»" at bounding box center [1088, 172] width 31 height 31
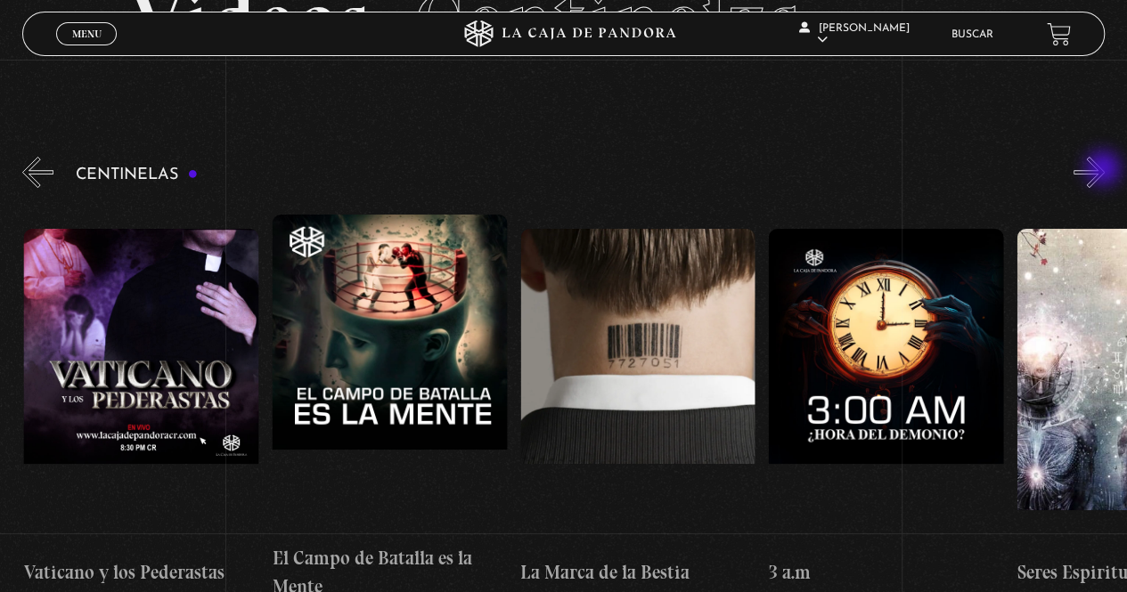
scroll to position [0, 21841]
click at [1104, 170] on button "»" at bounding box center [1088, 172] width 31 height 31
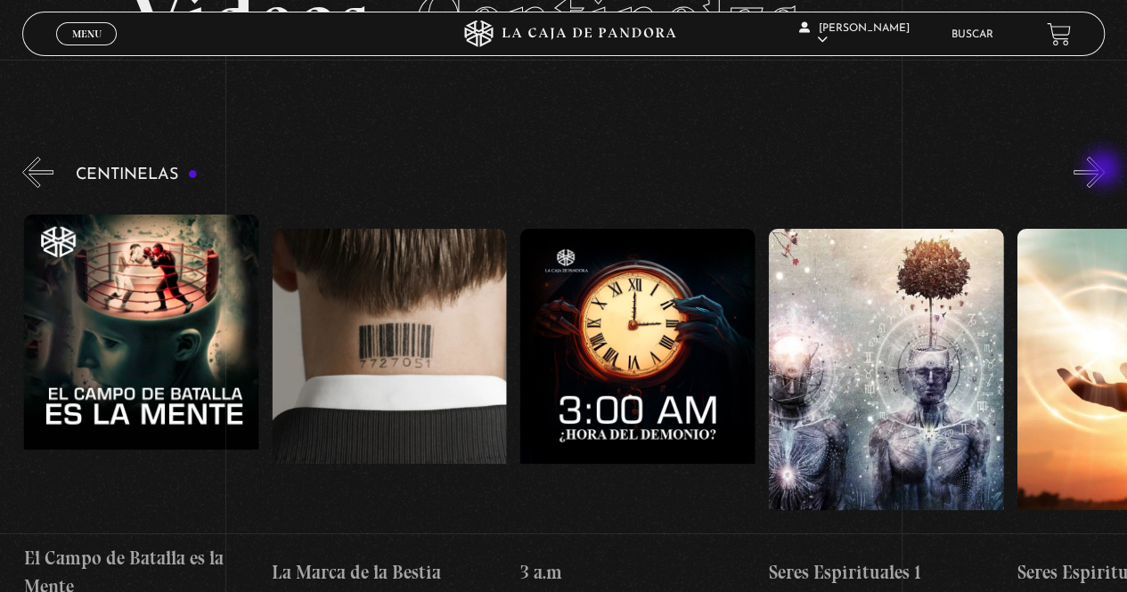
scroll to position [0, 22089]
click at [1104, 170] on button "»" at bounding box center [1088, 172] width 31 height 31
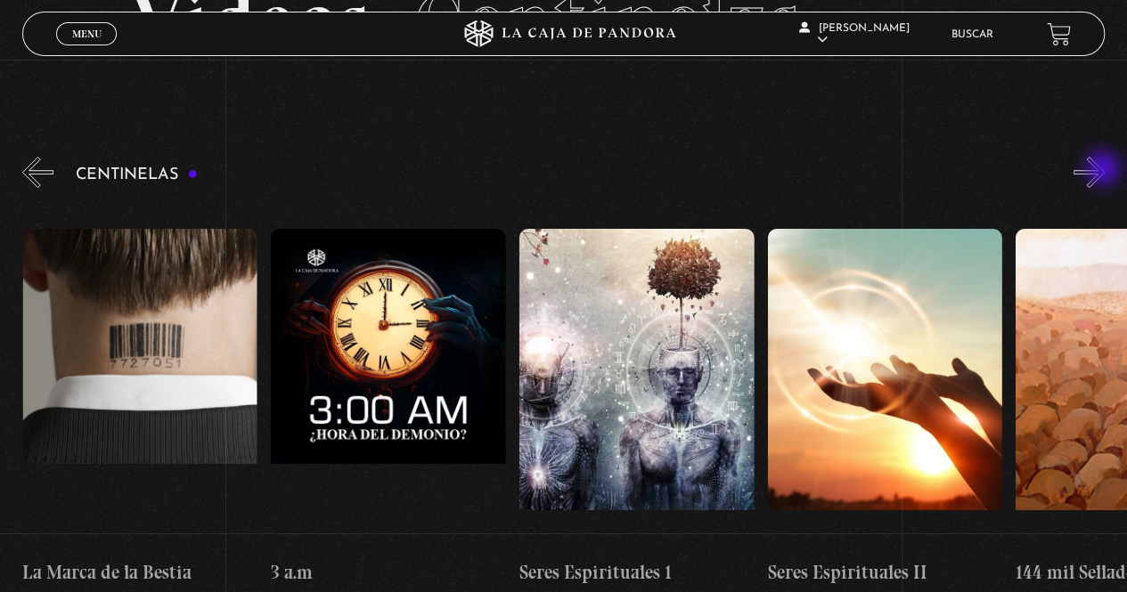
click at [1104, 170] on button "»" at bounding box center [1088, 172] width 31 height 31
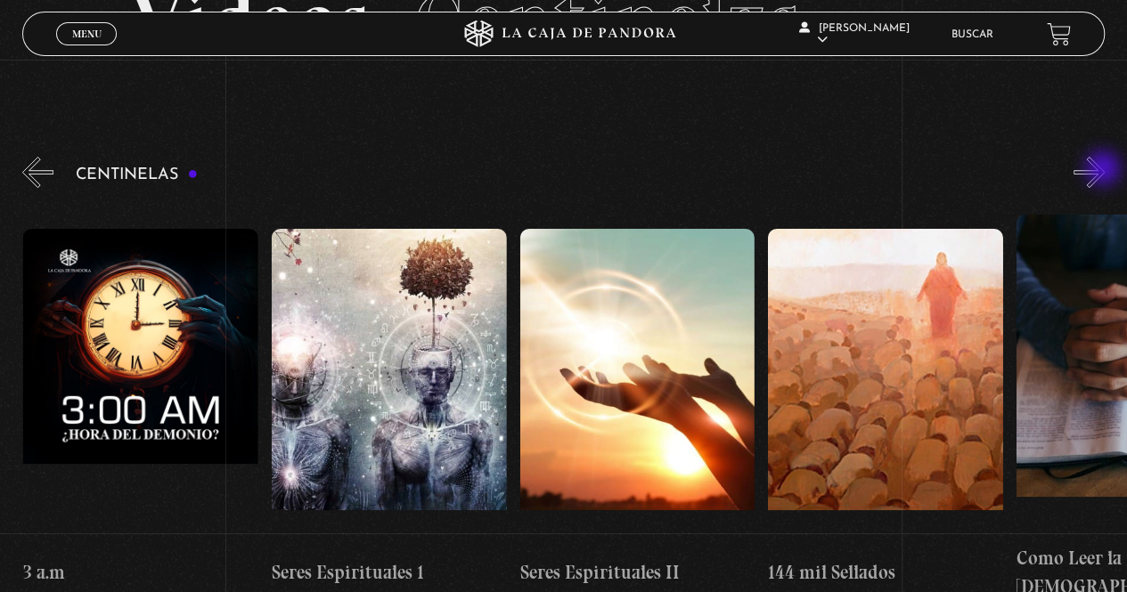
click at [1104, 170] on button "»" at bounding box center [1088, 172] width 31 height 31
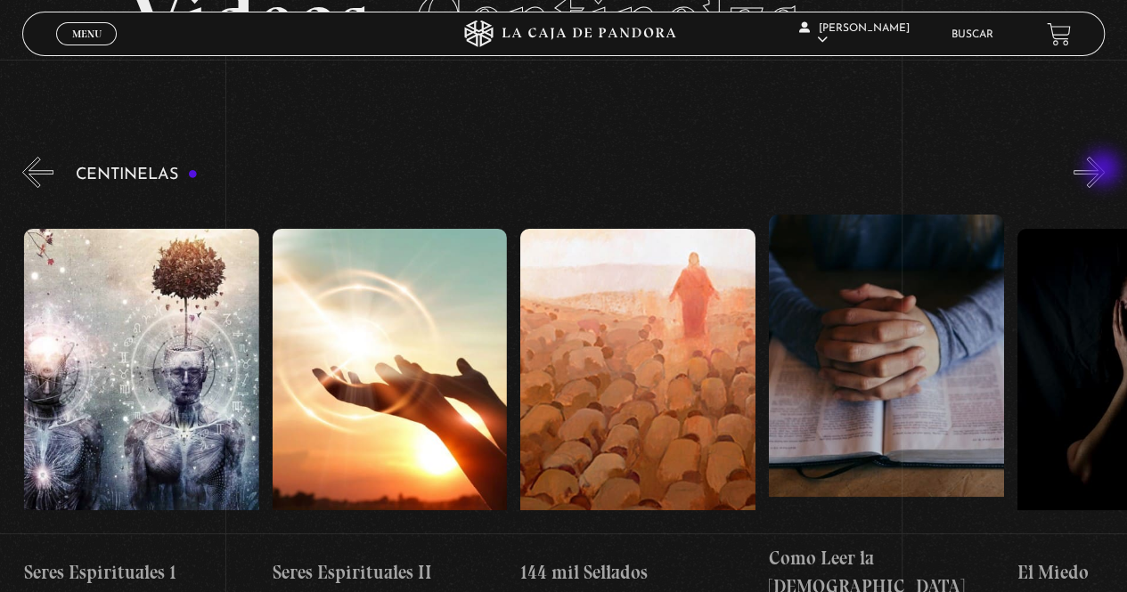
scroll to position [0, 22834]
click at [1104, 170] on button "»" at bounding box center [1088, 172] width 31 height 31
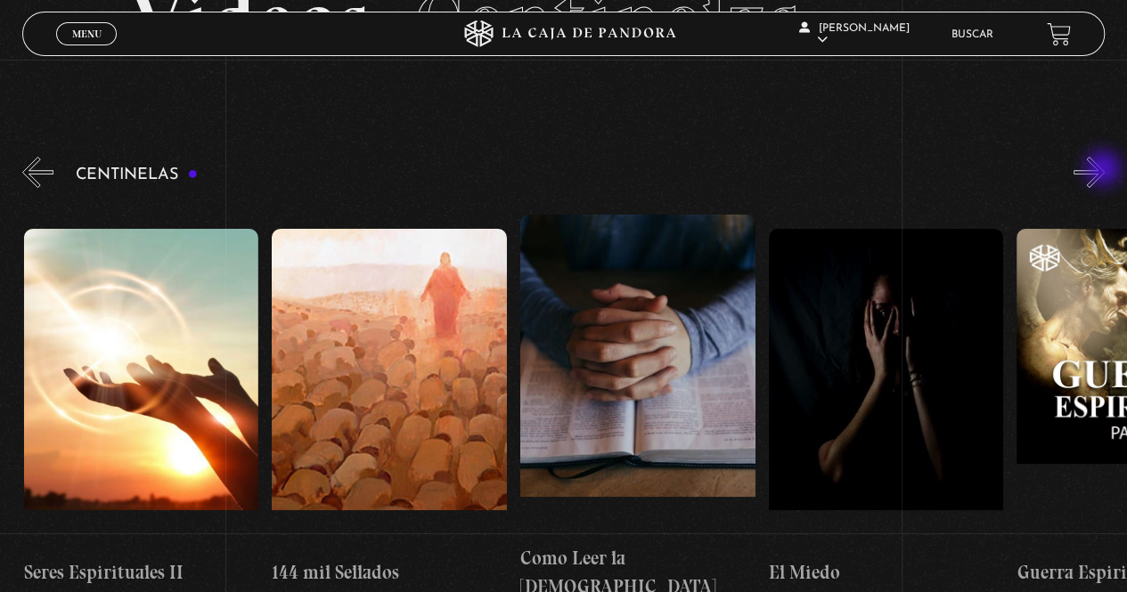
scroll to position [0, 23082]
click at [1104, 170] on button "»" at bounding box center [1088, 172] width 31 height 31
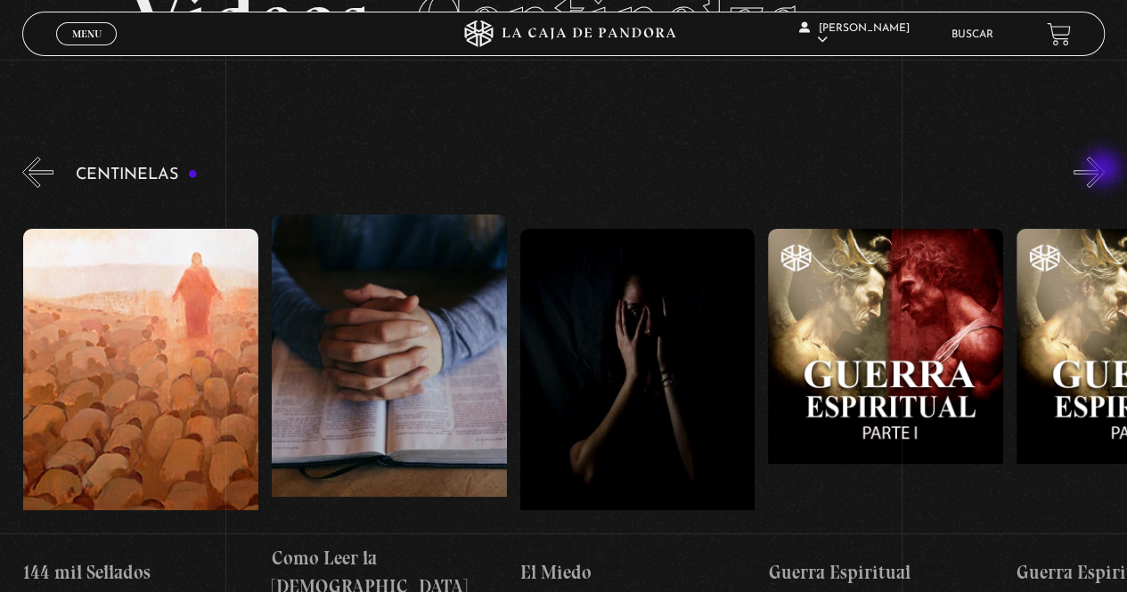
click at [1104, 170] on button "»" at bounding box center [1088, 172] width 31 height 31
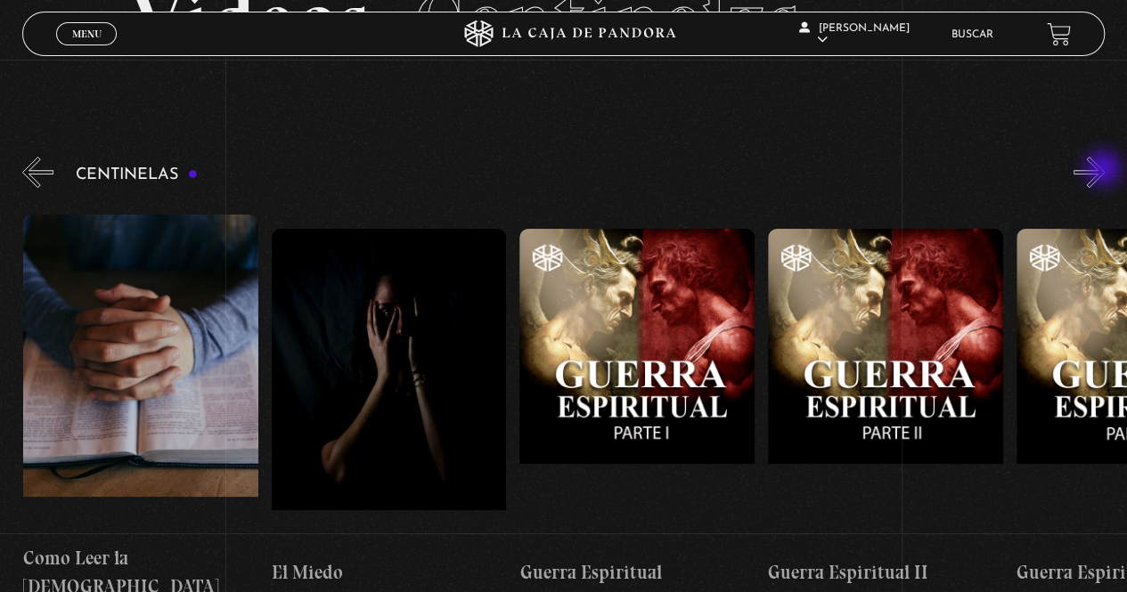
click at [1104, 170] on button "»" at bounding box center [1088, 172] width 31 height 31
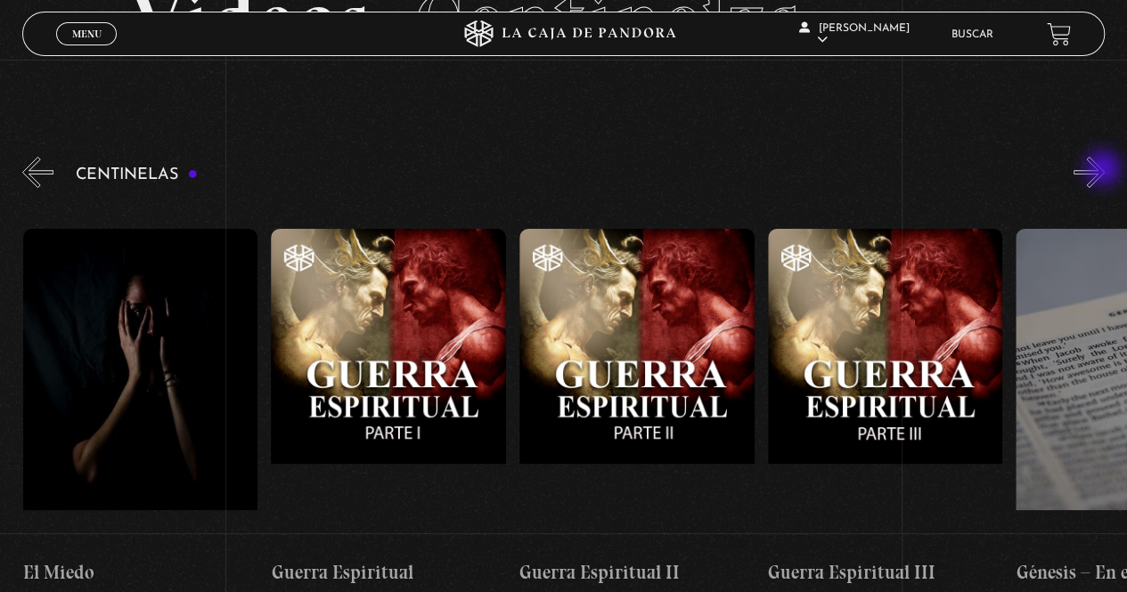
click at [1104, 170] on button "»" at bounding box center [1088, 172] width 31 height 31
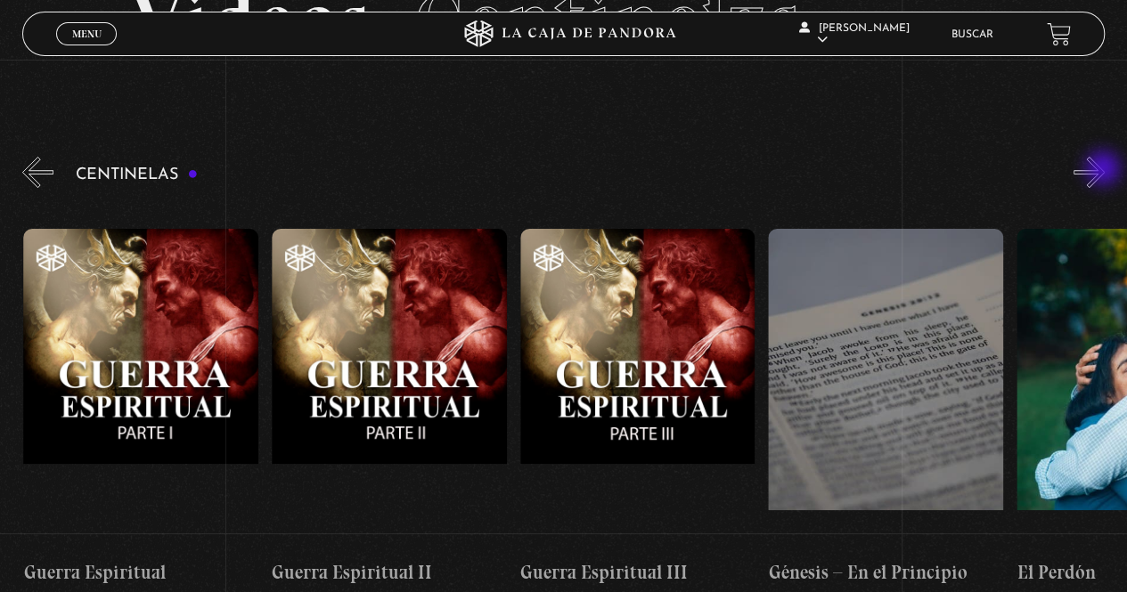
scroll to position [0, 24075]
click at [1104, 170] on button "»" at bounding box center [1088, 172] width 31 height 31
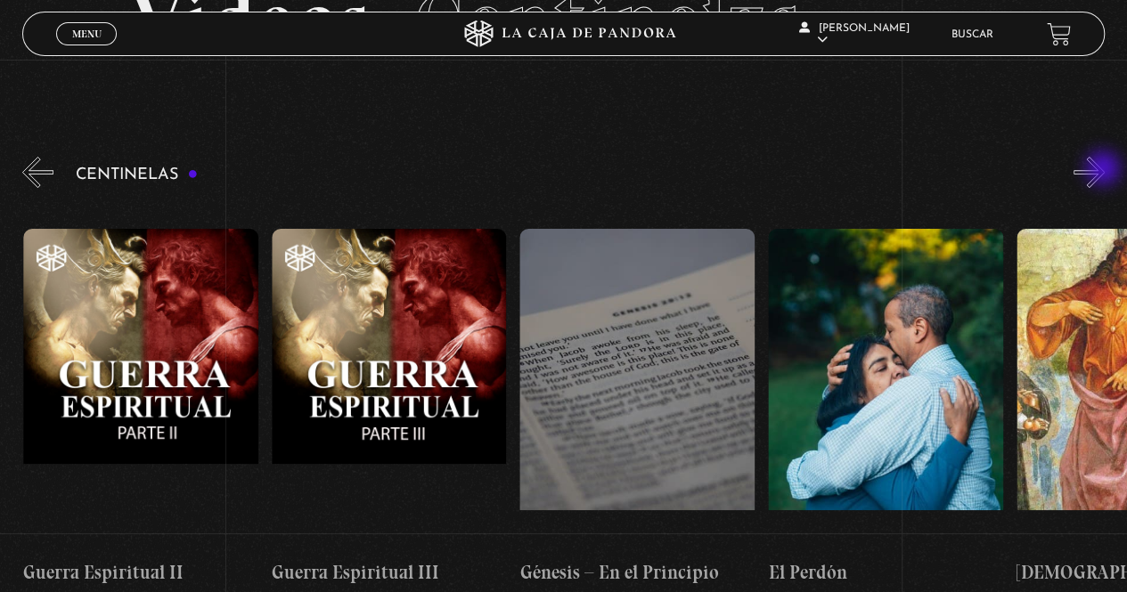
click at [1104, 170] on button "»" at bounding box center [1088, 172] width 31 height 31
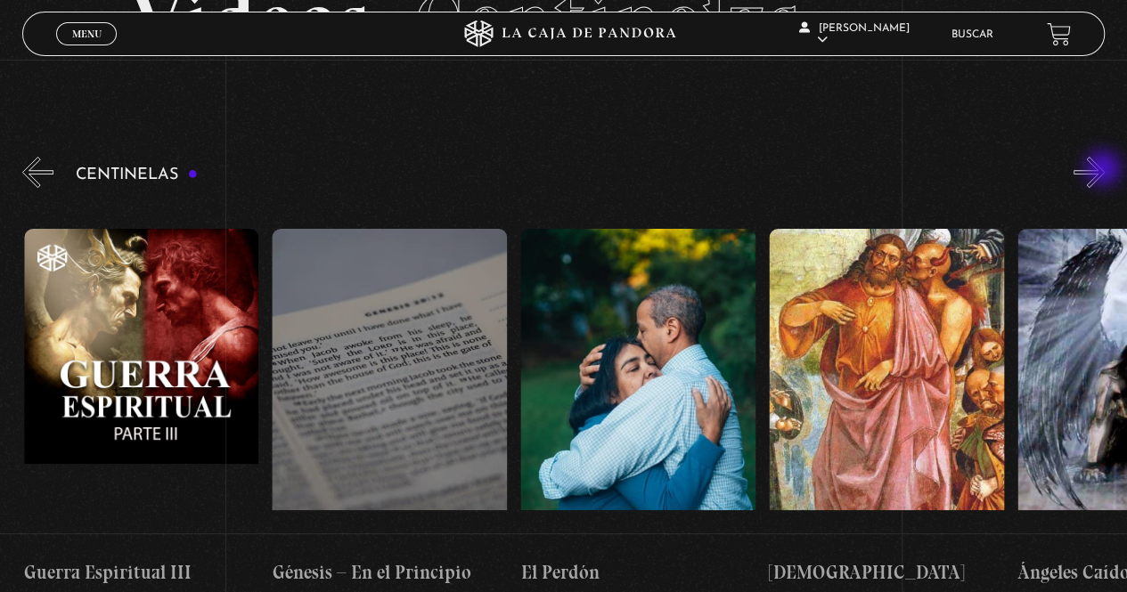
scroll to position [0, 24572]
click at [1104, 170] on button "»" at bounding box center [1088, 172] width 31 height 31
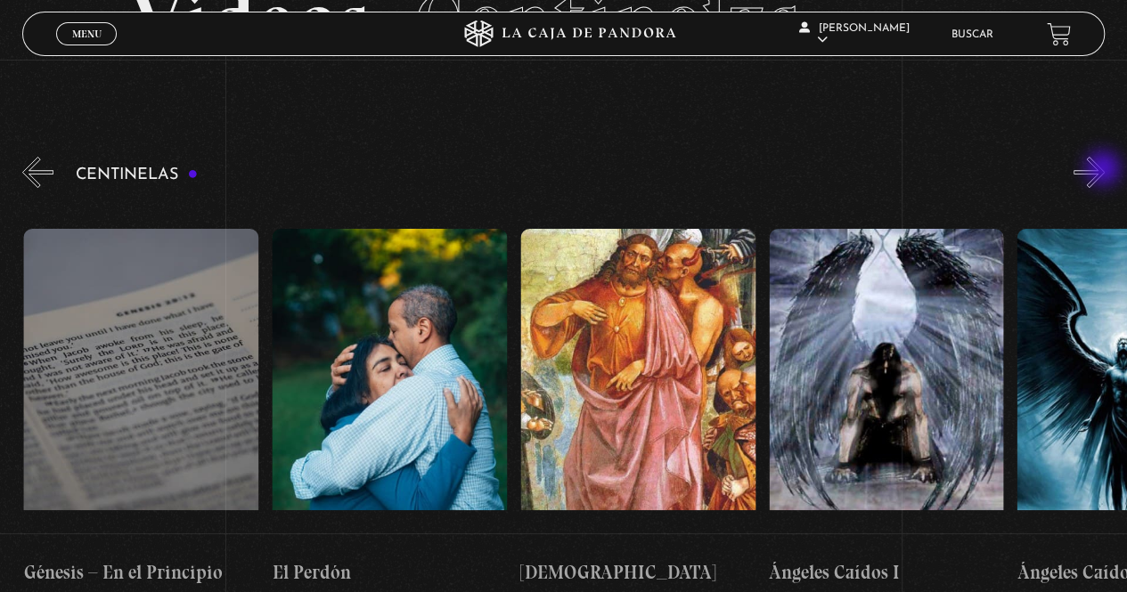
click at [1104, 170] on button "»" at bounding box center [1088, 172] width 31 height 31
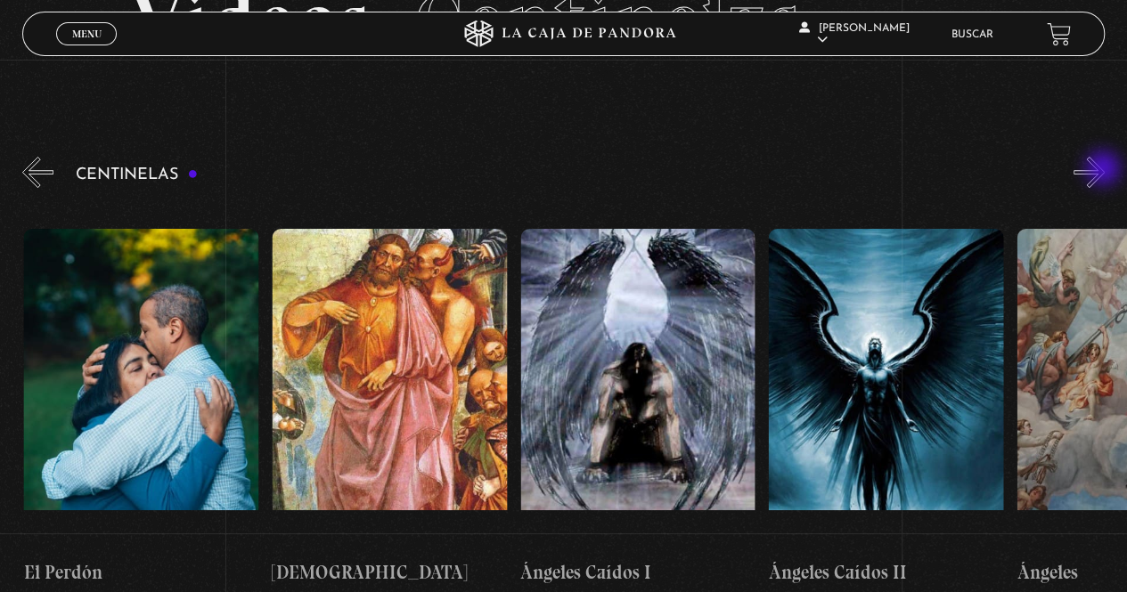
click at [1104, 170] on button "»" at bounding box center [1088, 172] width 31 height 31
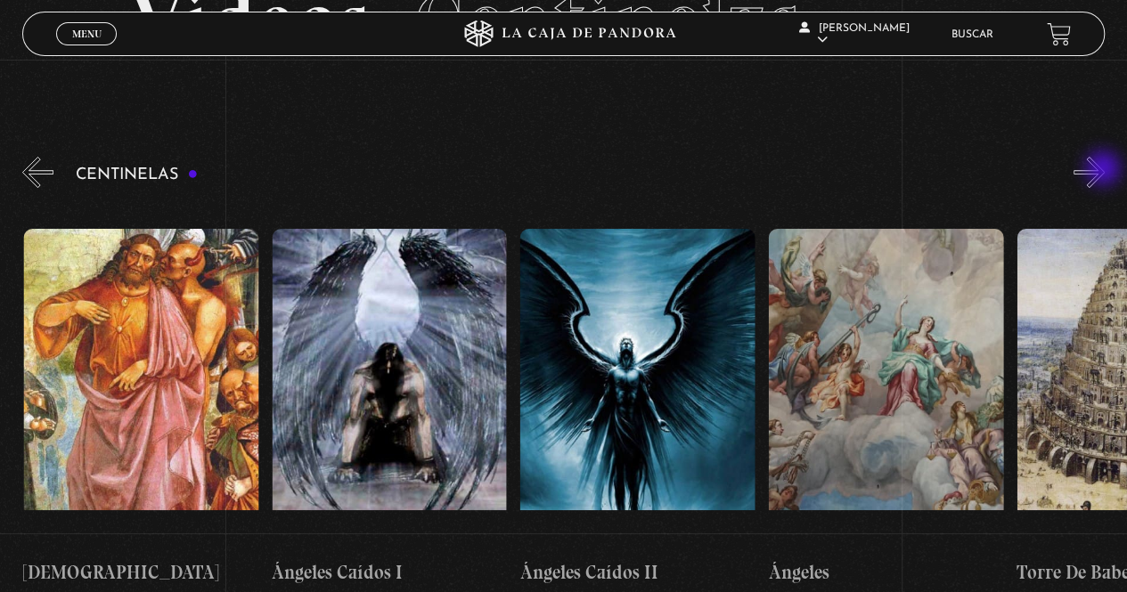
click at [1104, 170] on button "»" at bounding box center [1088, 172] width 31 height 31
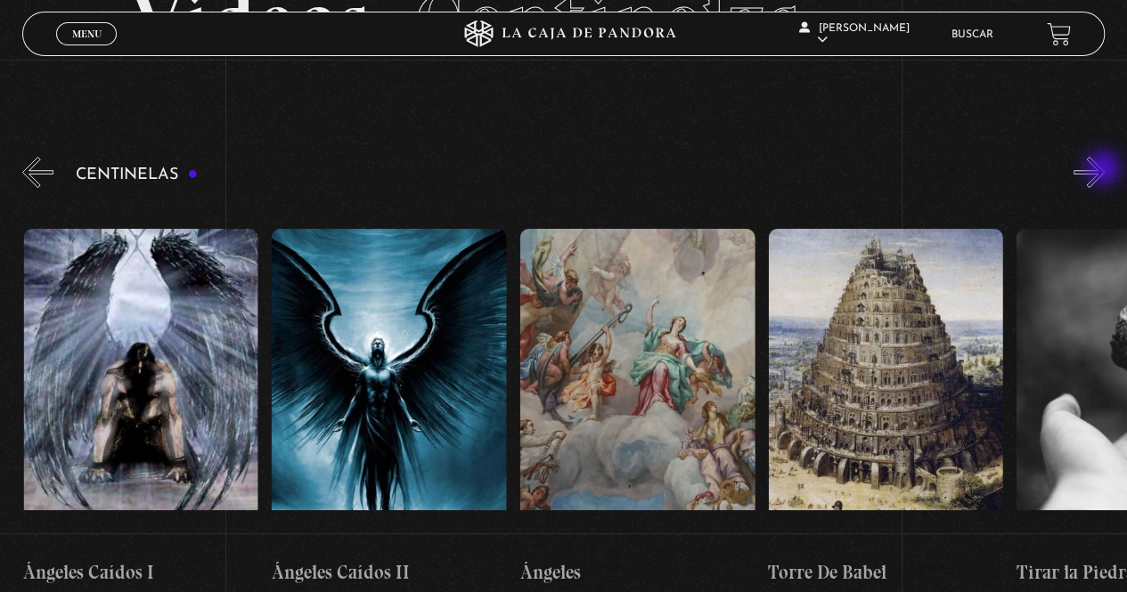
click at [1104, 170] on button "»" at bounding box center [1088, 172] width 31 height 31
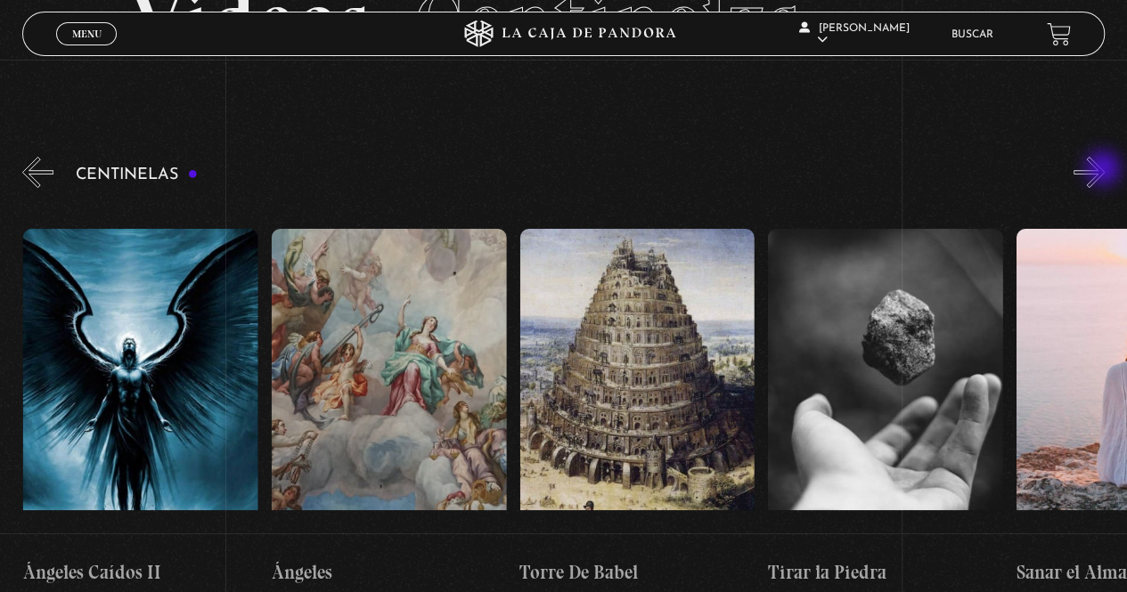
click at [1104, 170] on button "»" at bounding box center [1088, 172] width 31 height 31
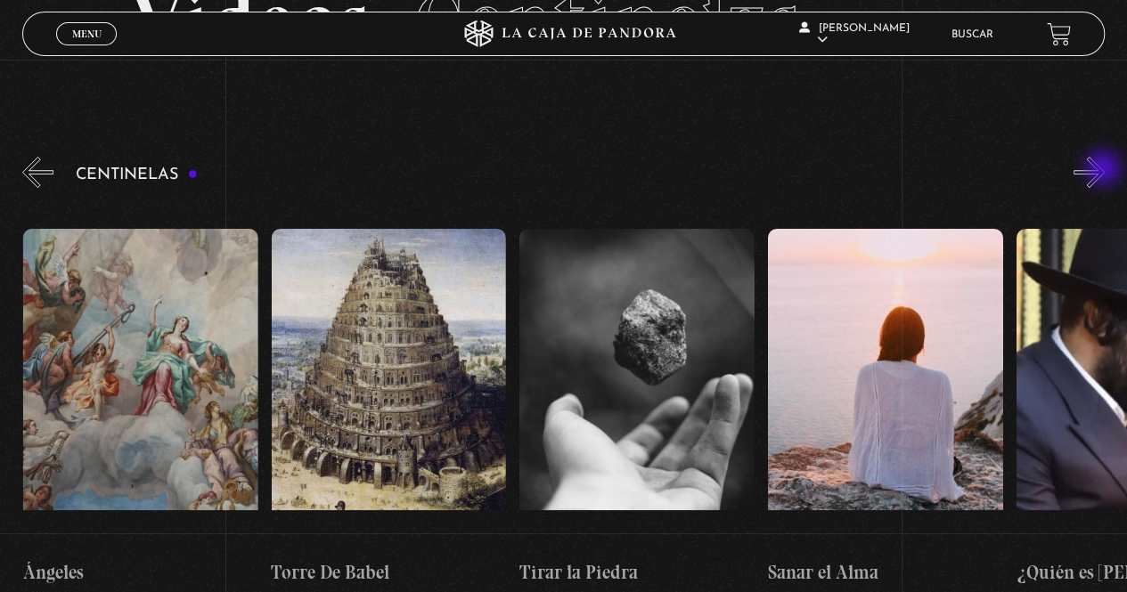
click at [1104, 170] on button "»" at bounding box center [1088, 172] width 31 height 31
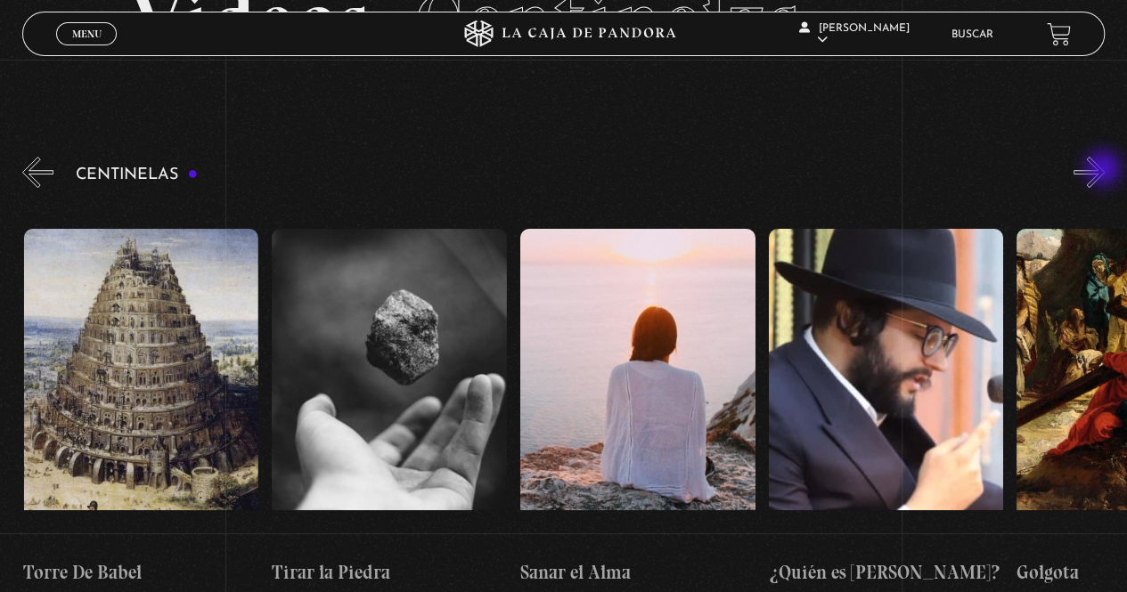
scroll to position [0, 26308]
click at [1104, 170] on button "»" at bounding box center [1088, 172] width 31 height 31
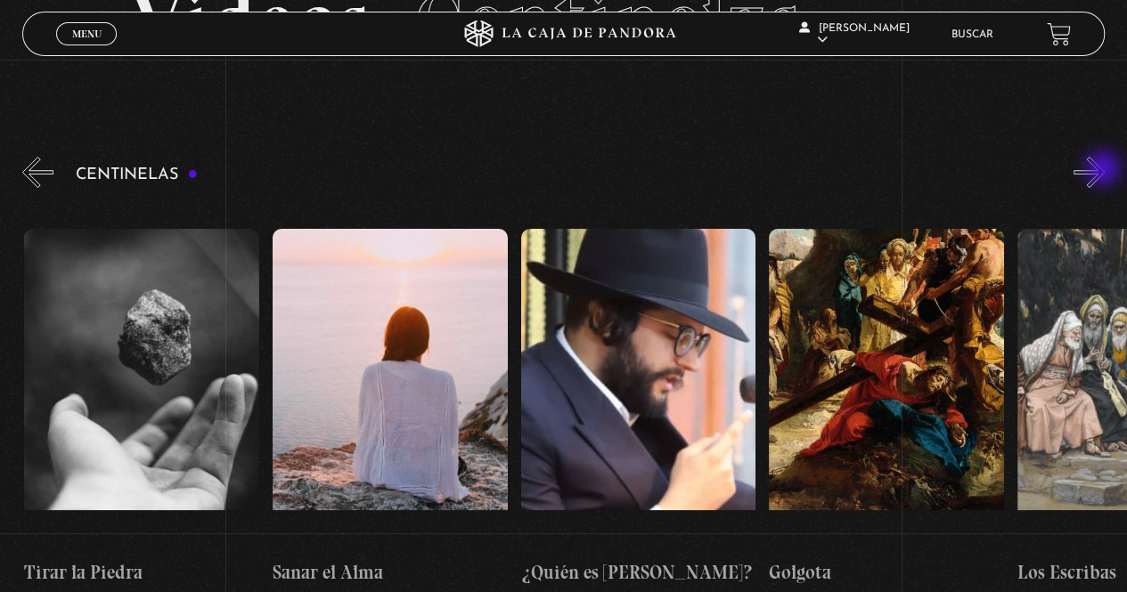
scroll to position [0, 26557]
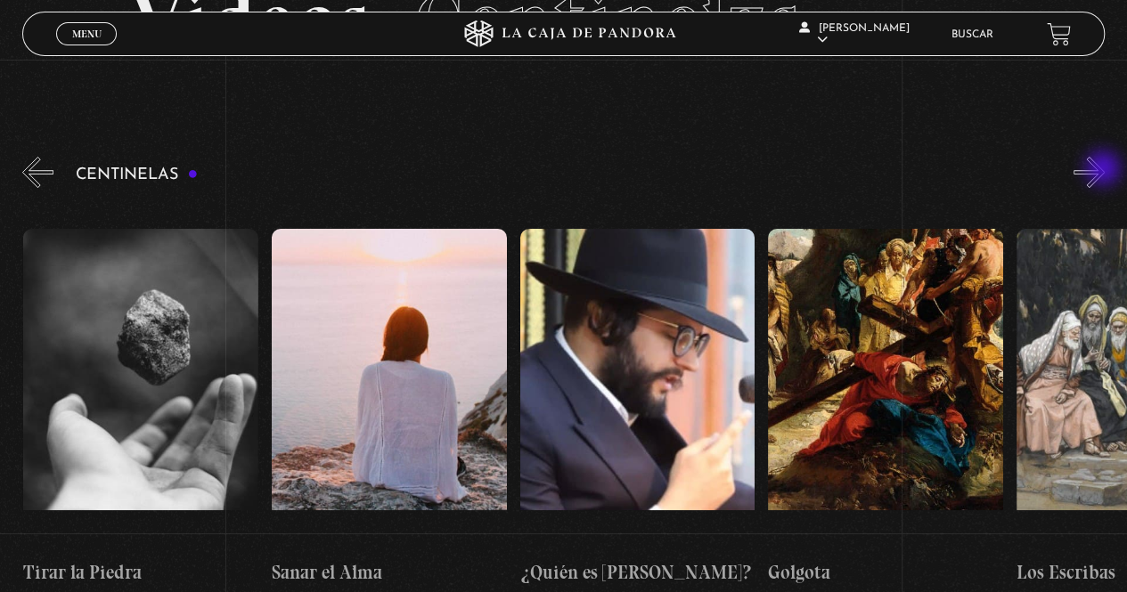
click at [1104, 170] on button "»" at bounding box center [1088, 172] width 31 height 31
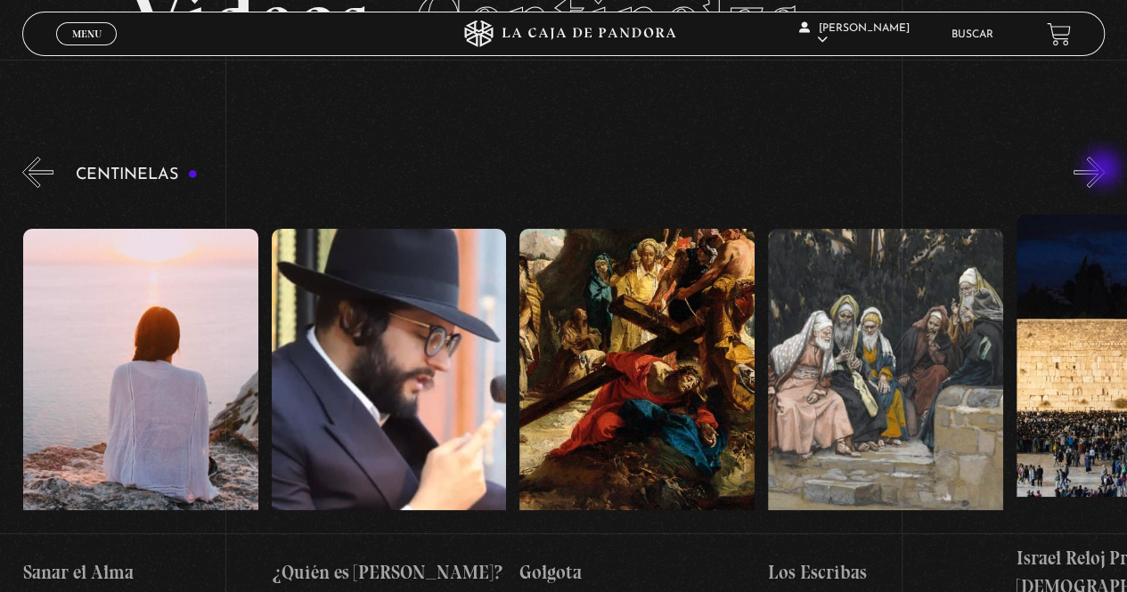
click at [1104, 170] on button "»" at bounding box center [1088, 172] width 31 height 31
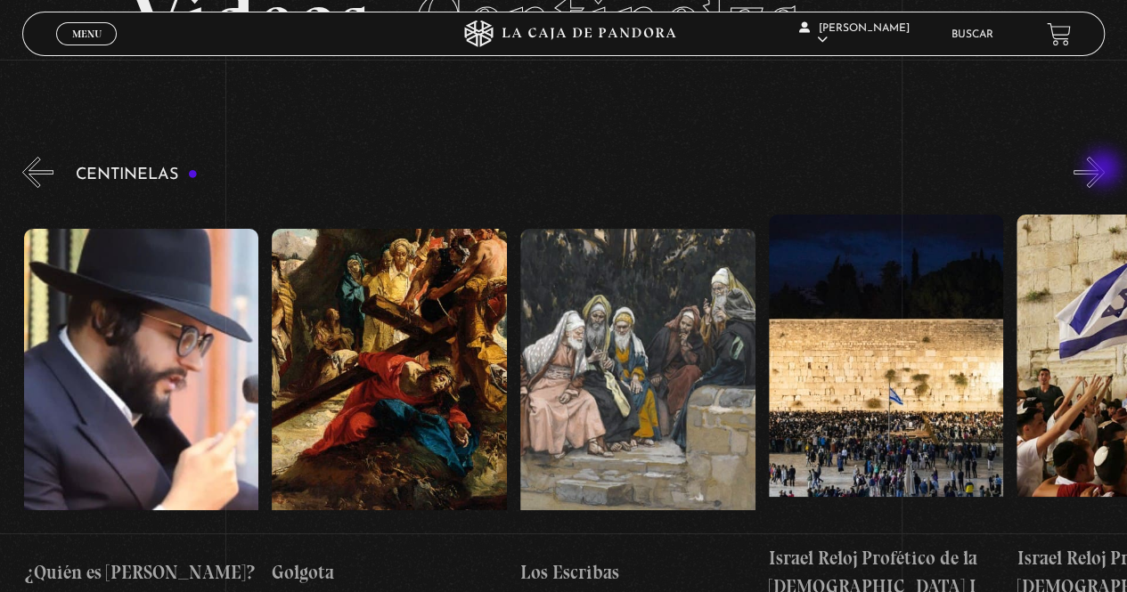
scroll to position [0, 27053]
click at [901, 389] on figure at bounding box center [886, 375] width 235 height 321
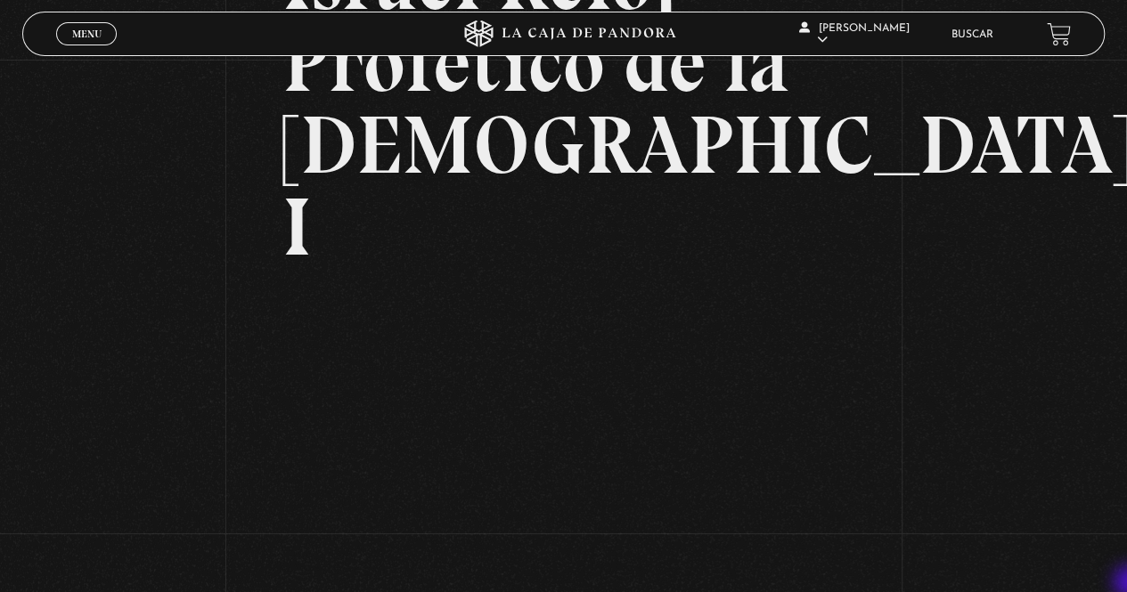
scroll to position [249, 0]
